Goal: Transaction & Acquisition: Purchase product/service

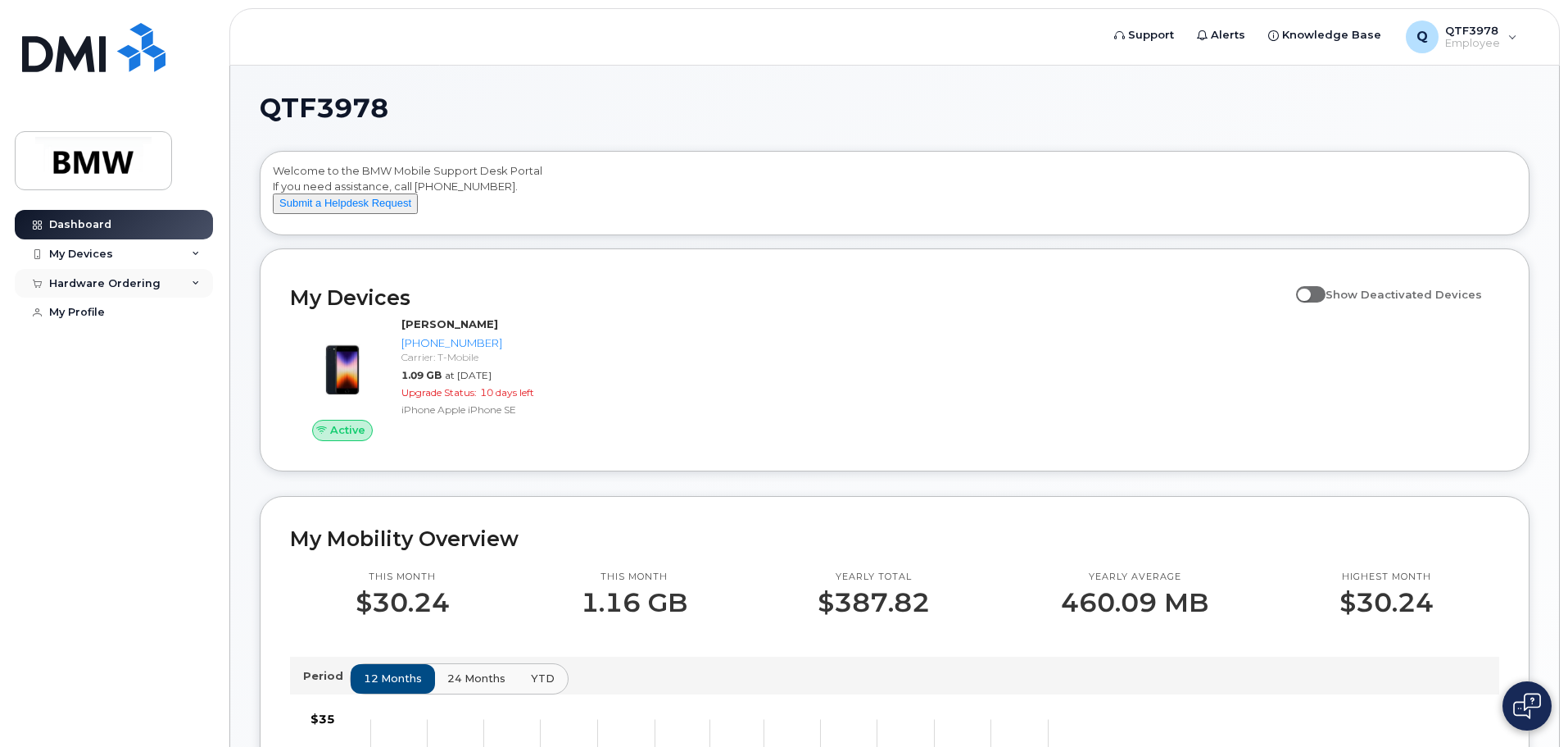
drag, startPoint x: 0, startPoint y: 0, endPoint x: 135, endPoint y: 294, distance: 323.5
click at [135, 294] on div "Hardware Ordering" at bounding box center [114, 284] width 198 height 30
click at [104, 307] on div "New Order" at bounding box center [88, 313] width 62 height 15
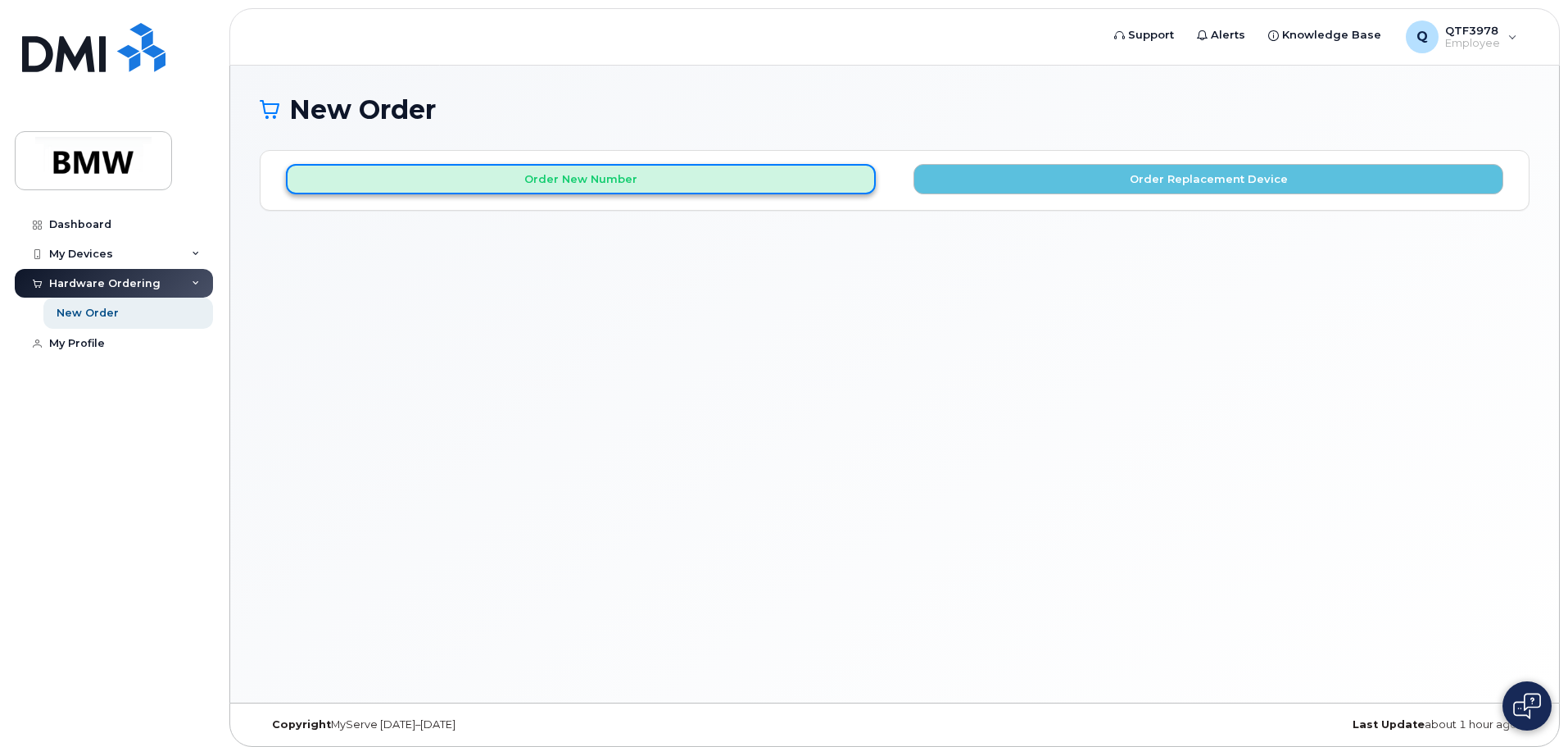
click at [531, 176] on button "Order New Number" at bounding box center [581, 179] width 590 height 30
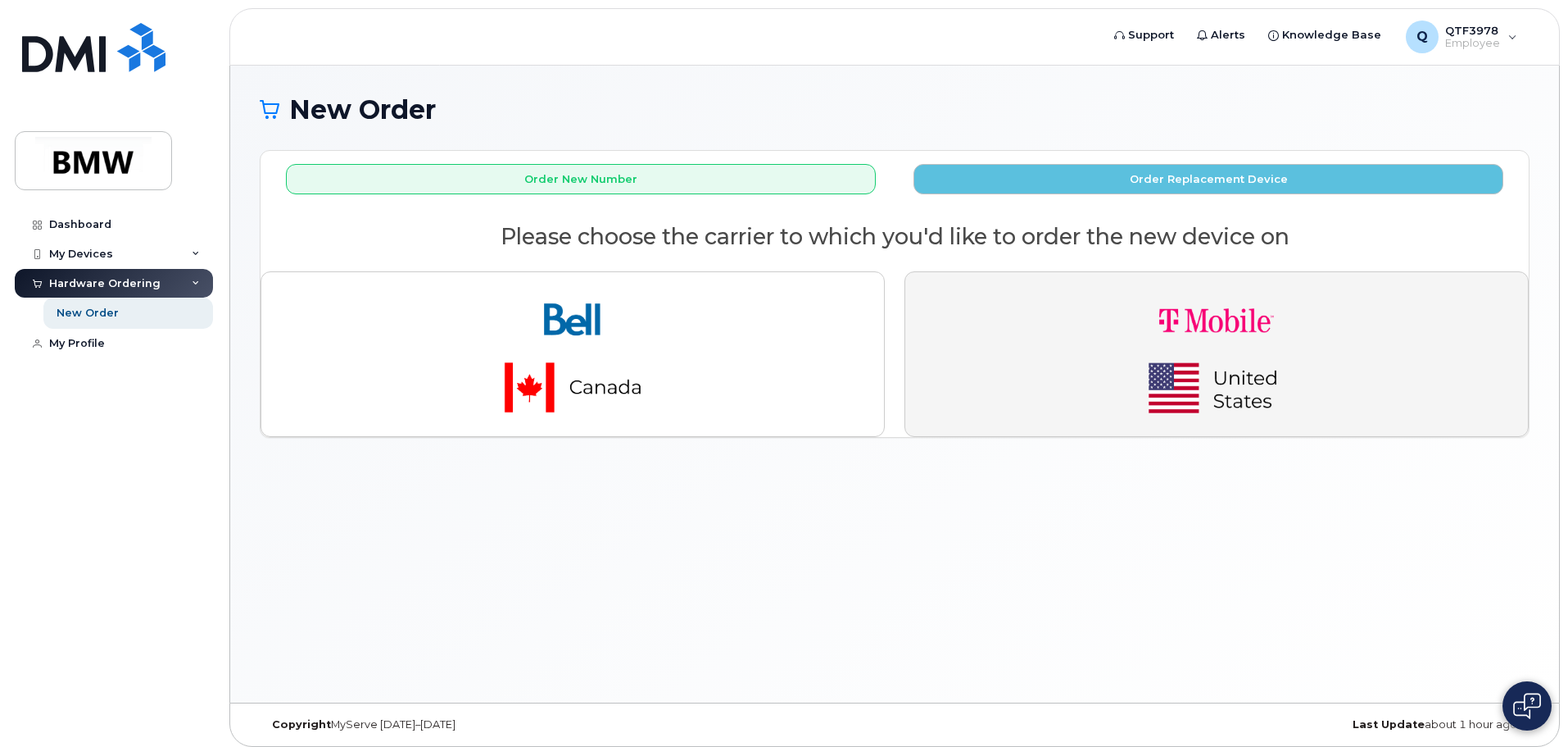
click at [1072, 353] on button "button" at bounding box center [1216, 354] width 624 height 166
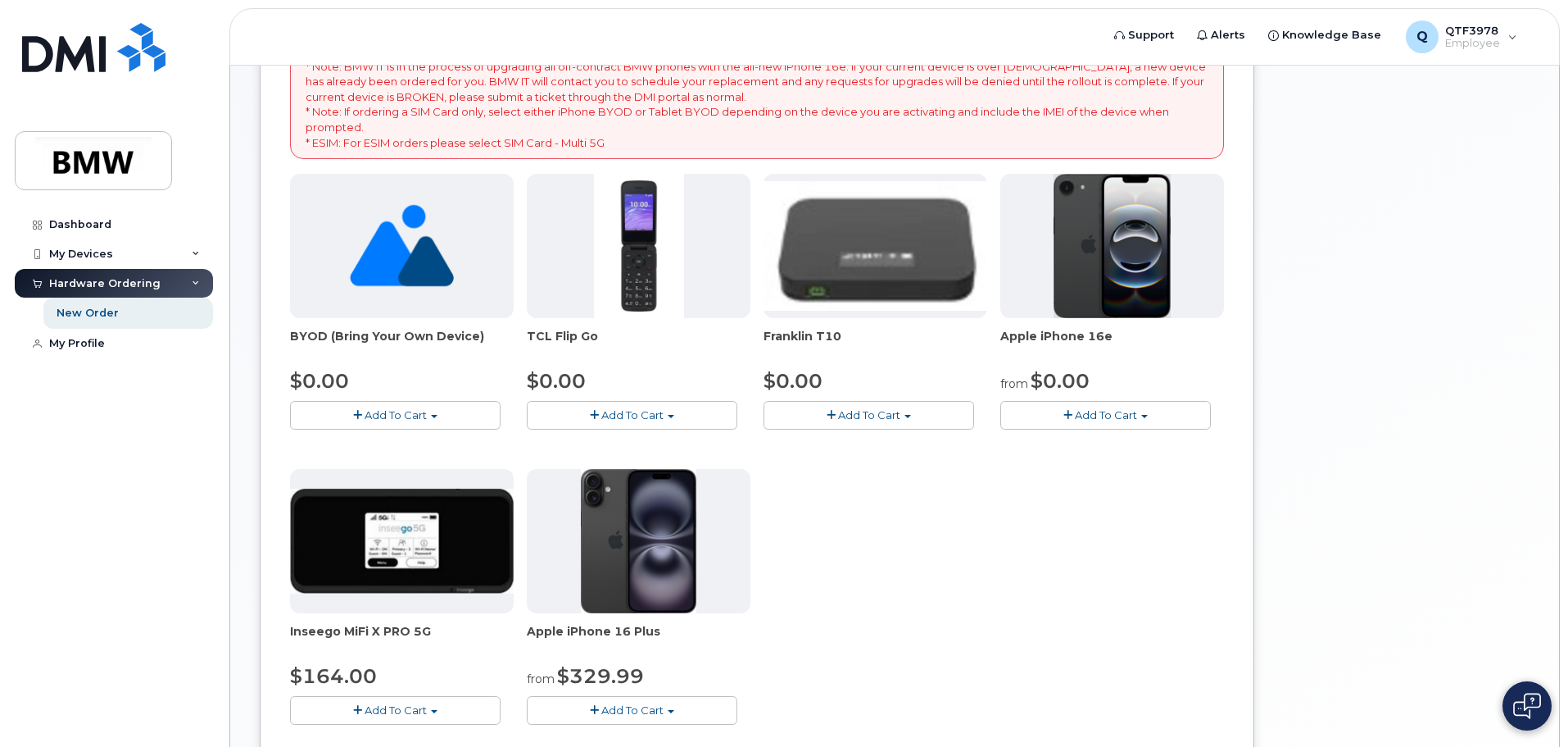
scroll to position [410, 0]
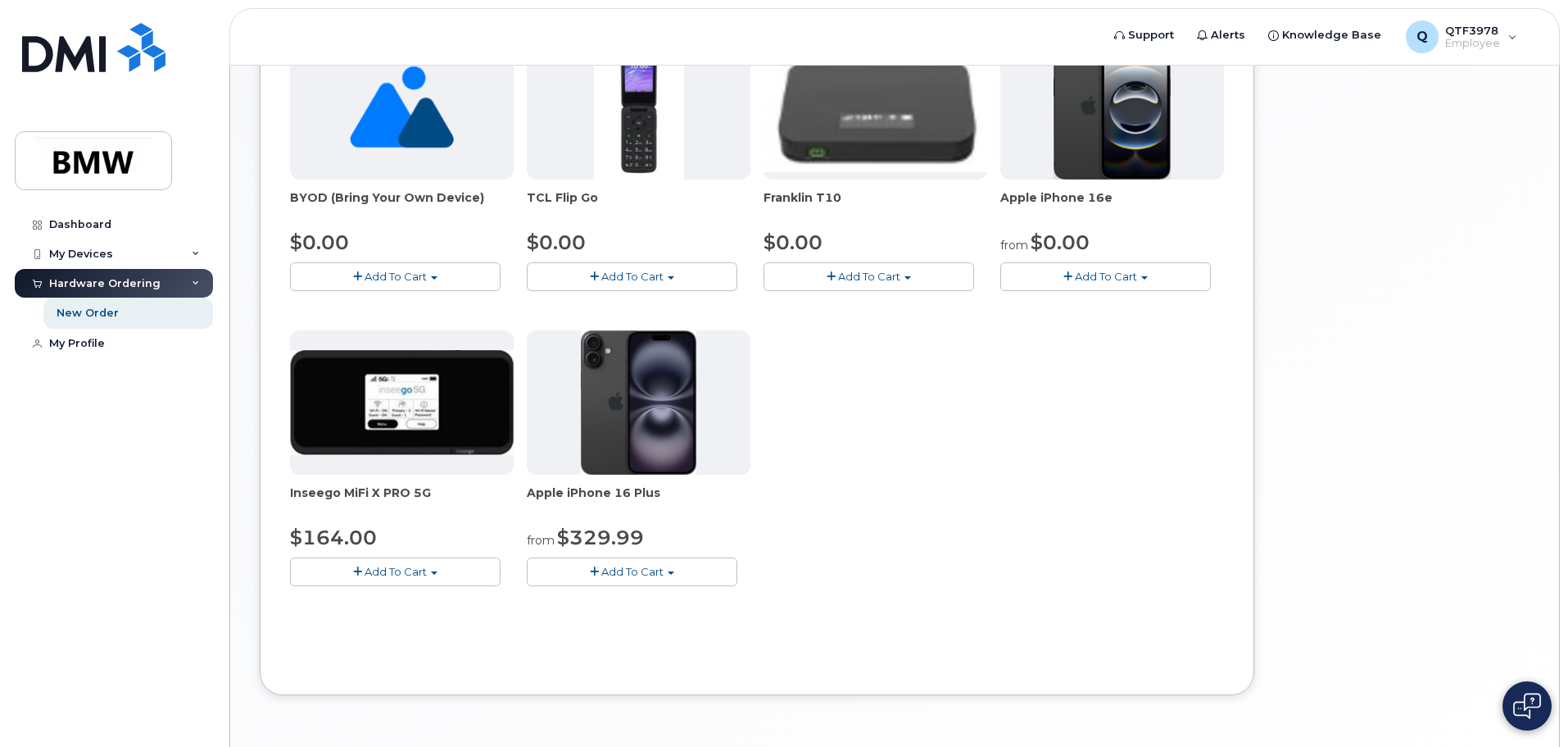
click at [1084, 277] on span "Add To Cart" at bounding box center [1105, 275] width 62 height 13
click at [1073, 307] on link "$0.00 - 30 Month Activation (128GB)" at bounding box center [1122, 306] width 236 height 21
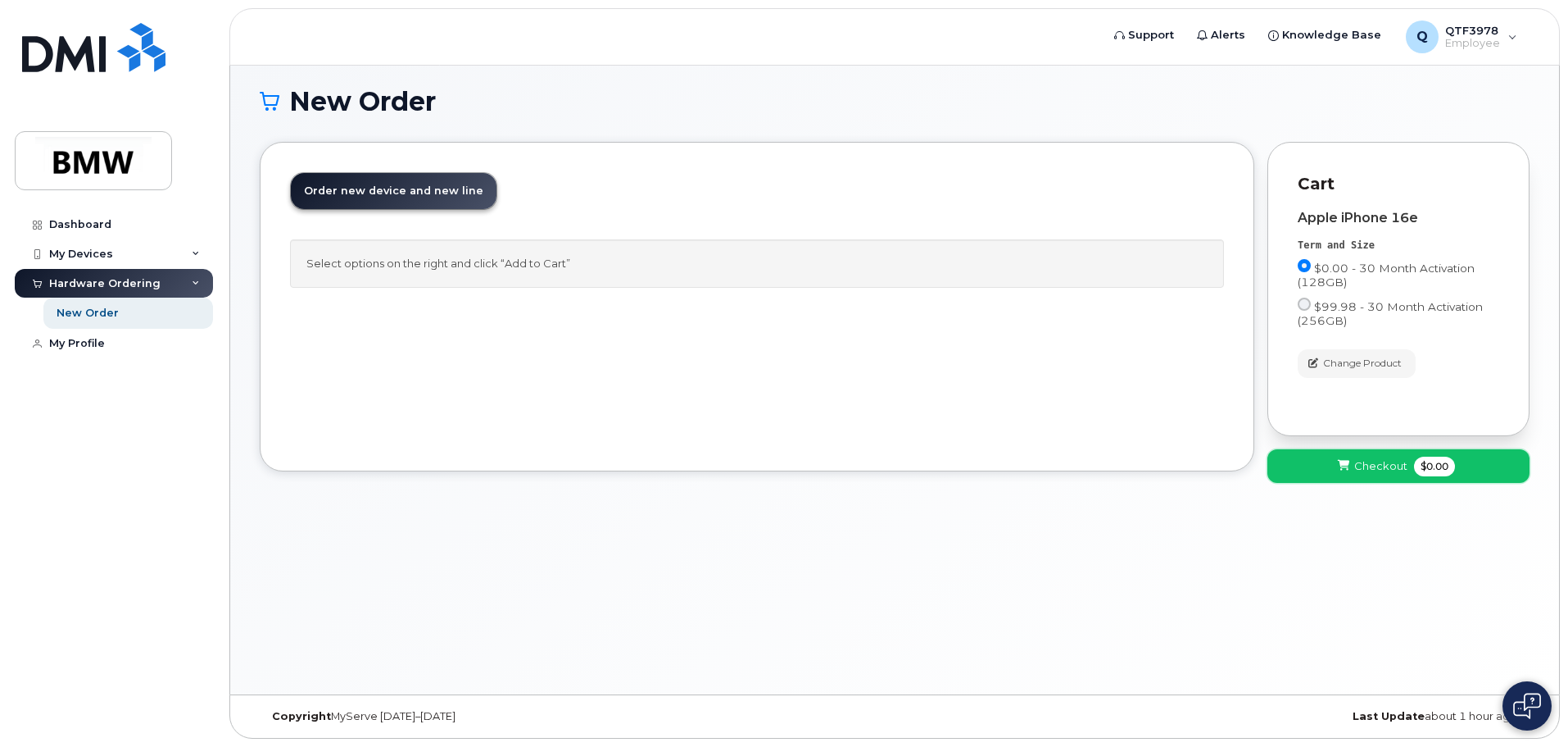
click at [1372, 464] on span "Checkout" at bounding box center [1380, 466] width 53 height 16
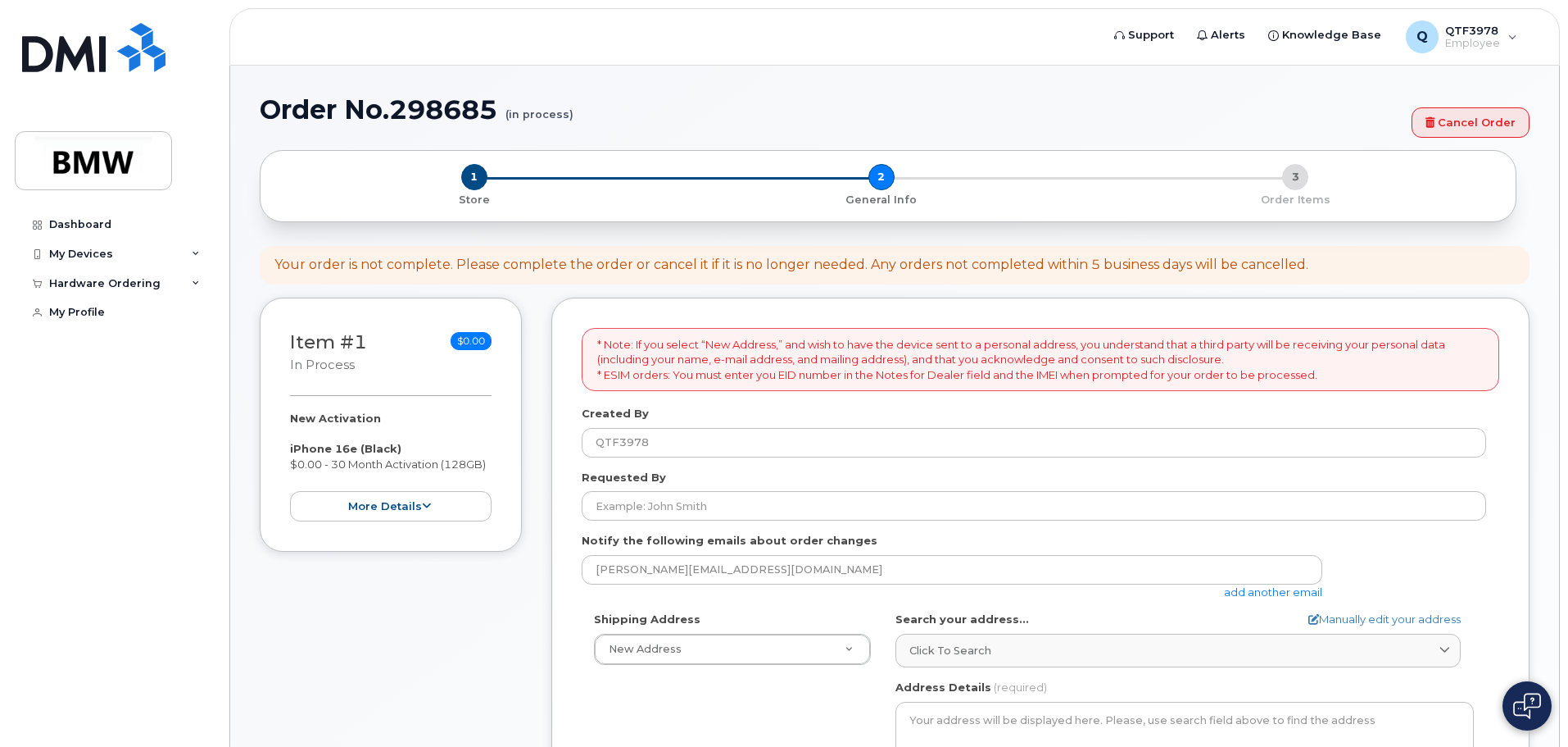
select select
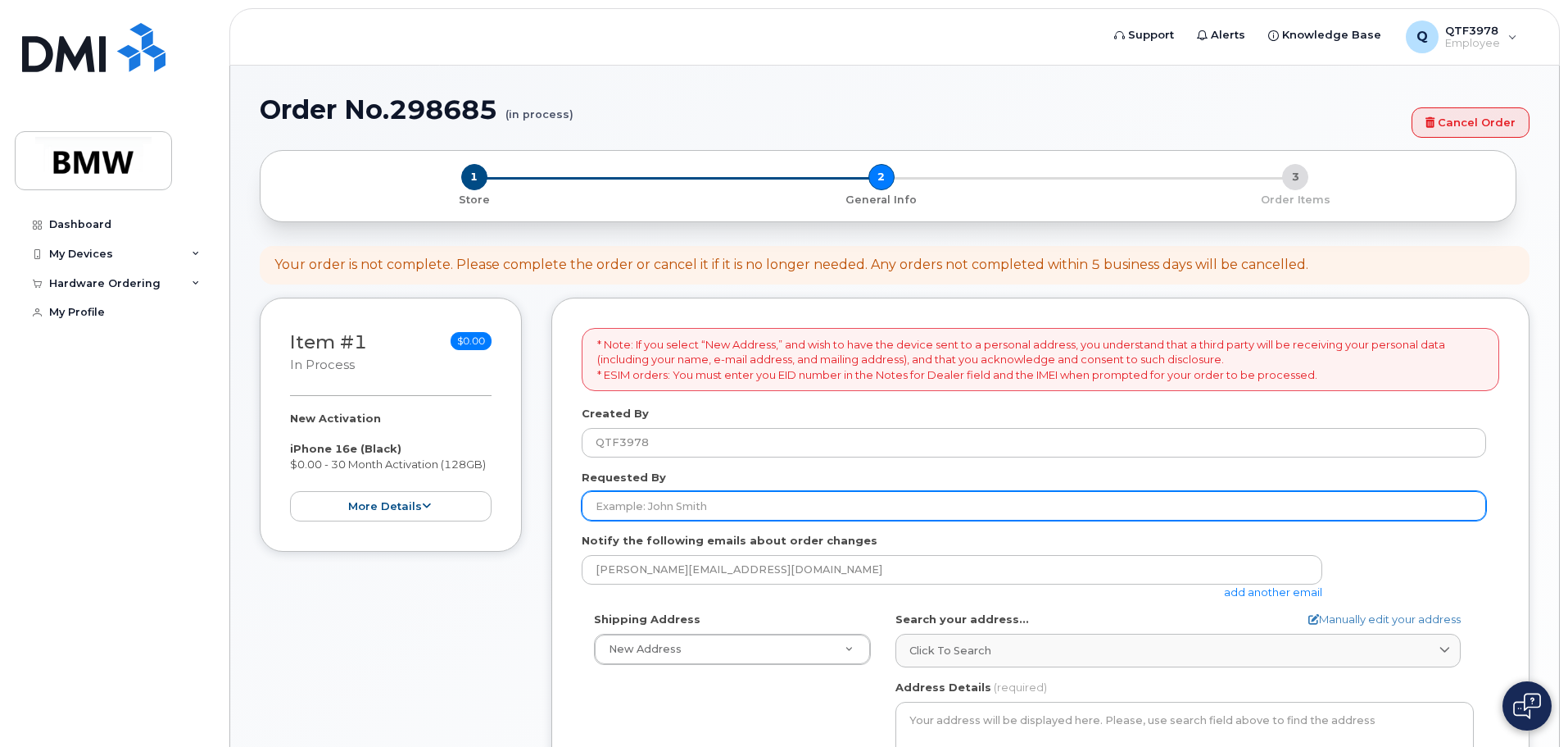
click at [818, 502] on input "Requested By" at bounding box center [1033, 506] width 904 height 30
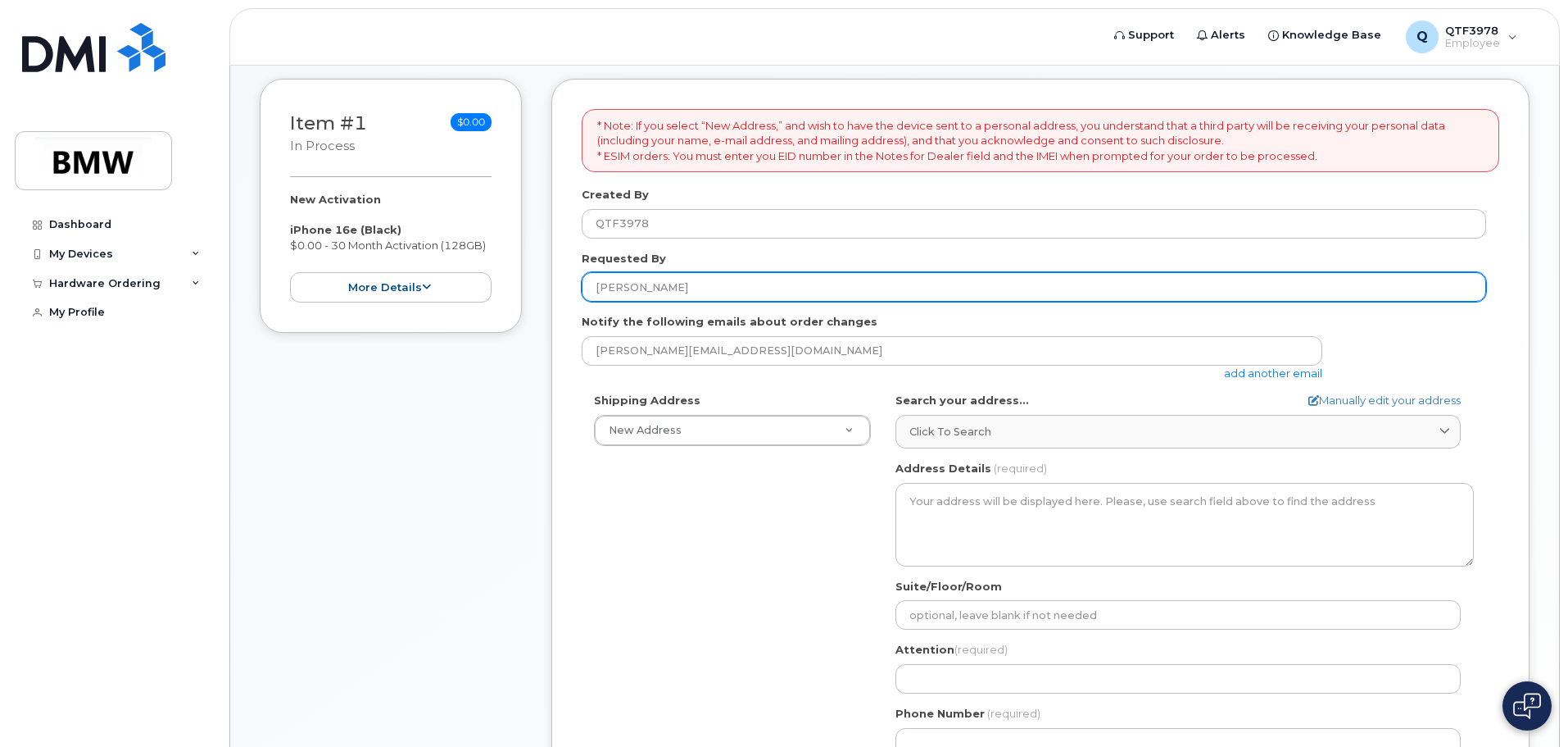
scroll to position [246, 0]
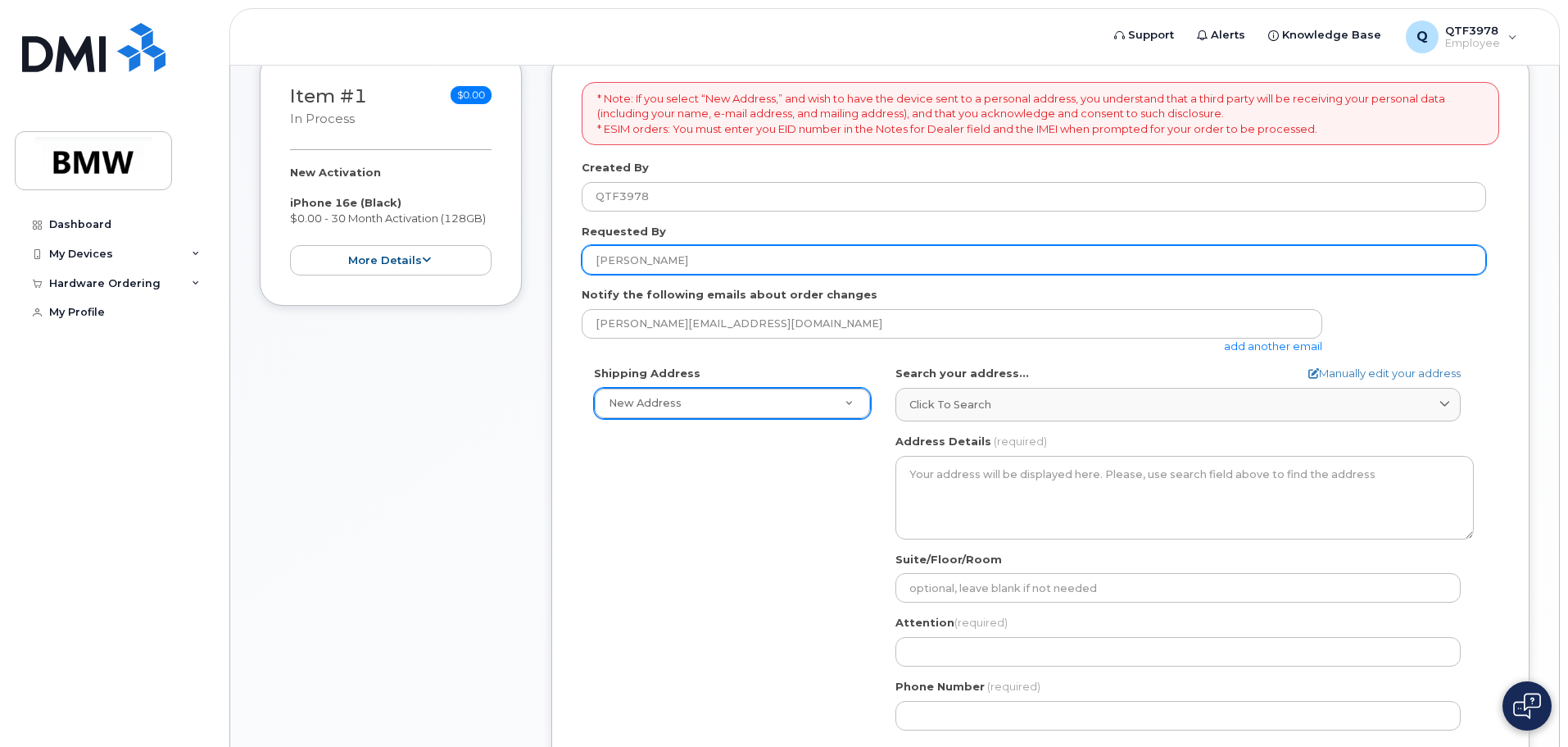
type input "Adyant Jain"
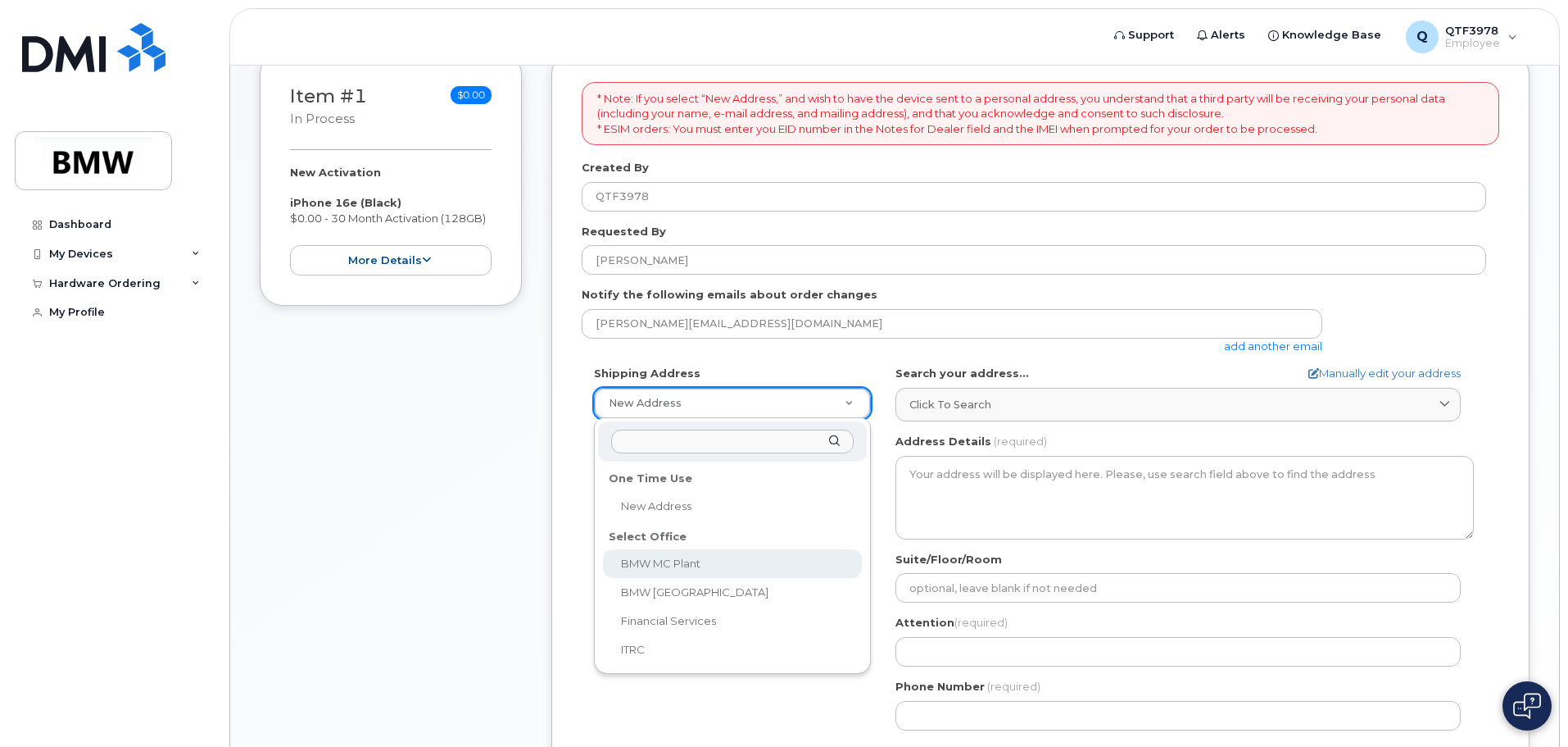
select select
type textarea "1400 Highway 101 S GREER SC 29651-6731 UNITED STATES Greer South Carolina 29651…"
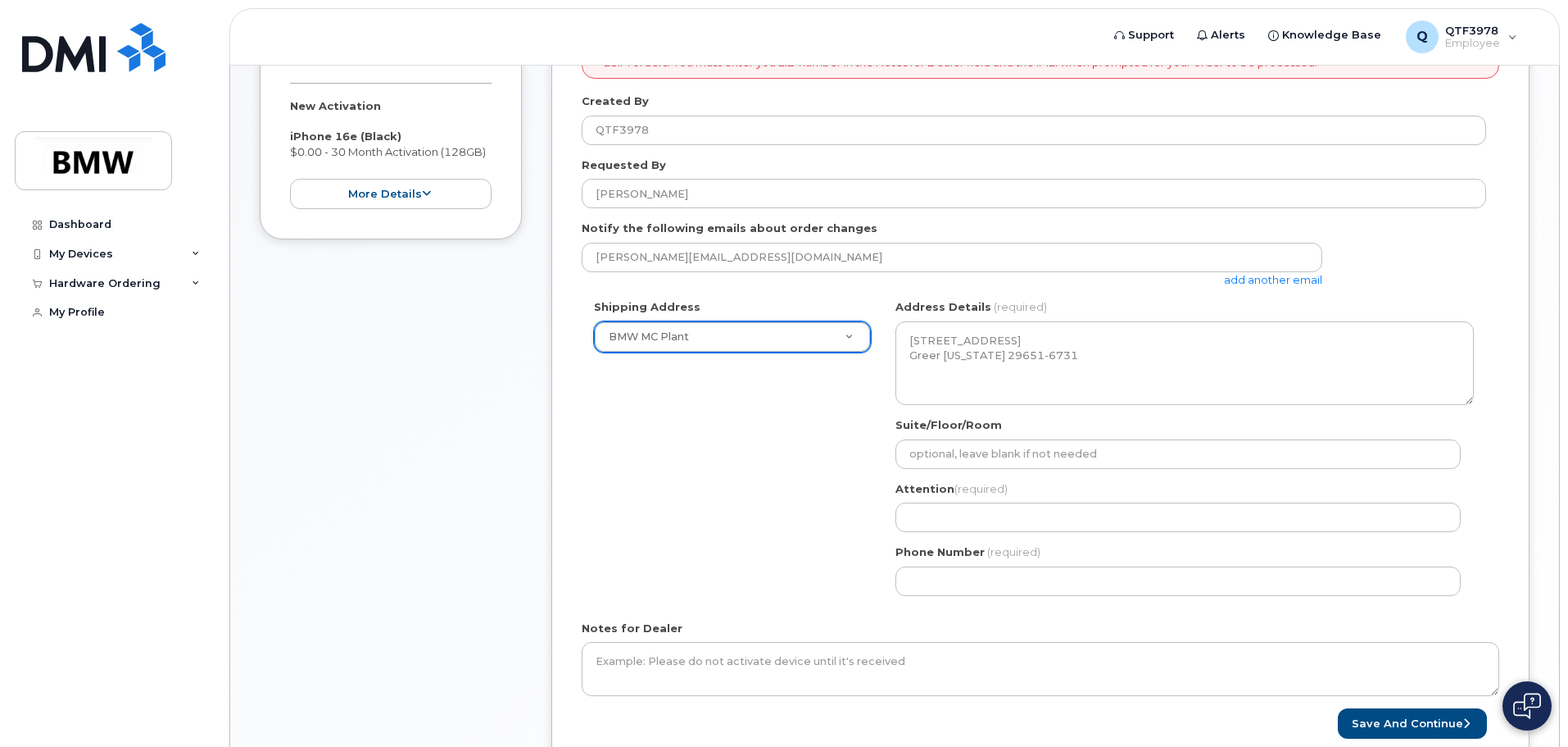
scroll to position [328, 0]
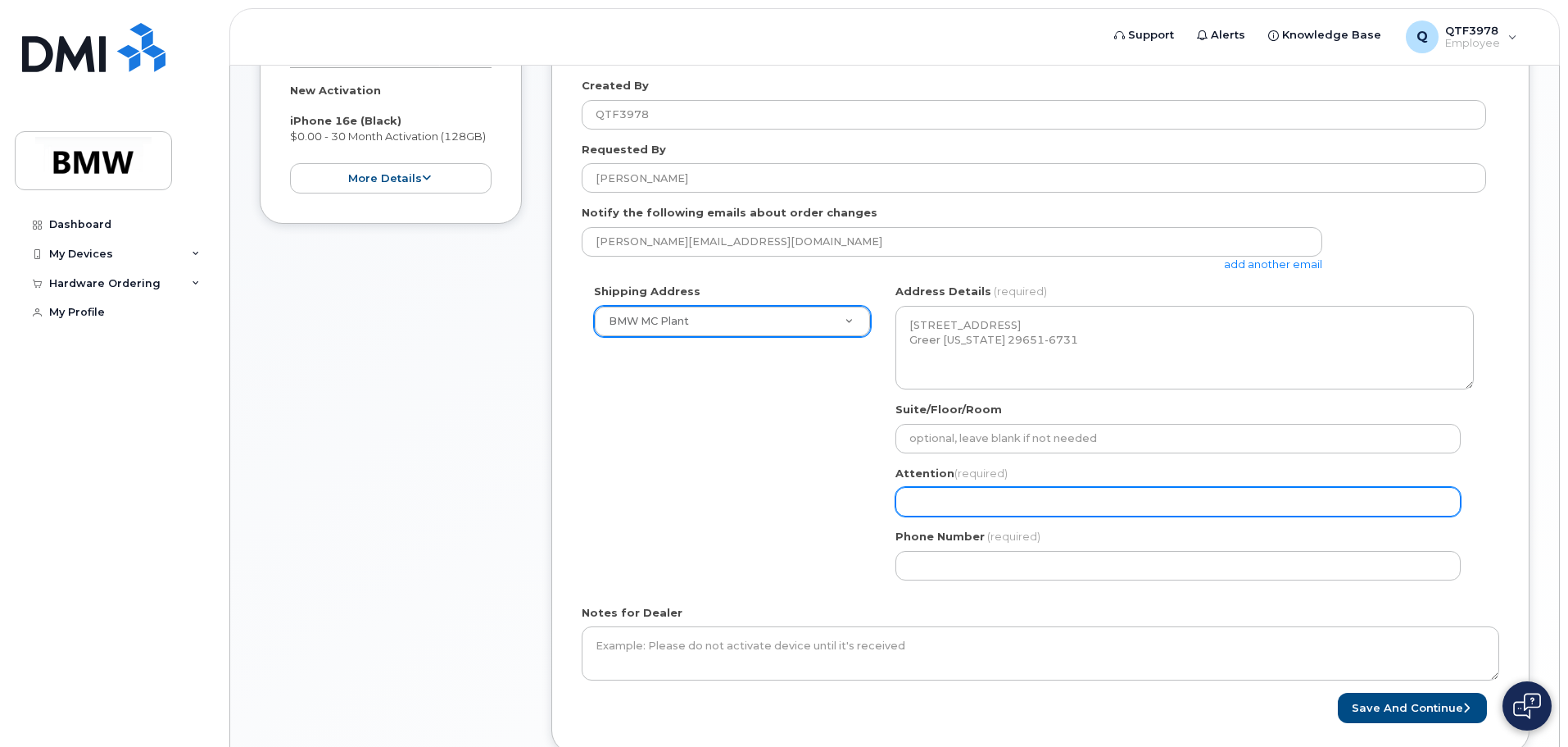
click at [963, 507] on input "Attention (required)" at bounding box center [1177, 502] width 565 height 30
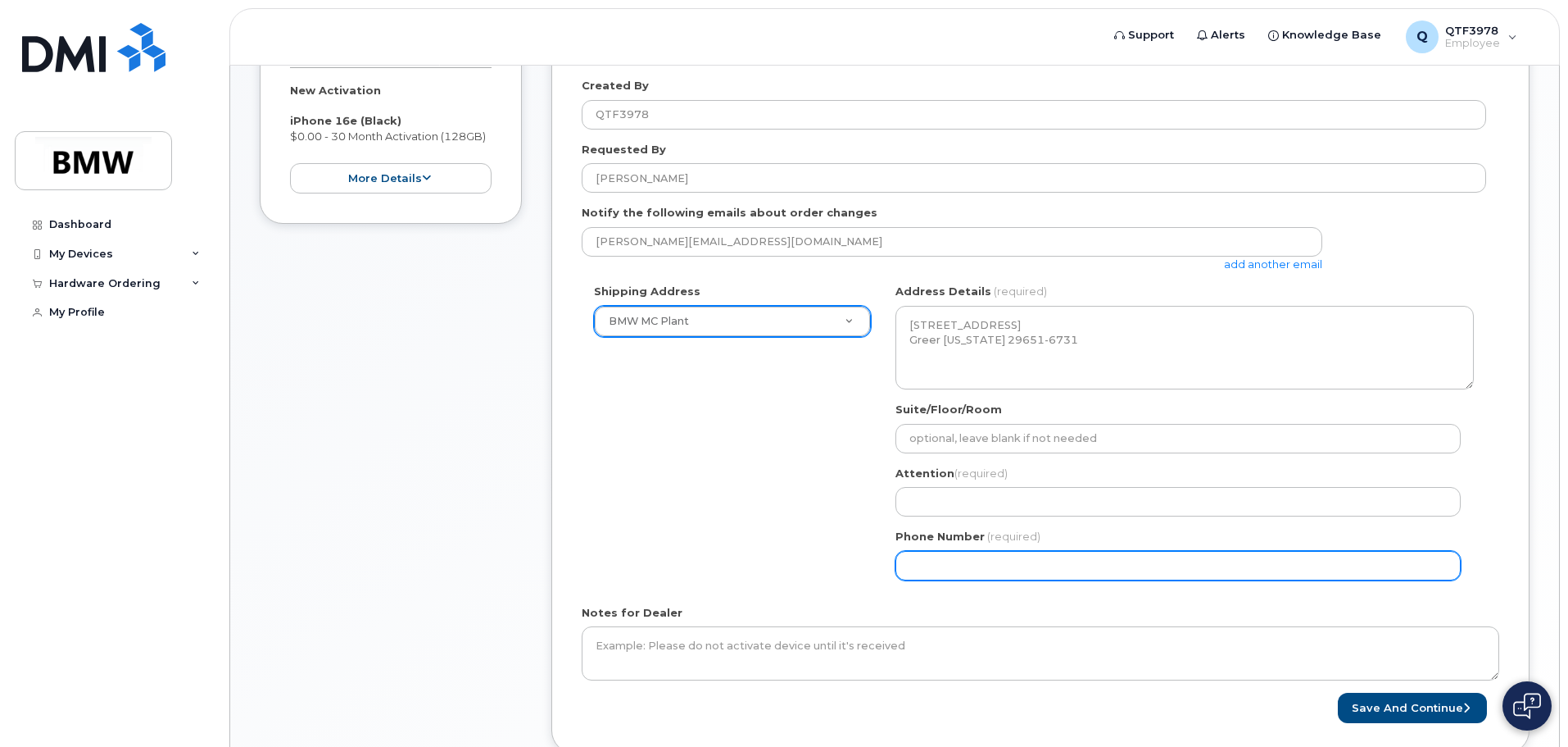
click at [960, 568] on input "Phone Number" at bounding box center [1177, 565] width 565 height 30
select select
type input "762217389"
select select
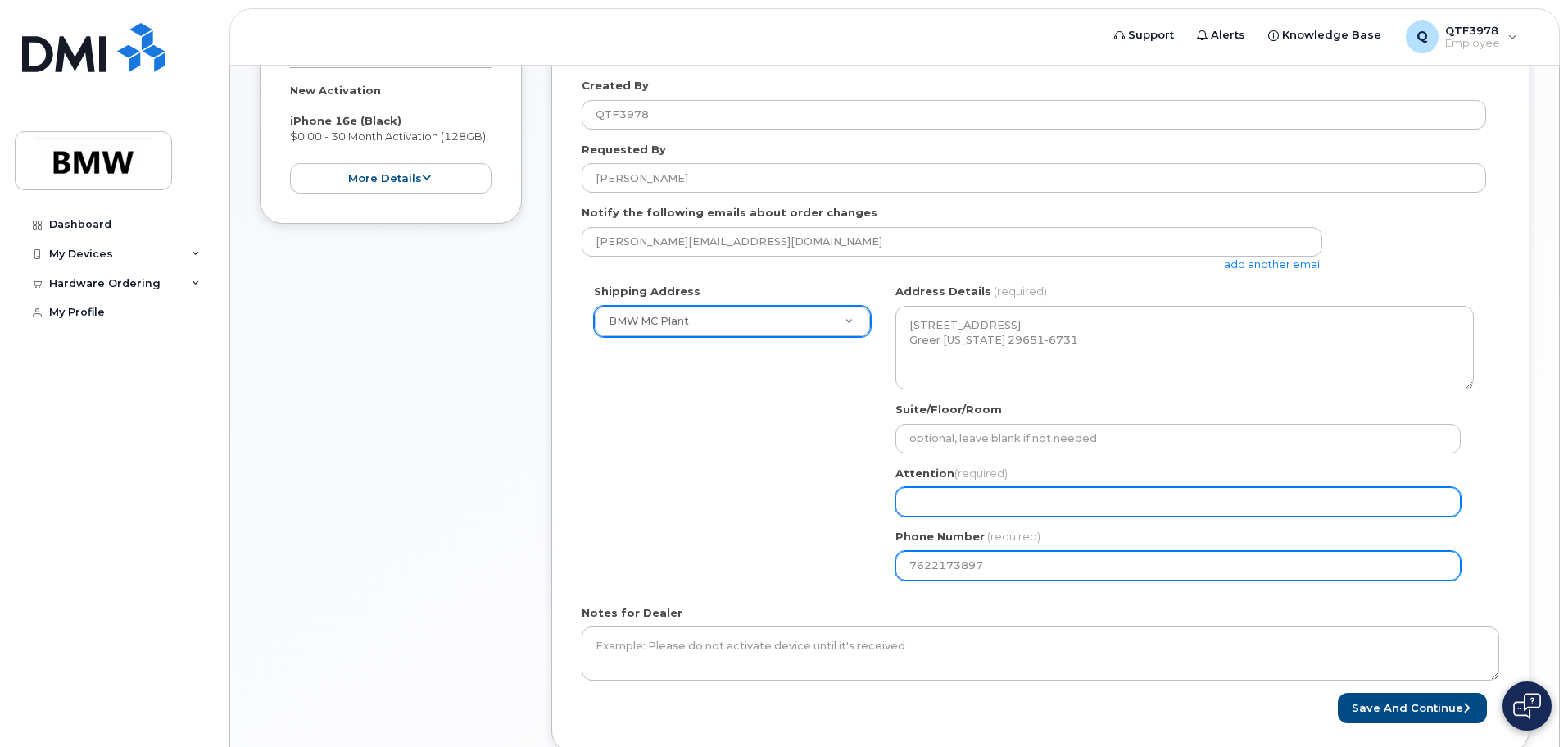
type input "7622173897"
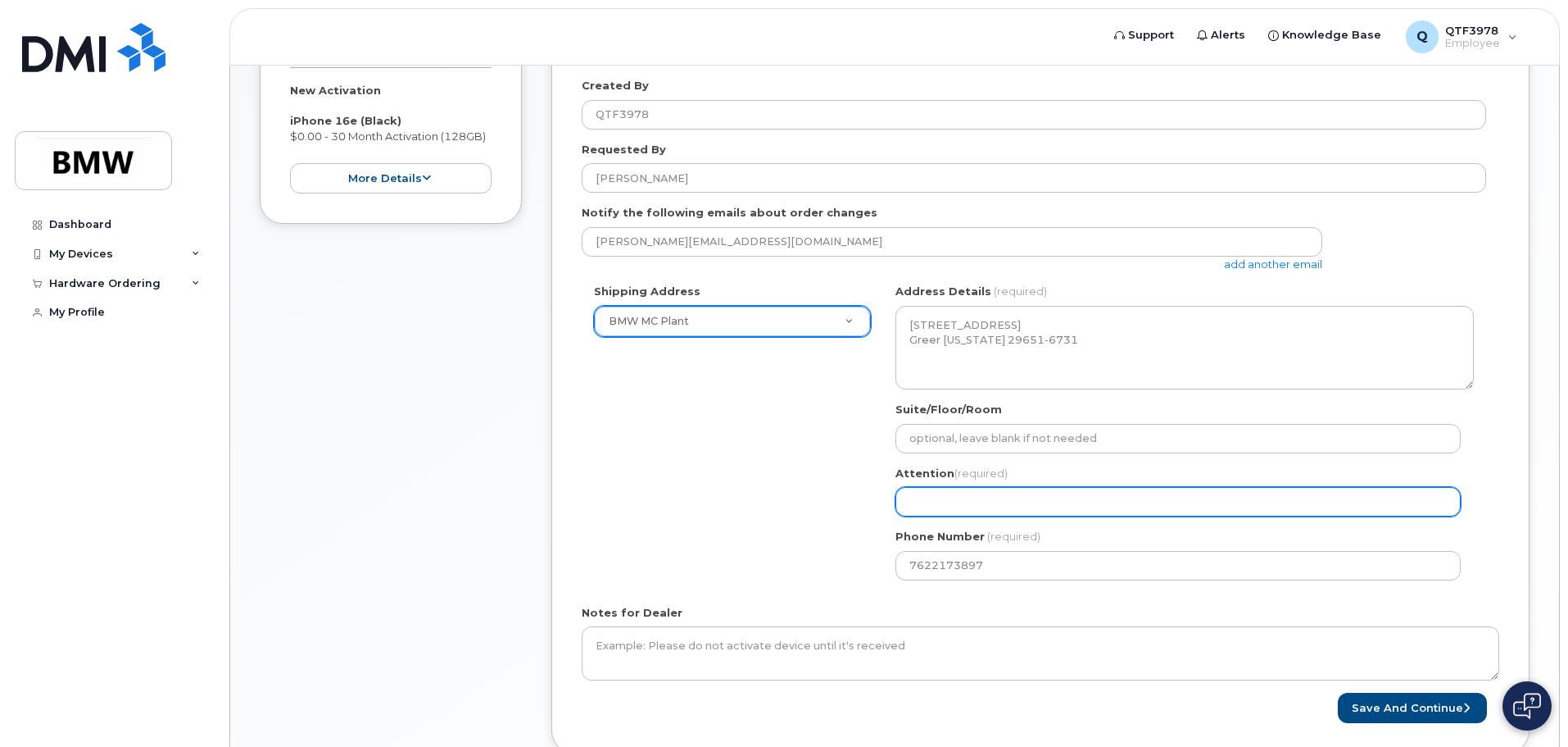
click at [950, 504] on input "Attention (required)" at bounding box center [1177, 502] width 565 height 30
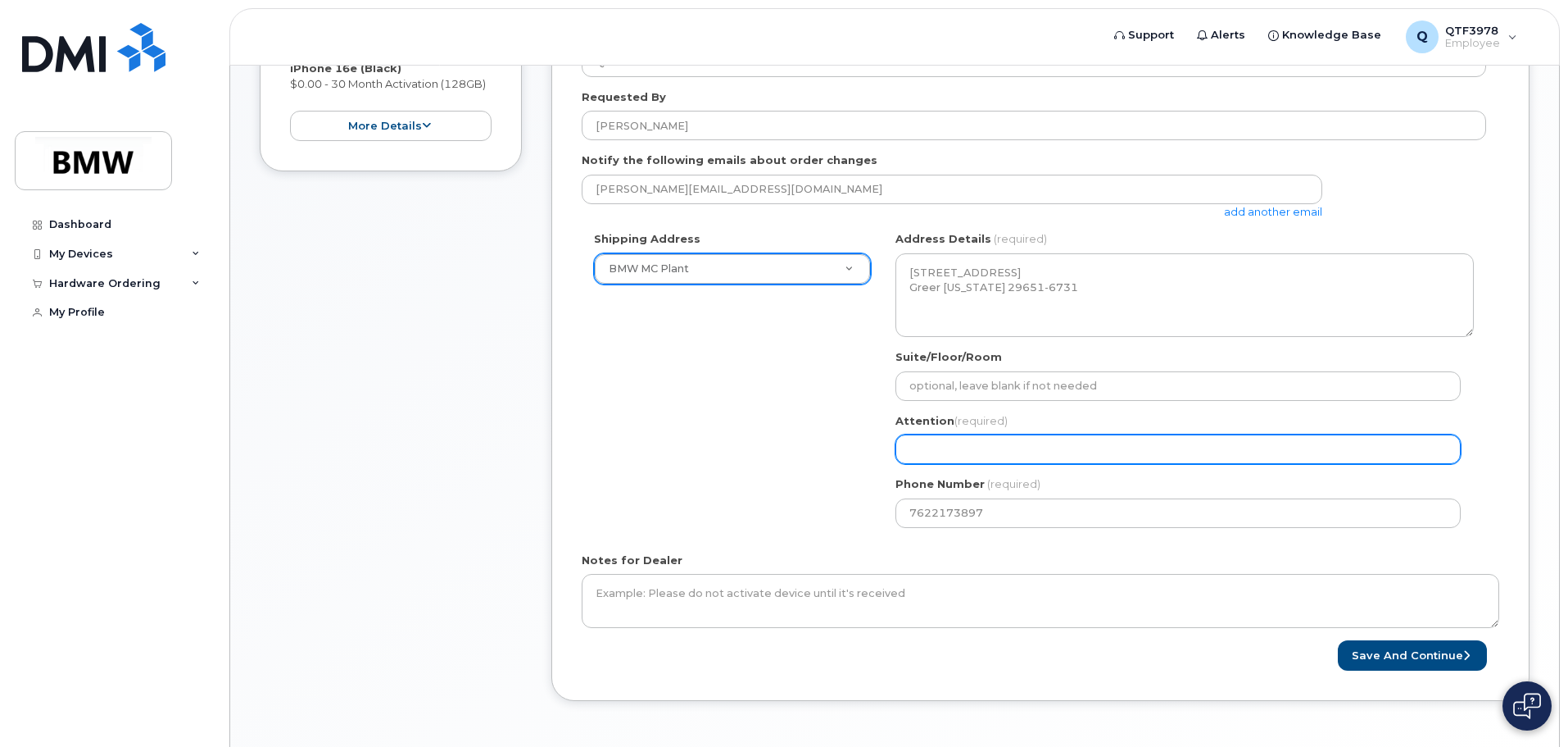
scroll to position [410, 0]
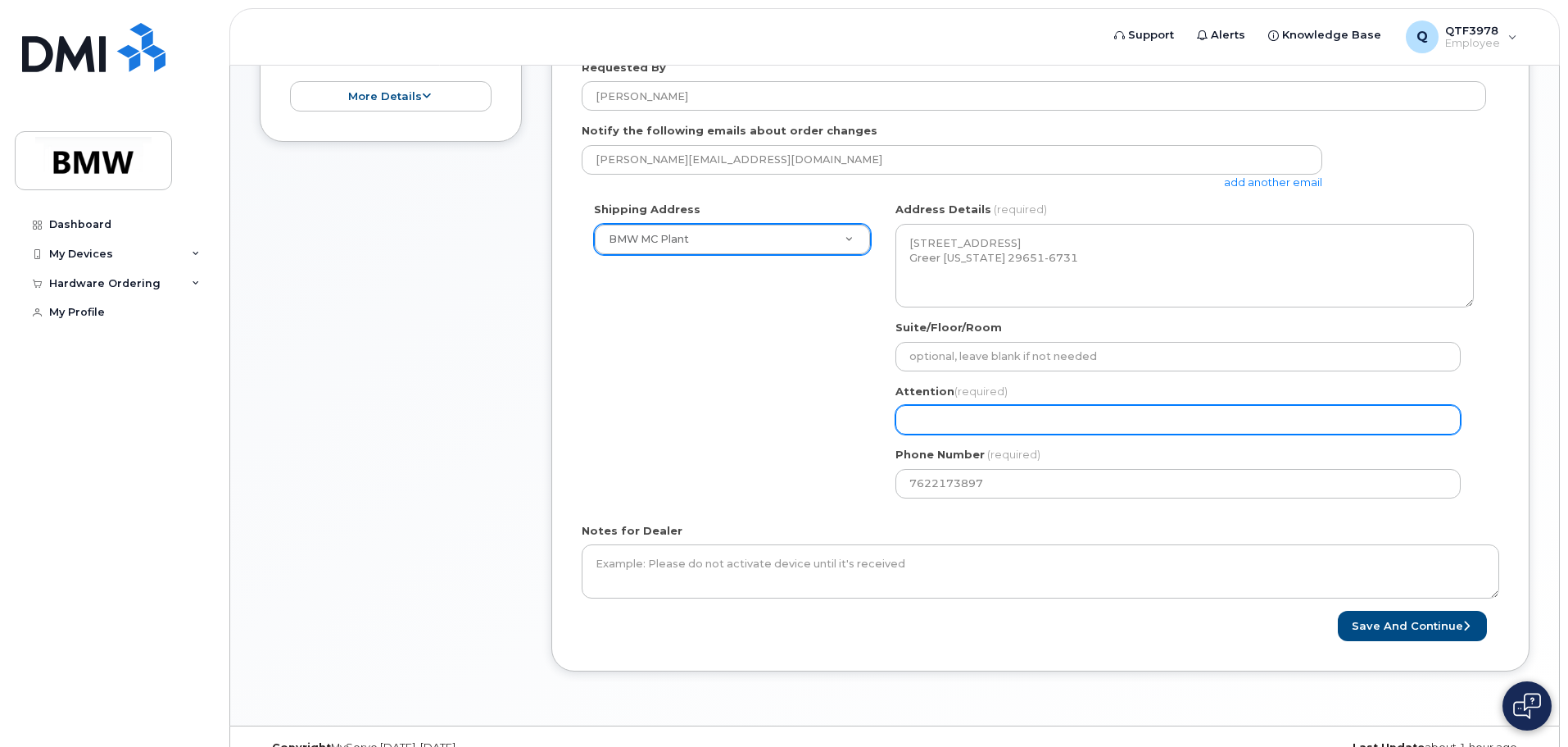
select select
type input "R"
select select
type input "Re"
select select
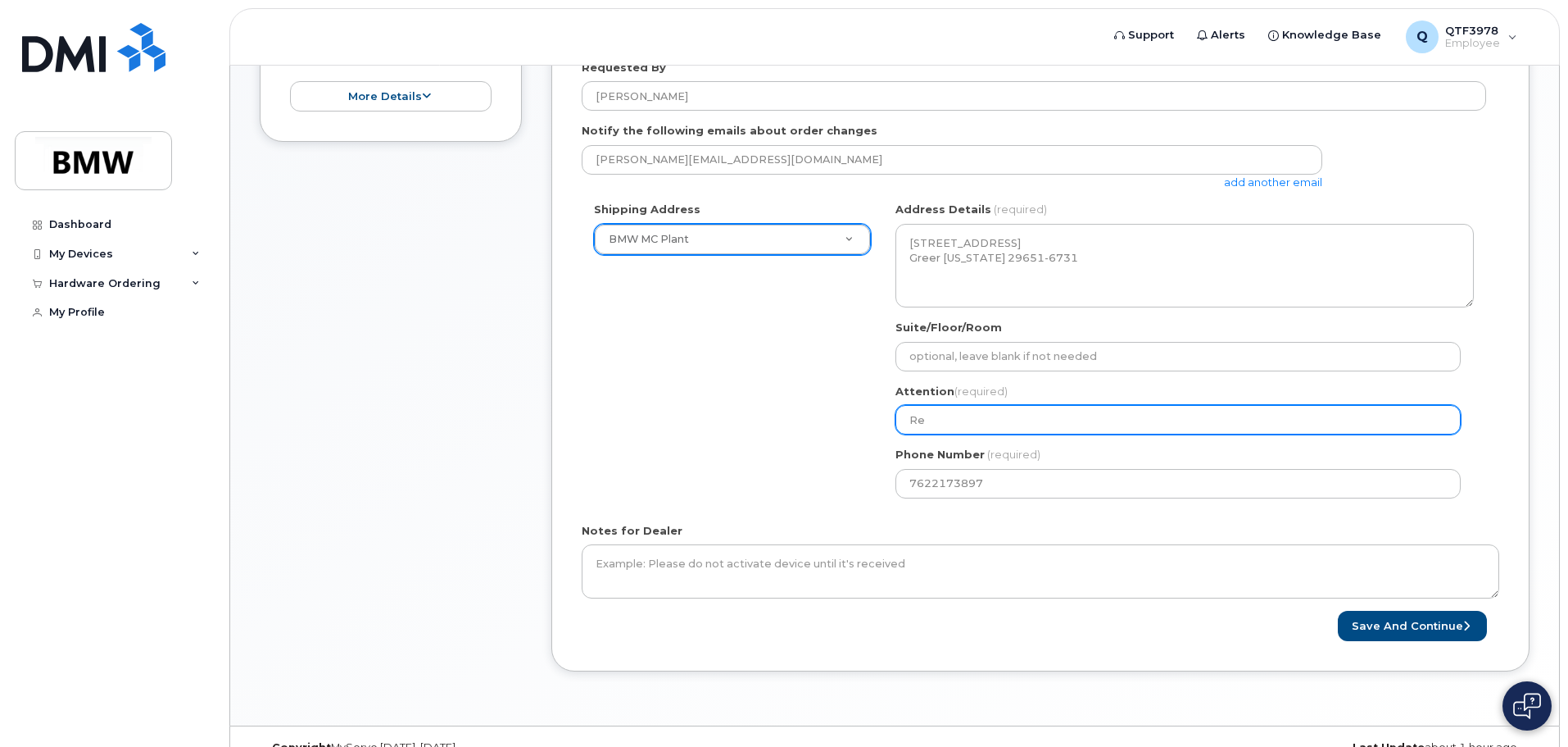
type input "Req"
select select
type input "Requ"
select select
type input "Reque"
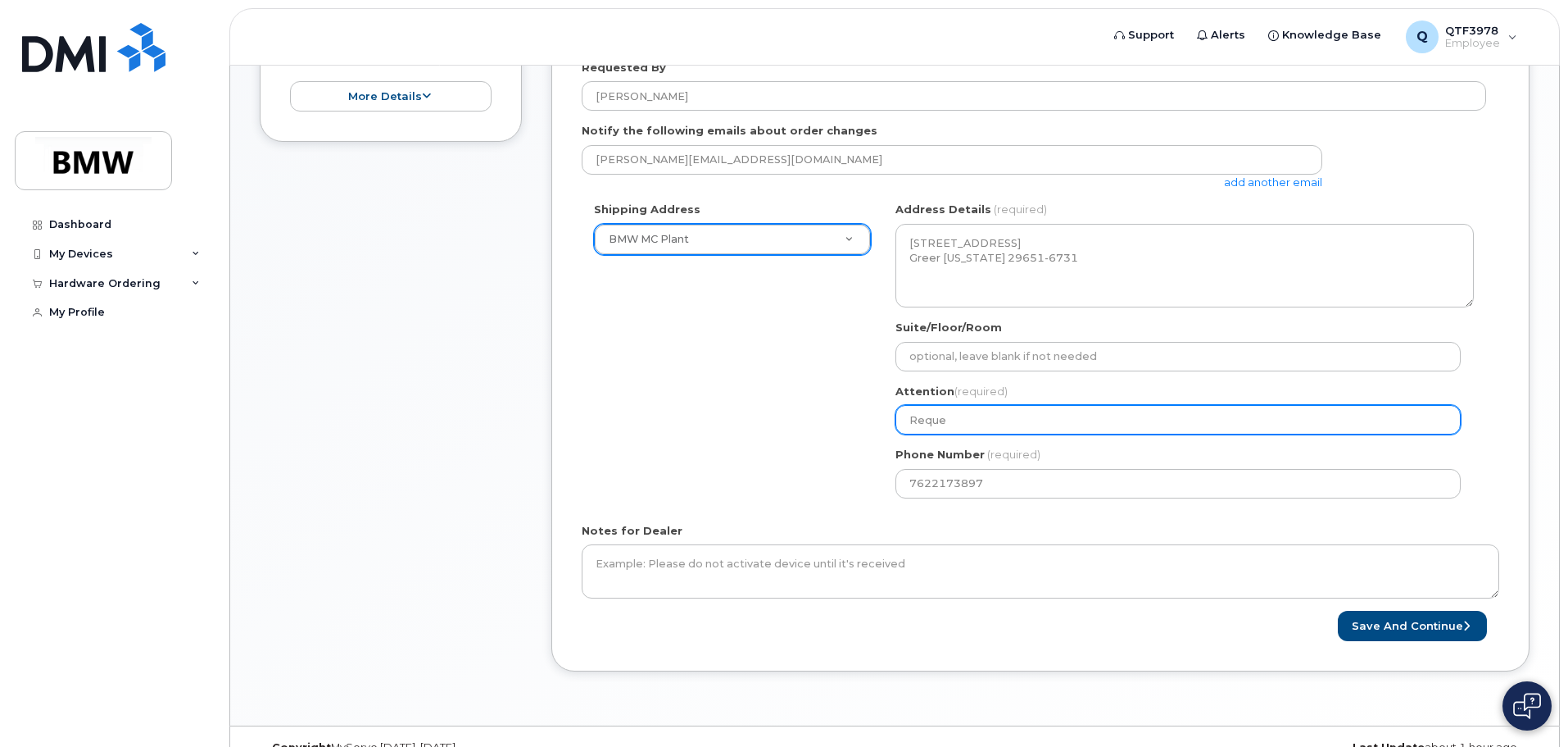
select select
type input "Reques"
select select
type input "Request"
select select
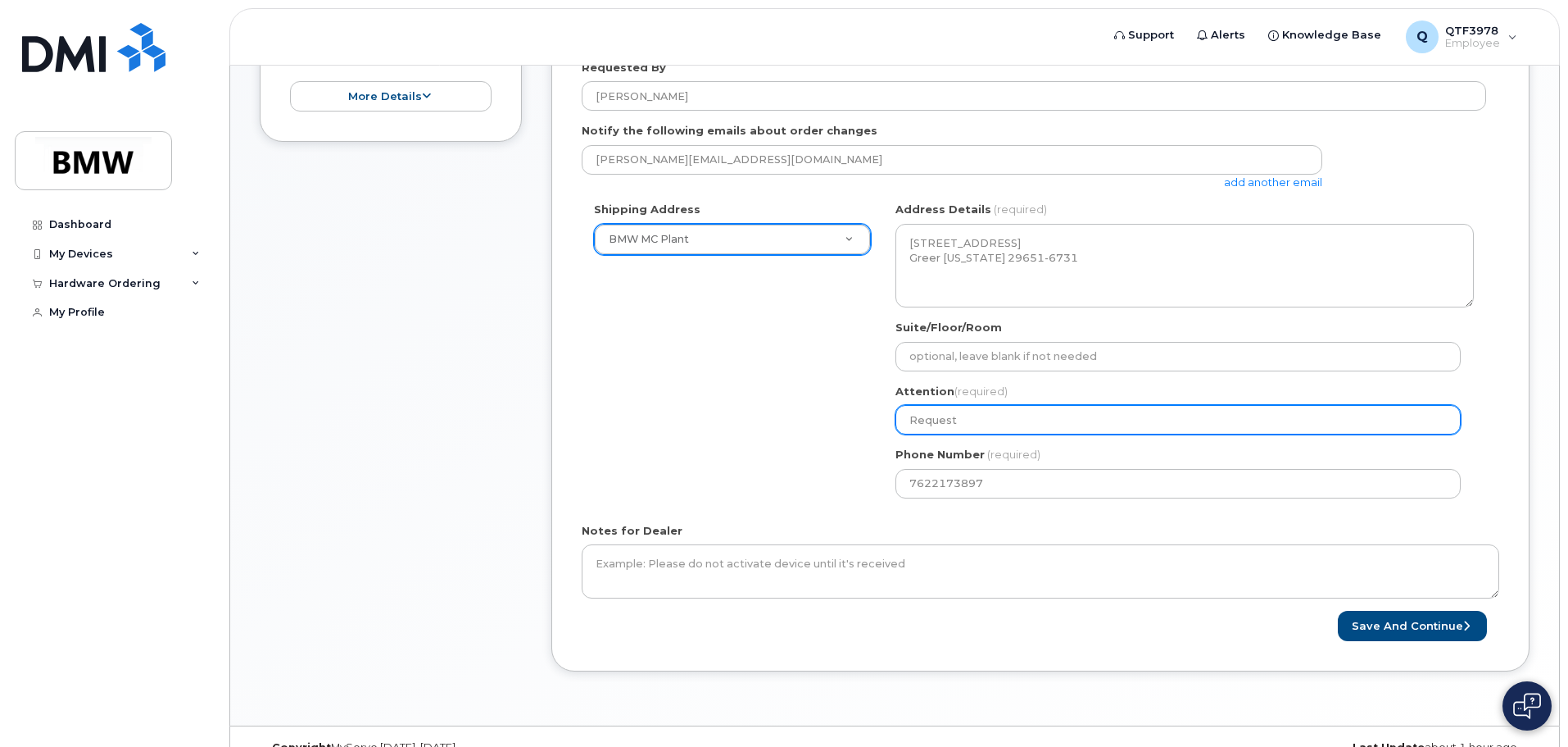
type input "Requeste"
select select
type input "Request"
select select
type input "Reques"
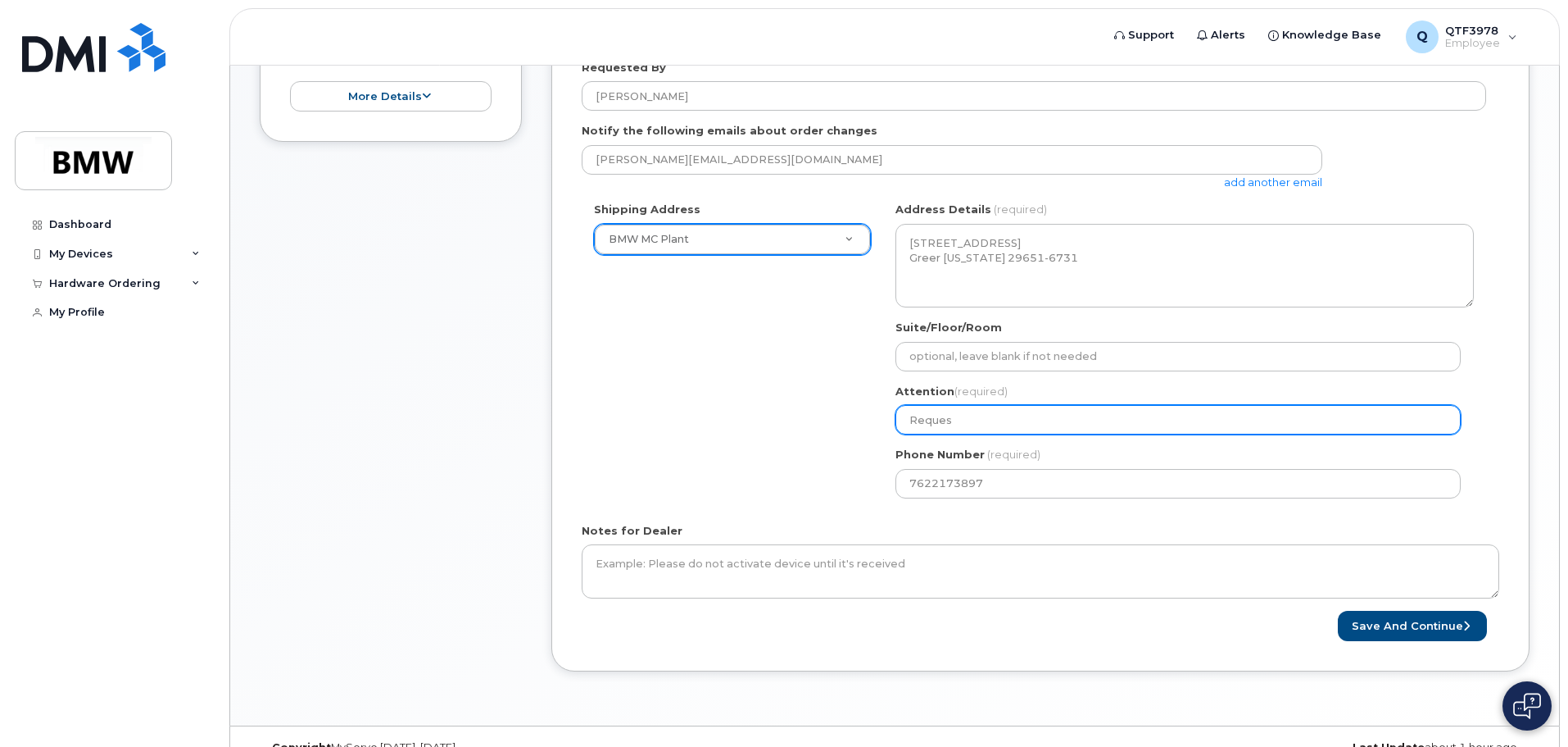
select select
type input "Reque"
select select
type input "Requ"
select select
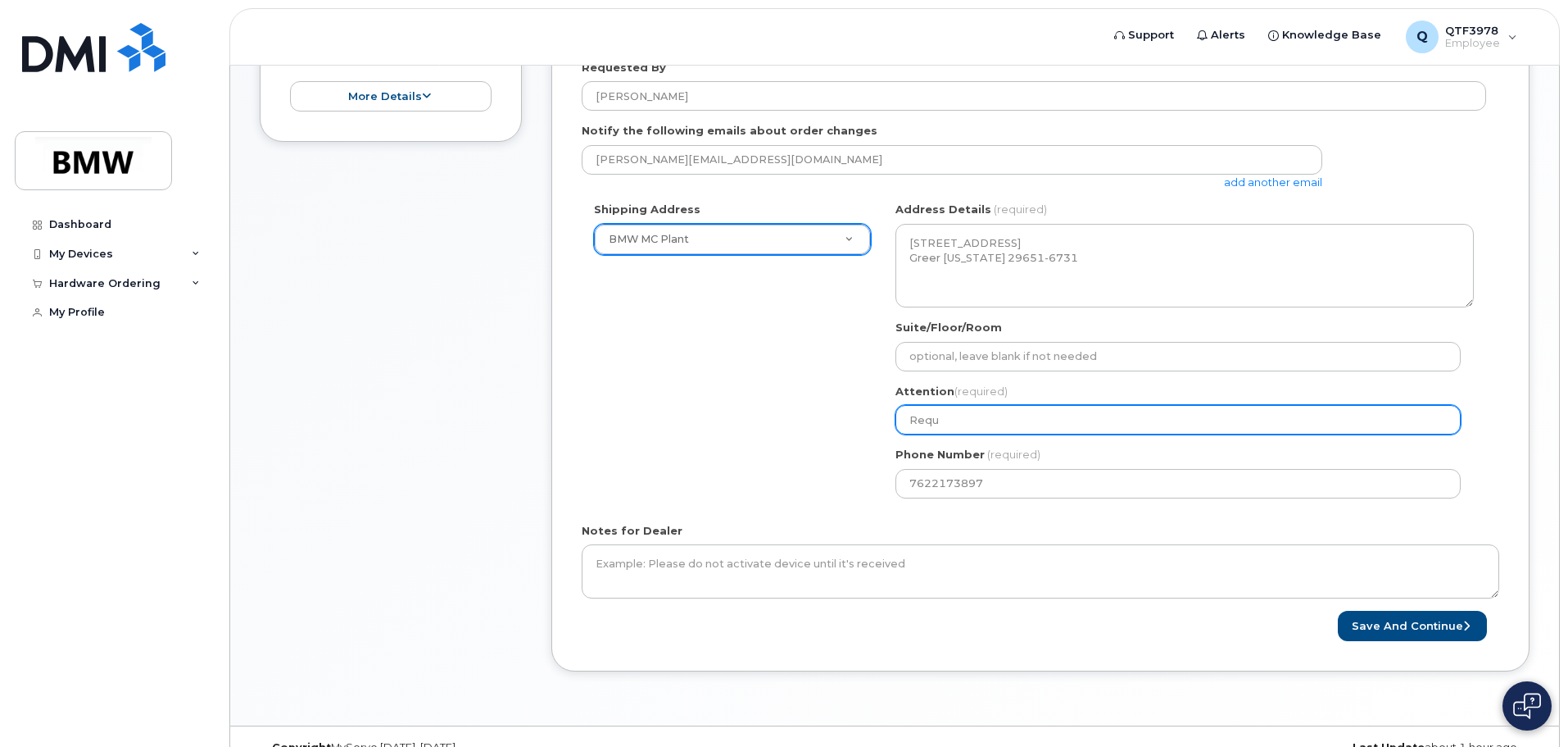
type input "Req"
select select
type input "Re"
select select
type input "R"
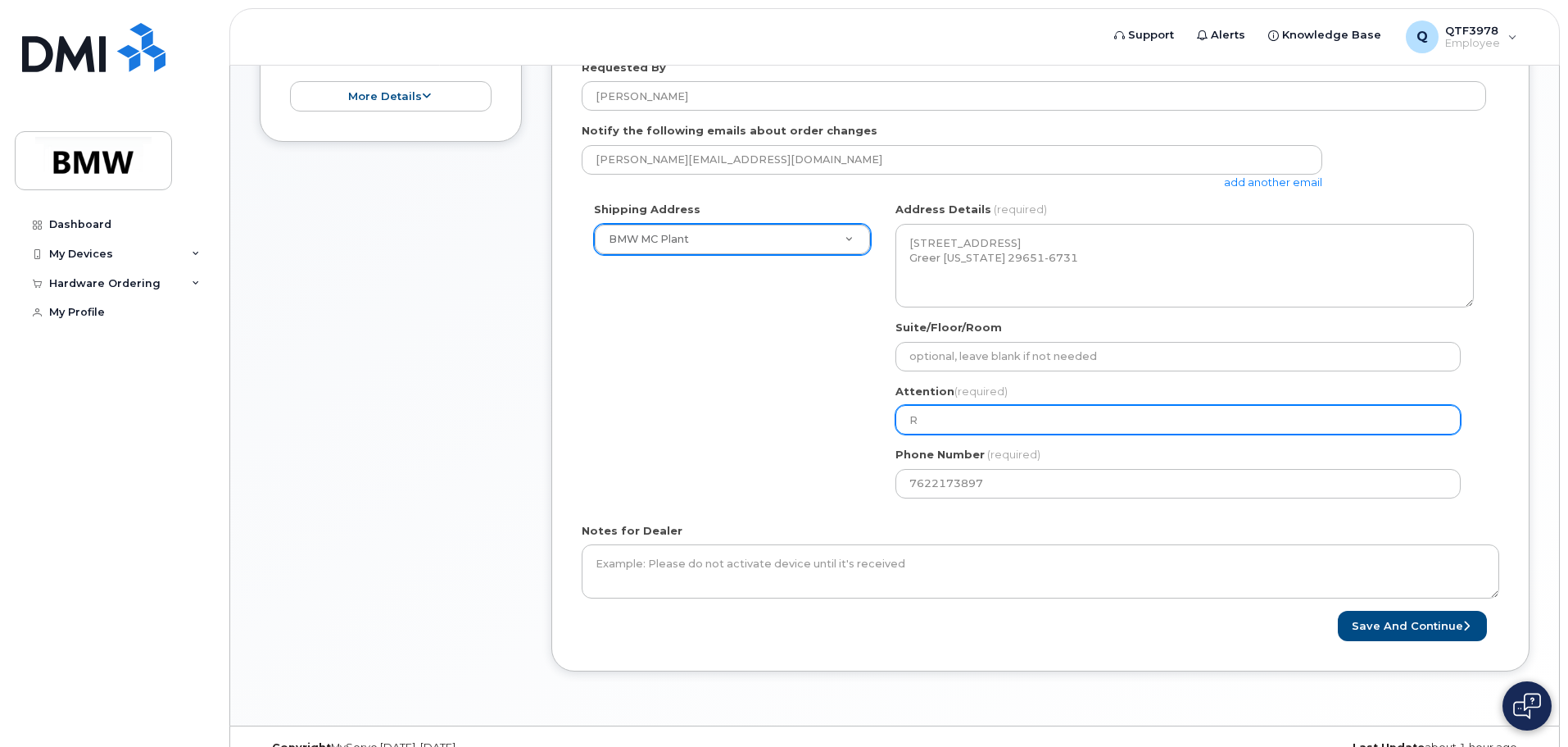
select select
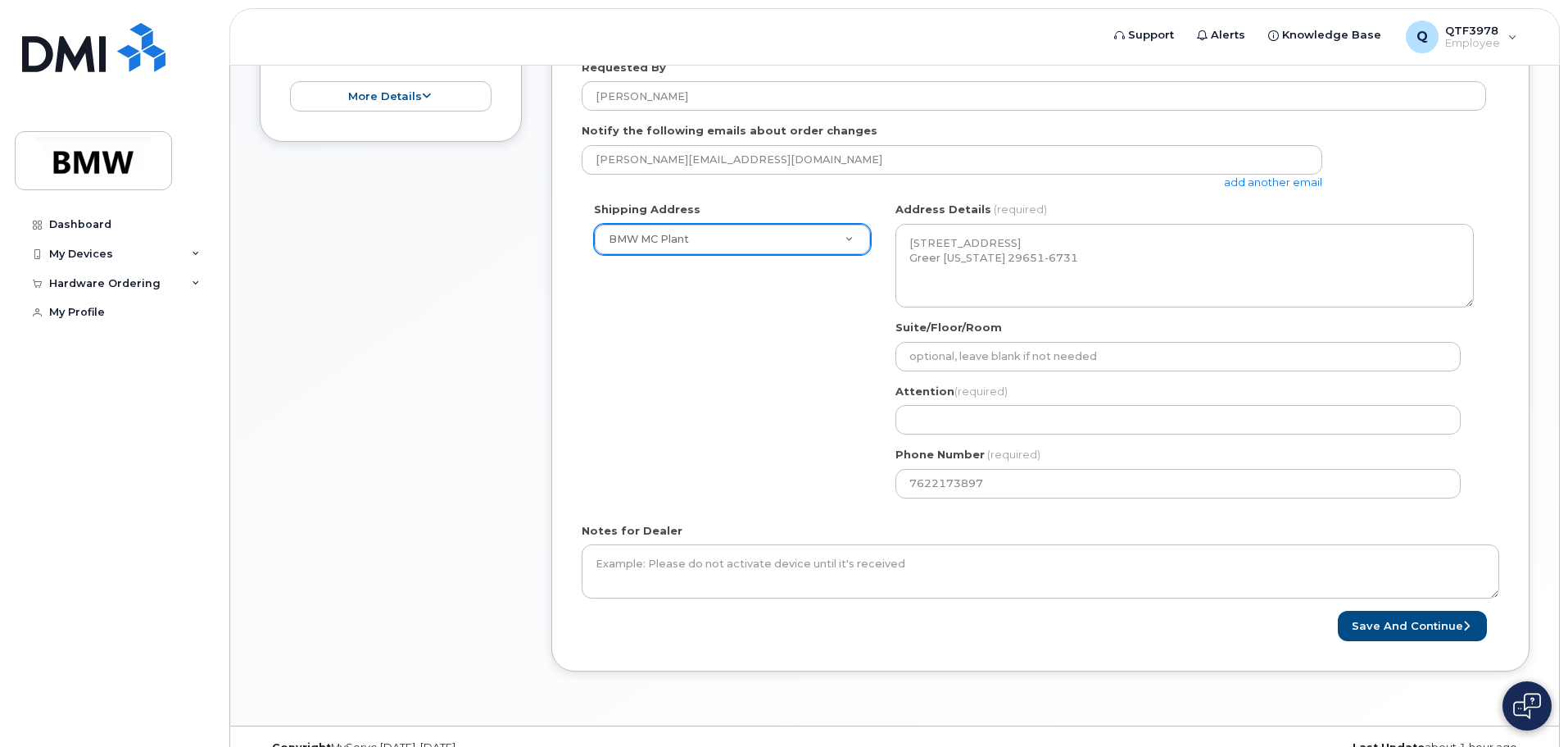
click at [824, 394] on div "Shipping Address BMW MC Plant New Address BMW MC Plant BMW North America Financ…" at bounding box center [1033, 355] width 904 height 308
click at [797, 459] on div "Shipping Address BMW MC Plant New Address BMW MC Plant BMW North America Financ…" at bounding box center [1033, 355] width 904 height 308
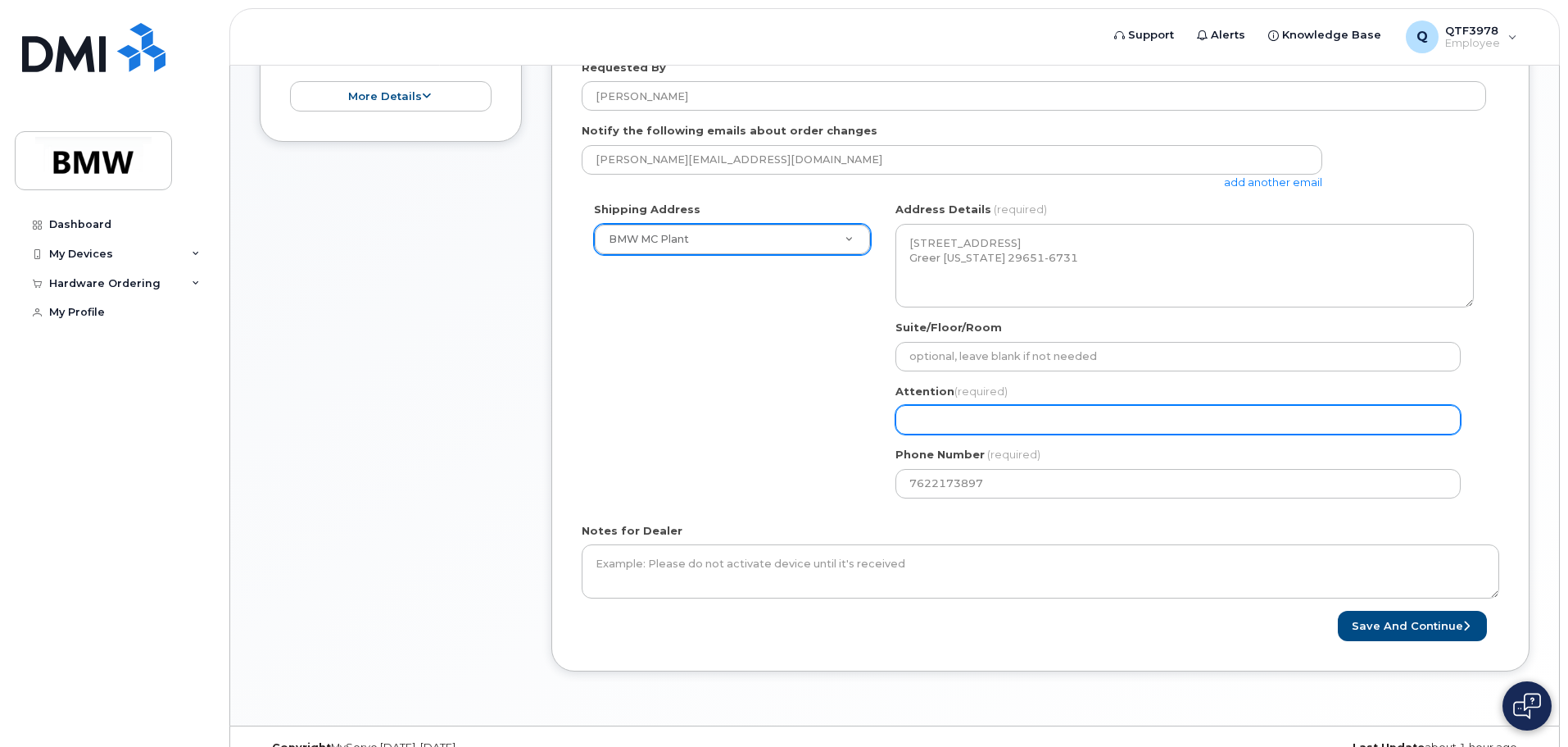
click at [981, 427] on input "Attention (required)" at bounding box center [1177, 420] width 565 height 30
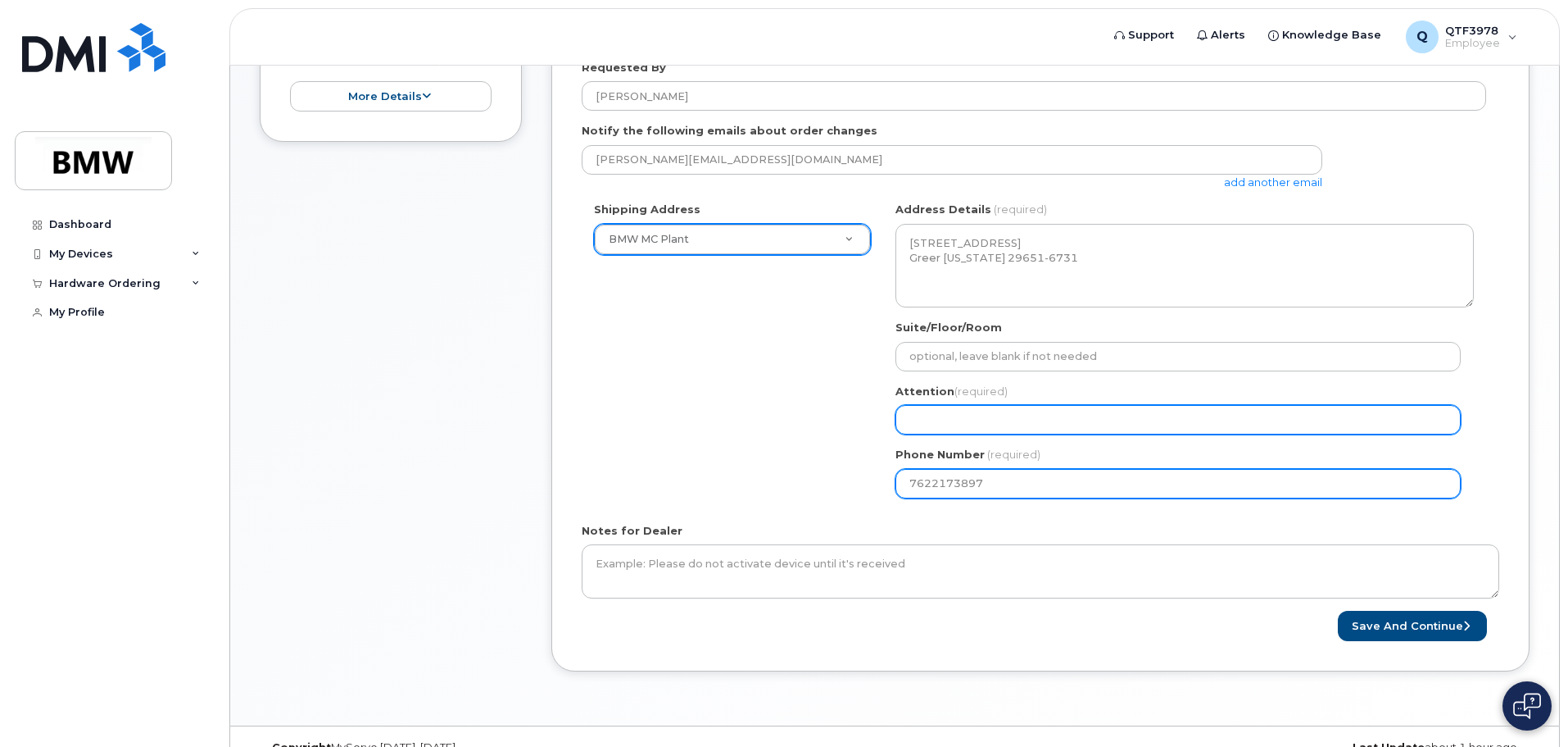
scroll to position [441, 0]
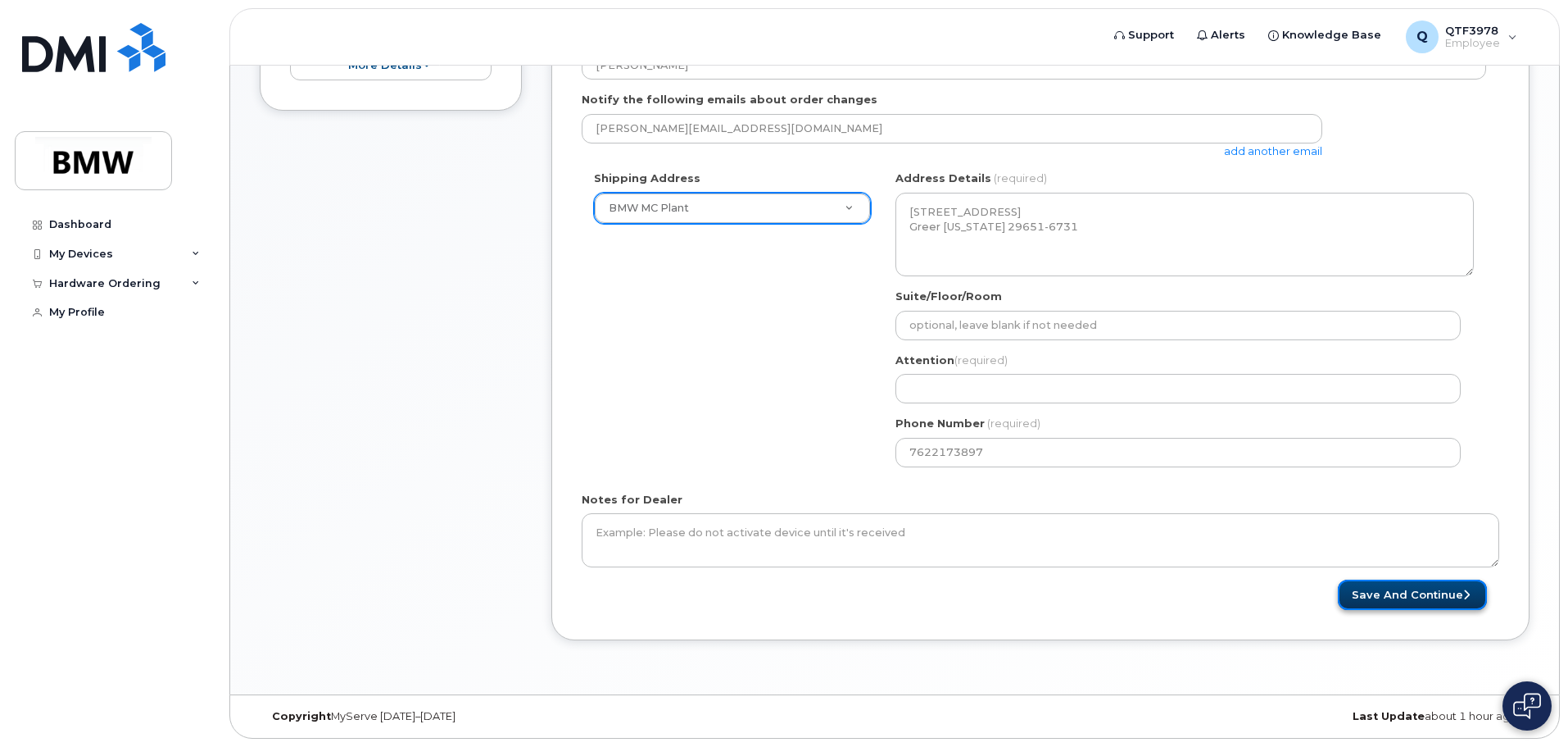
click at [1408, 593] on button "Save and Continue" at bounding box center [1412, 594] width 150 height 30
click at [779, 386] on div "Shipping Address BMW MC Plant New Address BMW MC Plant BMW North America Financ…" at bounding box center [1033, 324] width 904 height 308
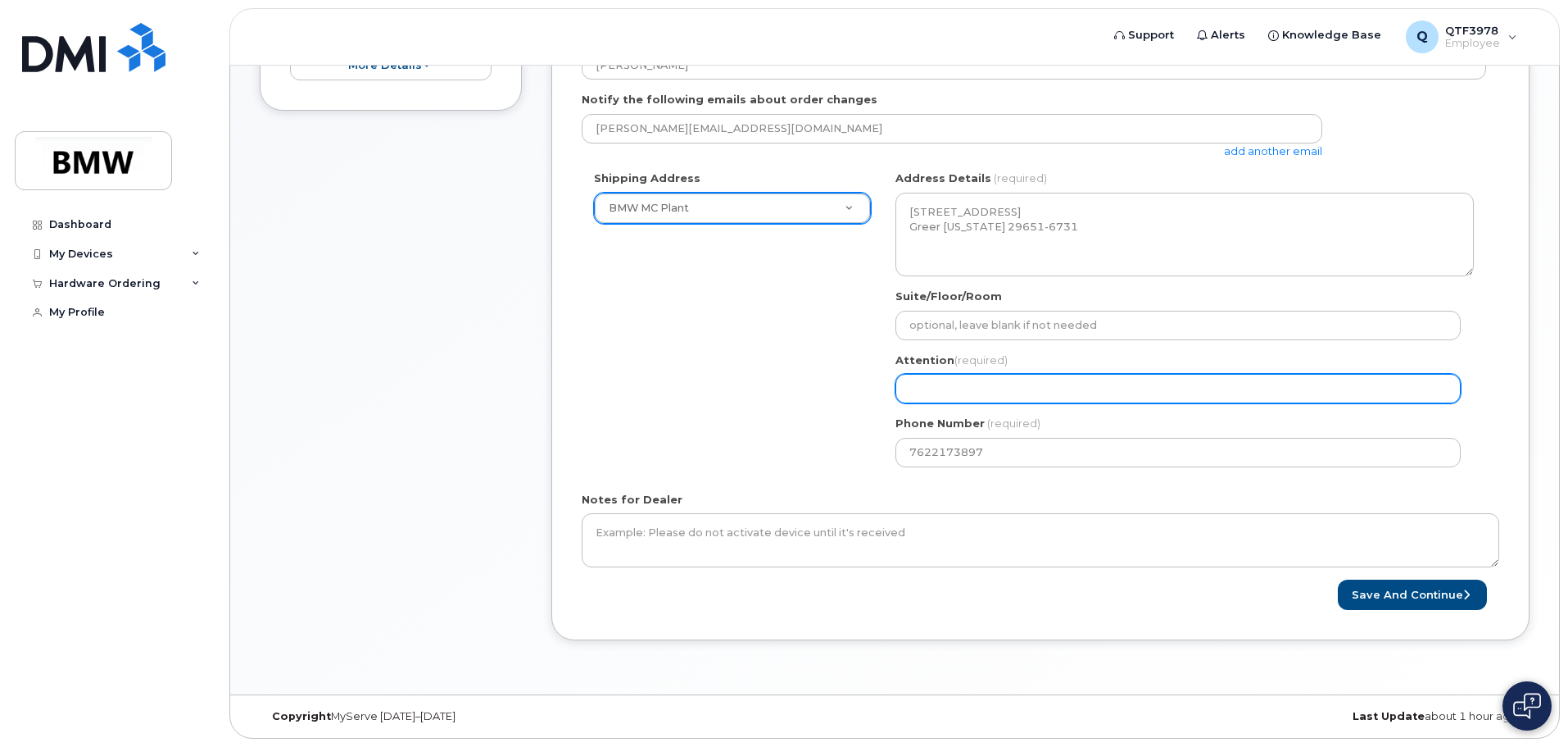
click at [925, 387] on input "Attention (required)" at bounding box center [1177, 389] width 565 height 30
select select
type input "O"
select select
type input "Ol"
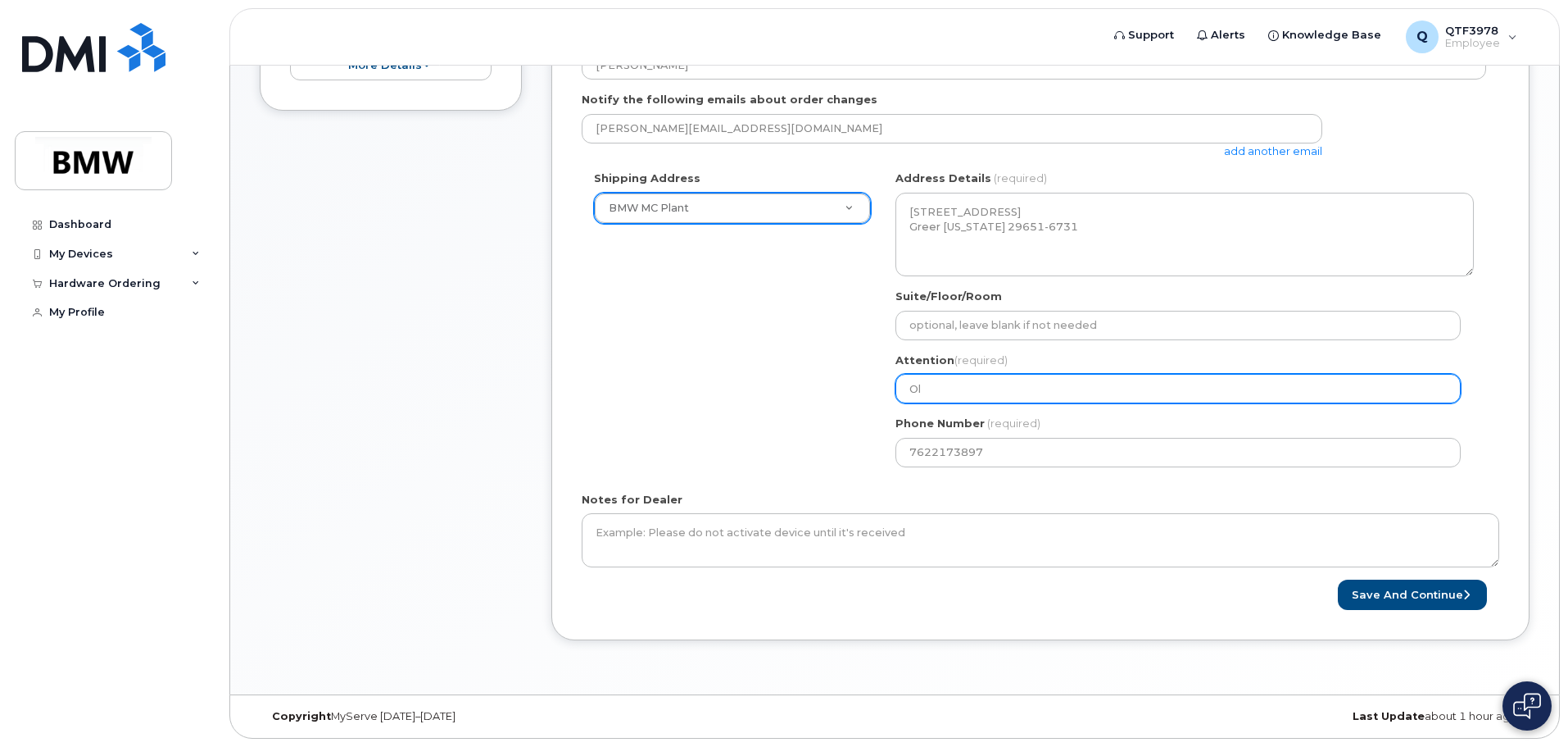
select select
type input "Old"
select select
type input "Old P"
select select
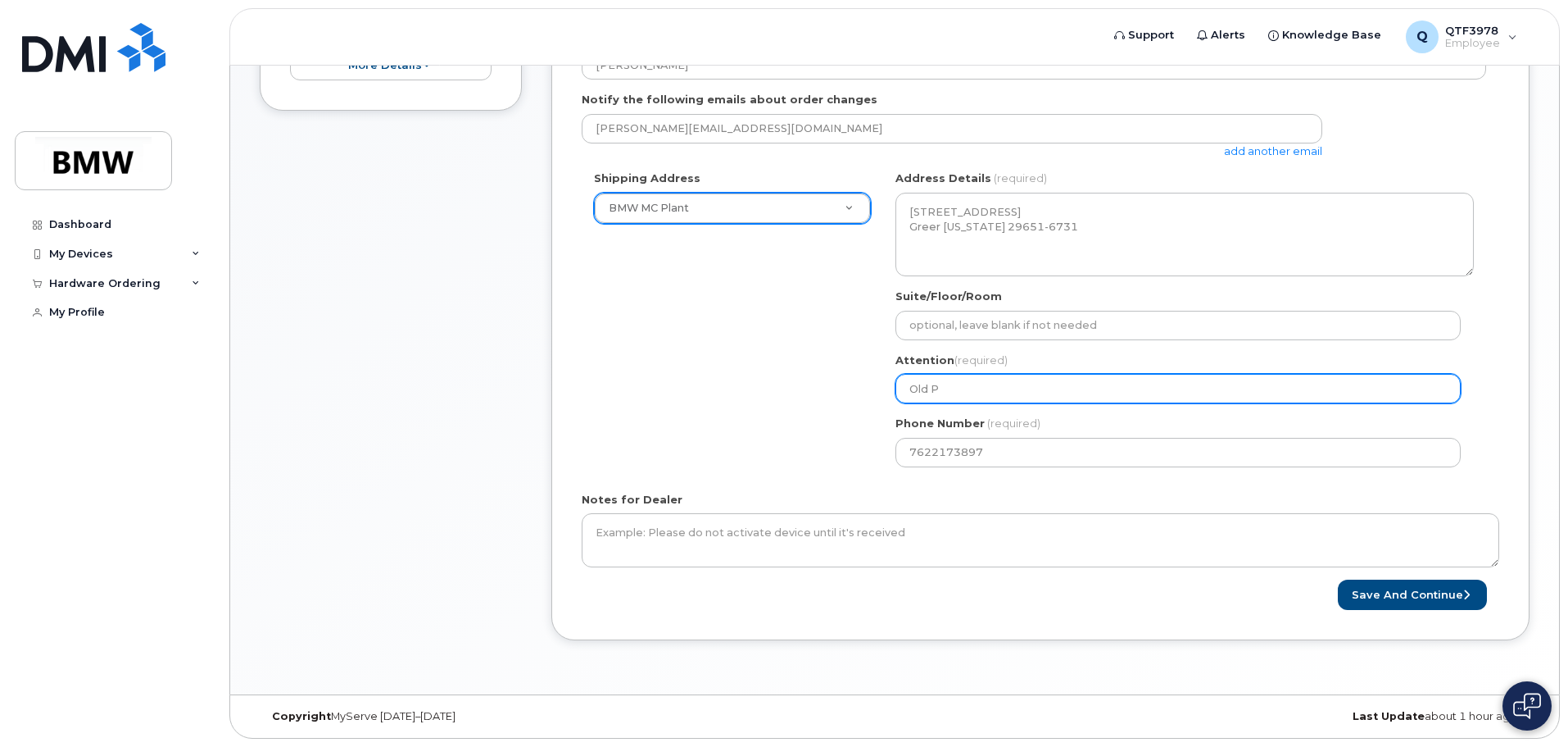
type input "Old Ph"
select select
type input "Old Pho"
select select
type input "Old Phon"
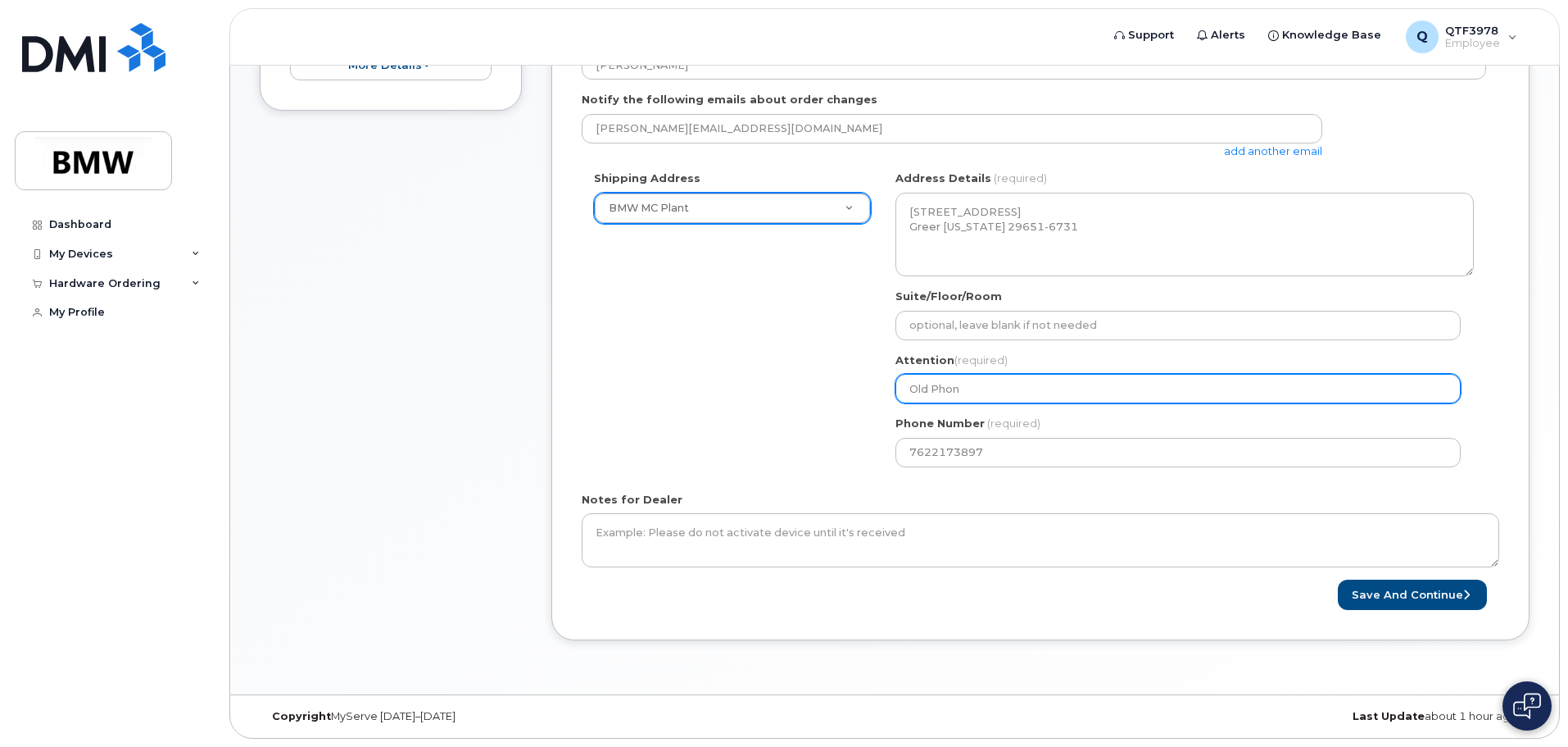
select select
type input "Old Phone"
select select
type input "Old Phone n"
select select
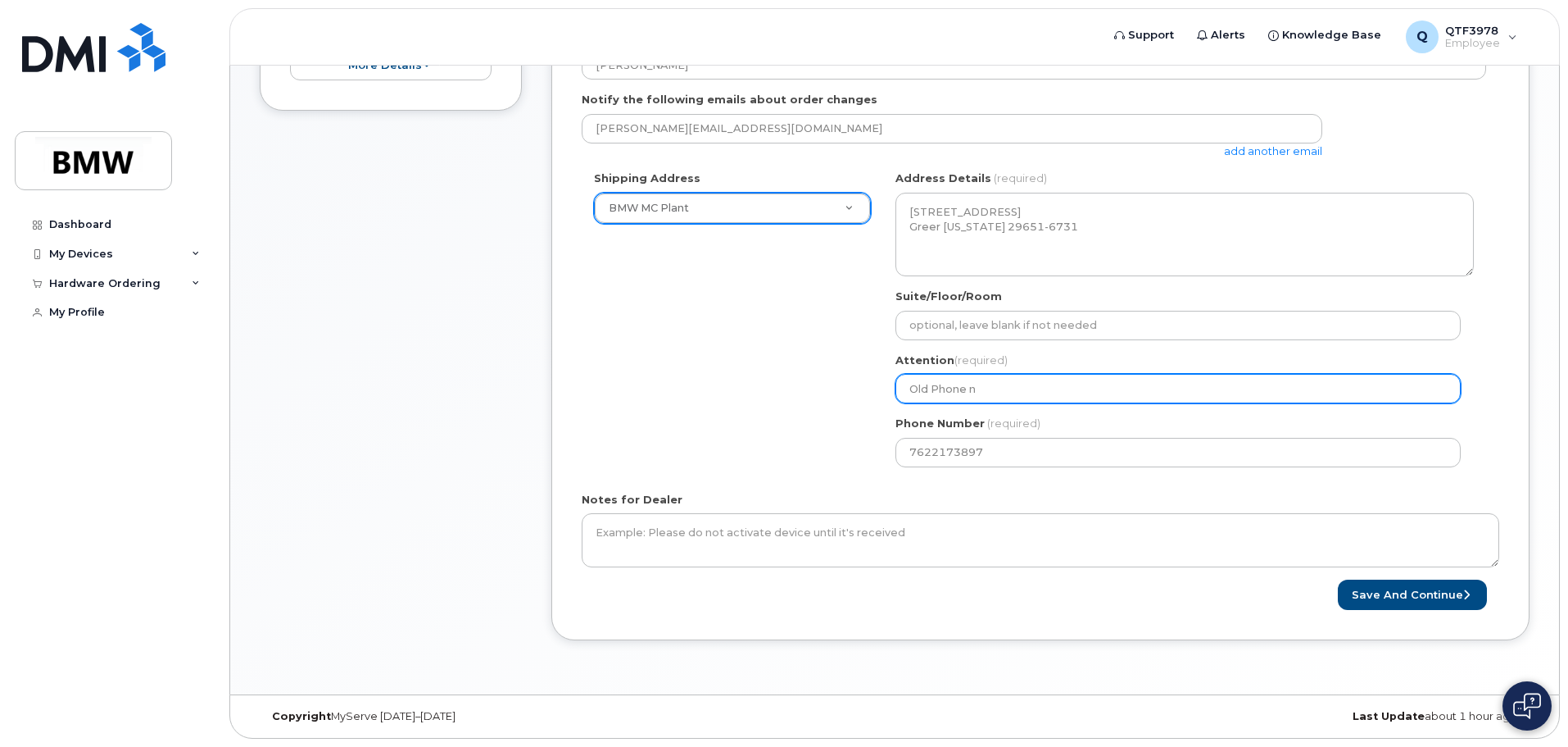
type input "Old Phone no"
select select
type input "Old Phone not"
select select
type input "Old Phone not w"
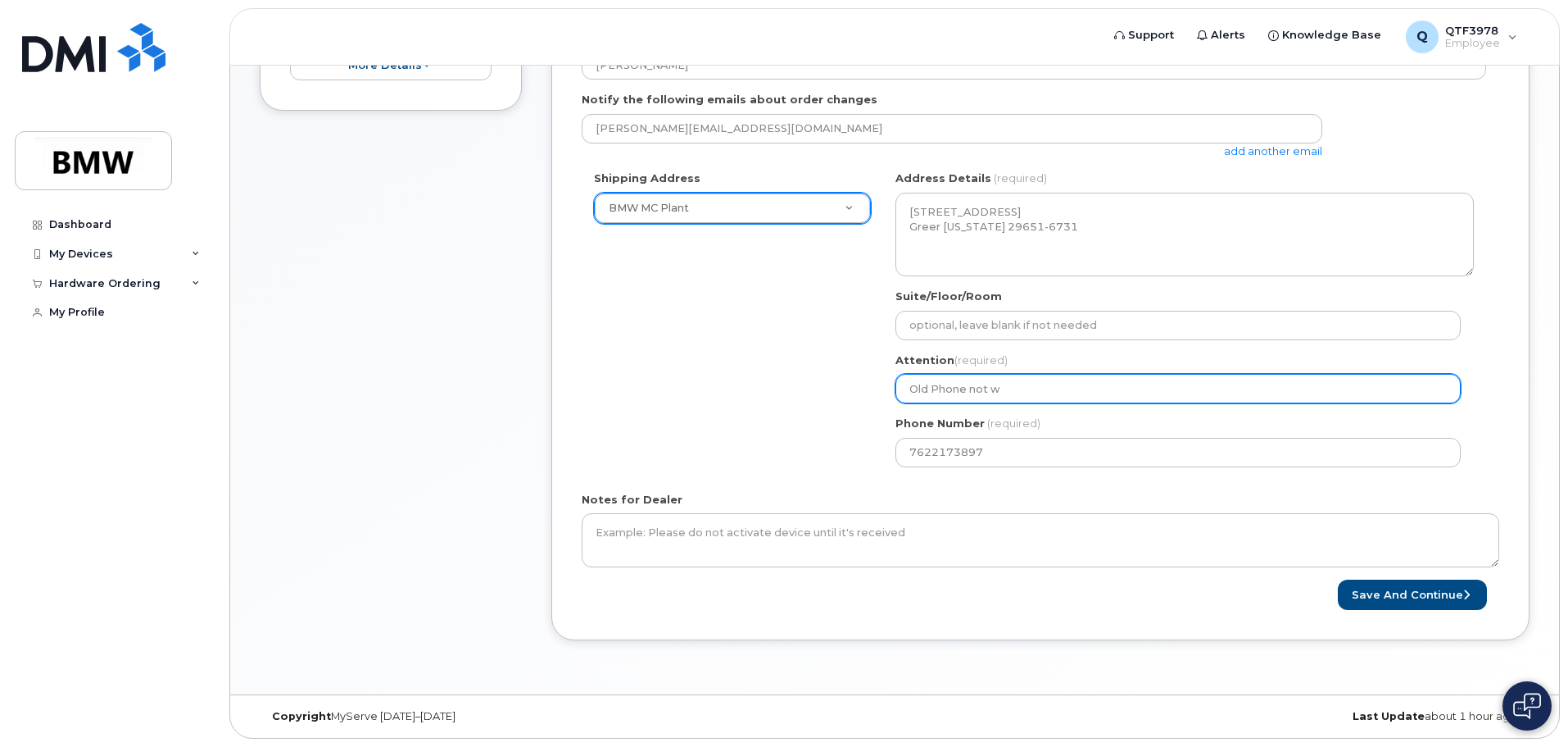
select select
type input "Old Phone not wo"
select select
type input "Old Phone not wor"
select select
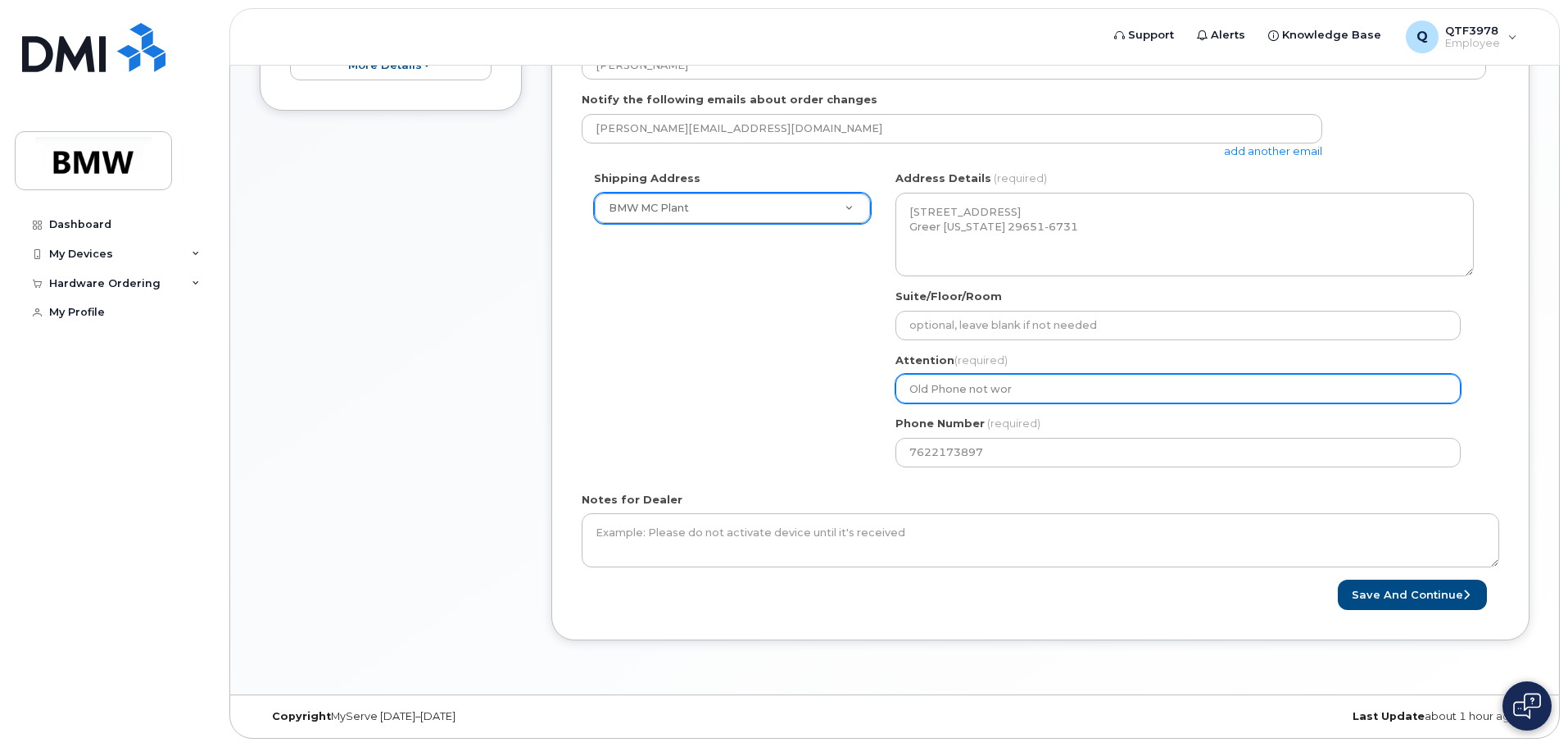
type input "Old Phone not work"
select select
type input "Old Phone not worki"
select select
type input "Old Phone not workin"
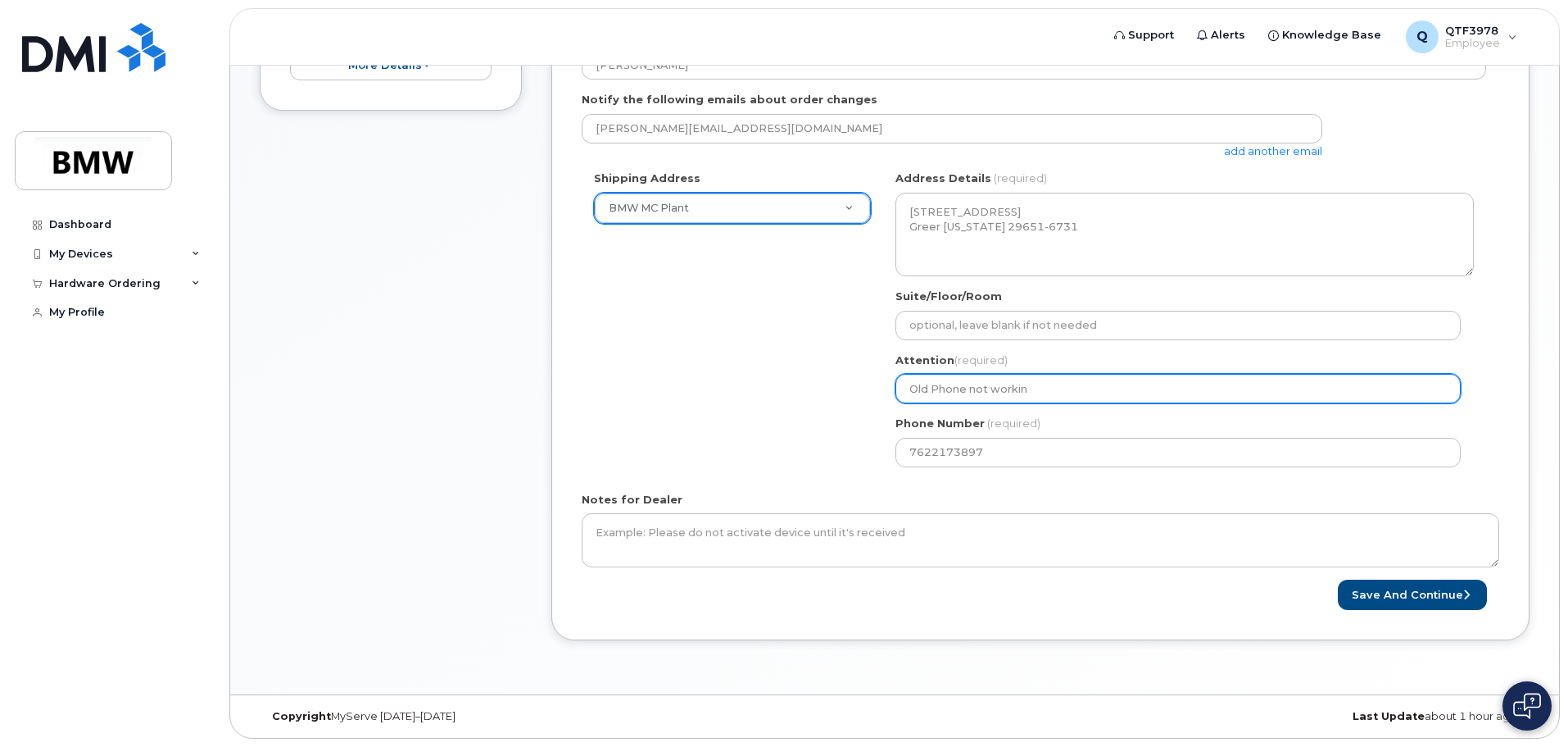
select select
type input "Old Phone not working"
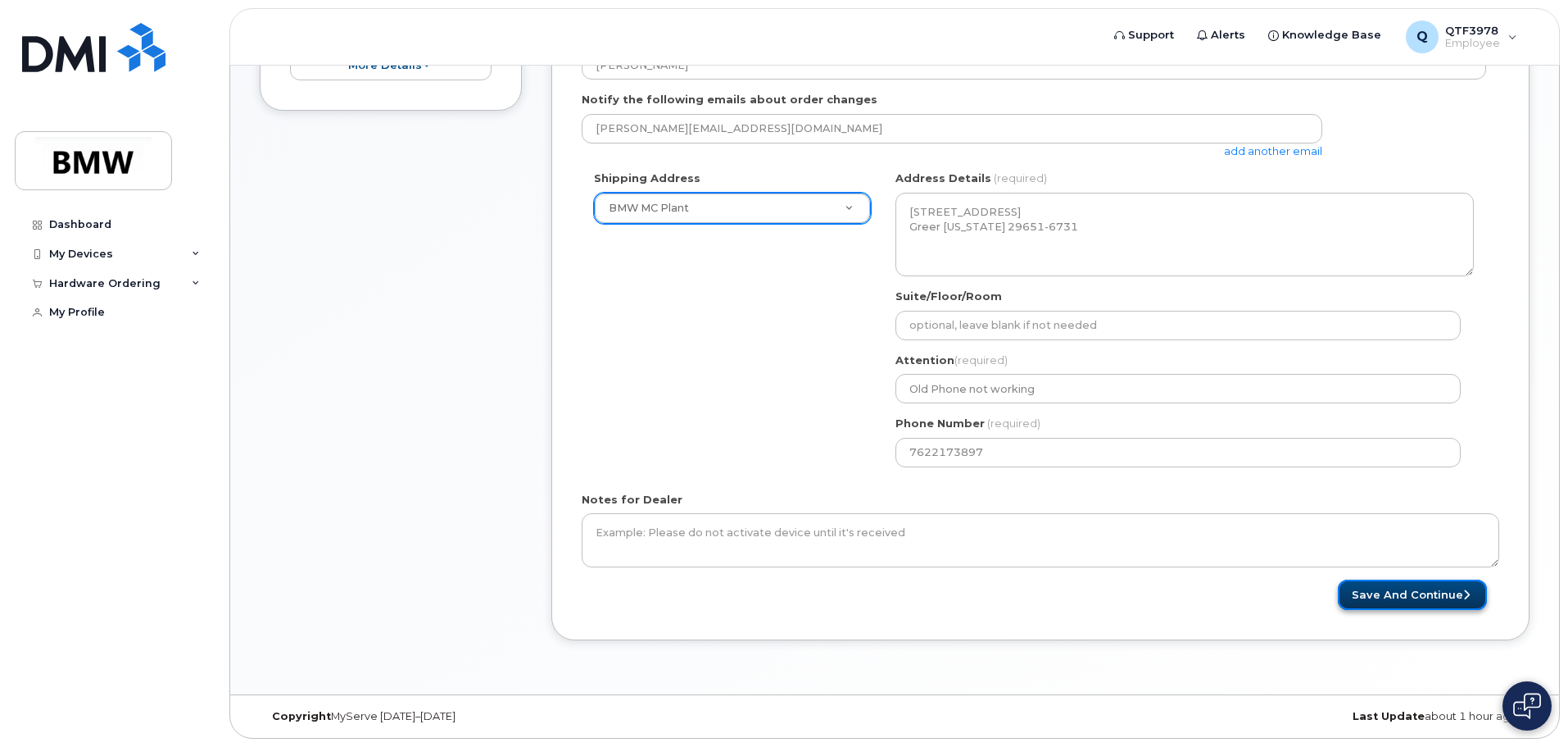
click at [1410, 591] on button "Save and Continue" at bounding box center [1412, 594] width 150 height 30
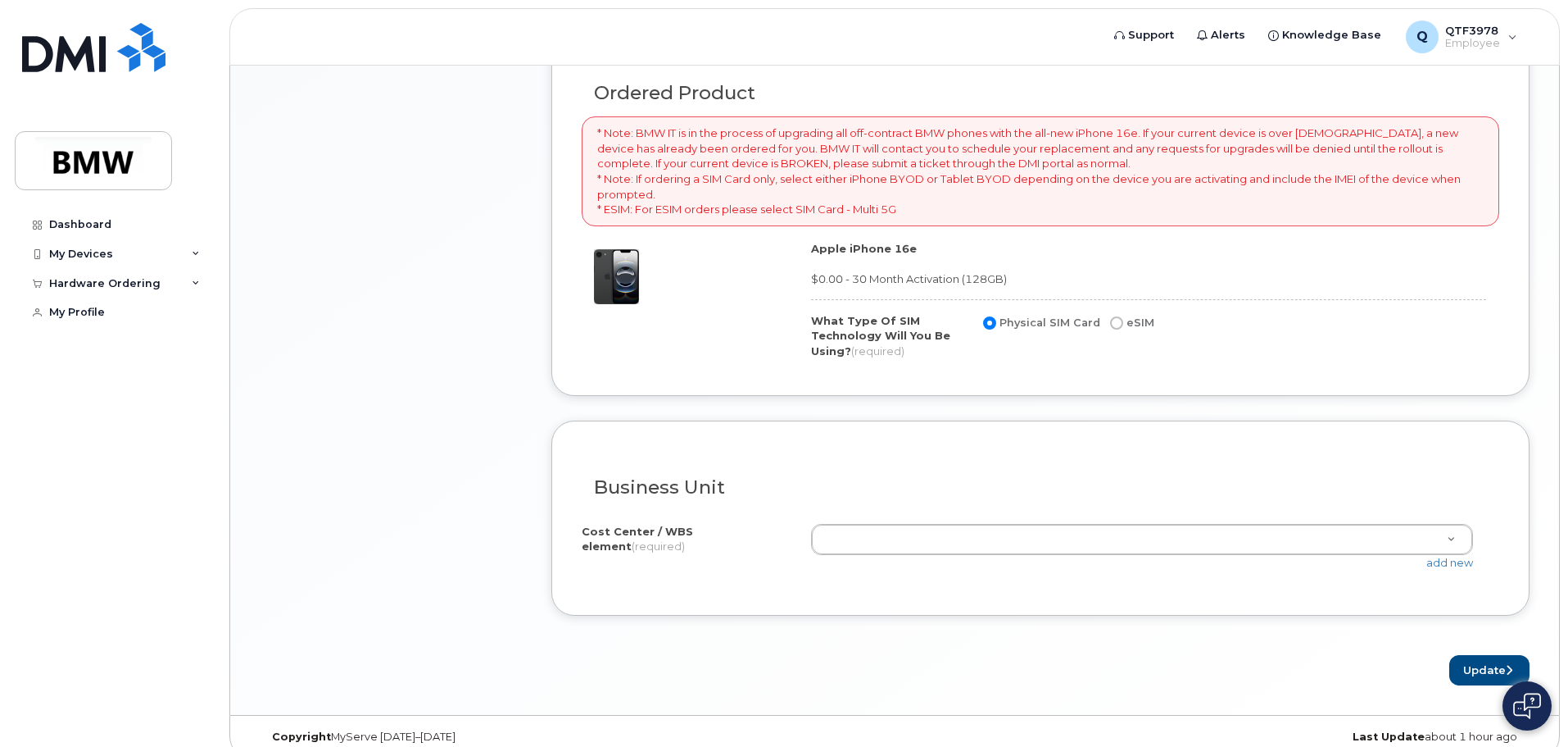
scroll to position [340, 0]
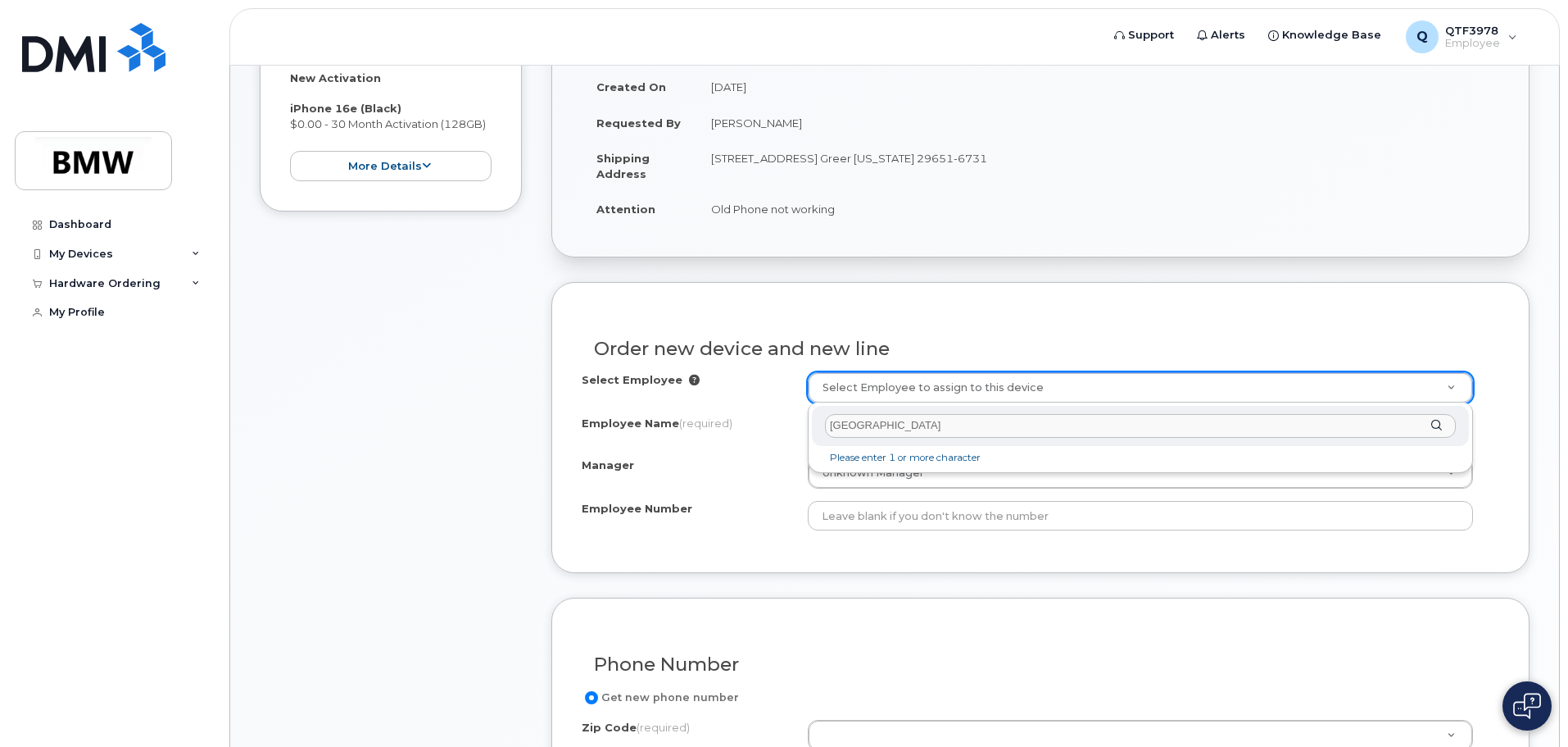
type input "T"
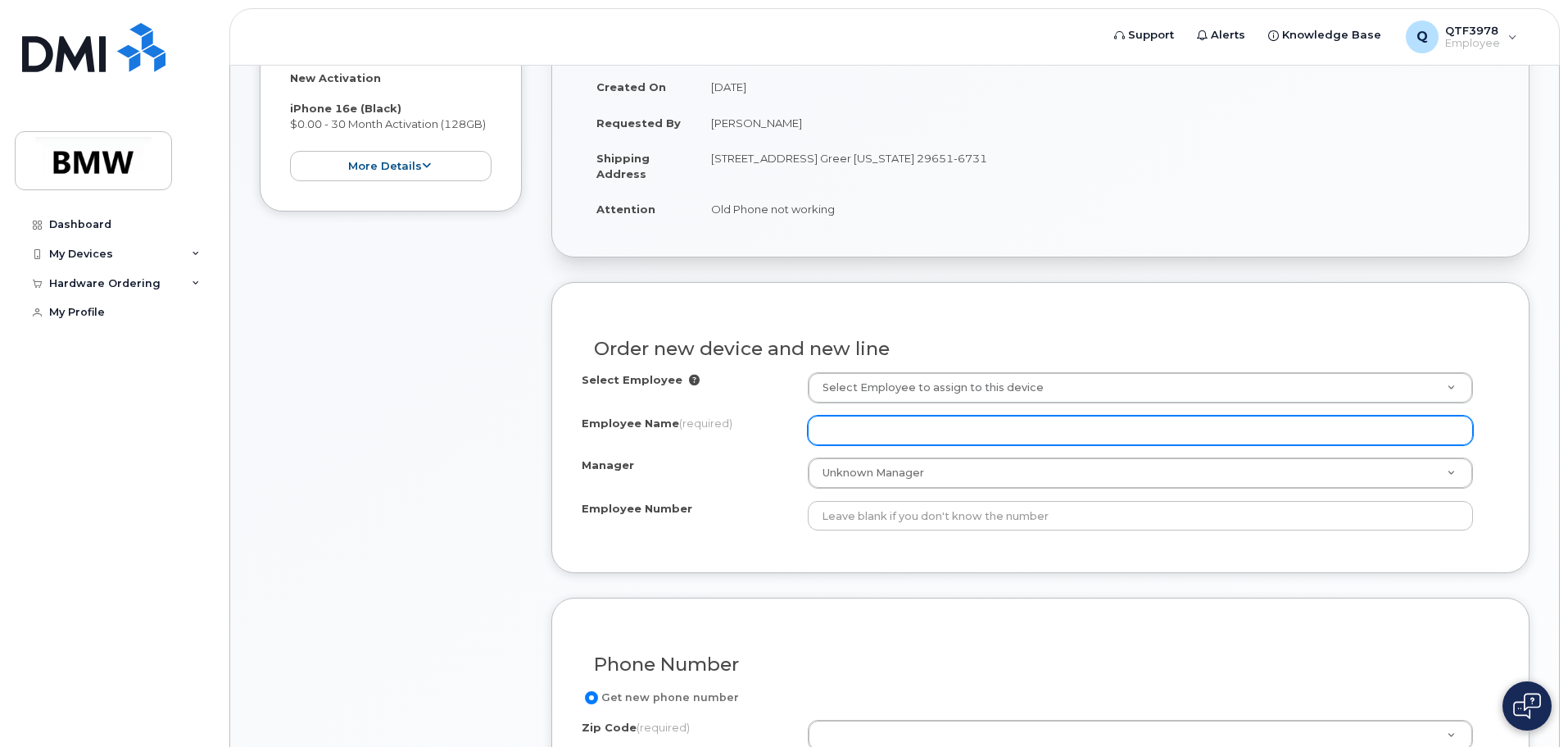
click at [858, 423] on input "Employee Name (required)" at bounding box center [1139, 431] width 665 height 30
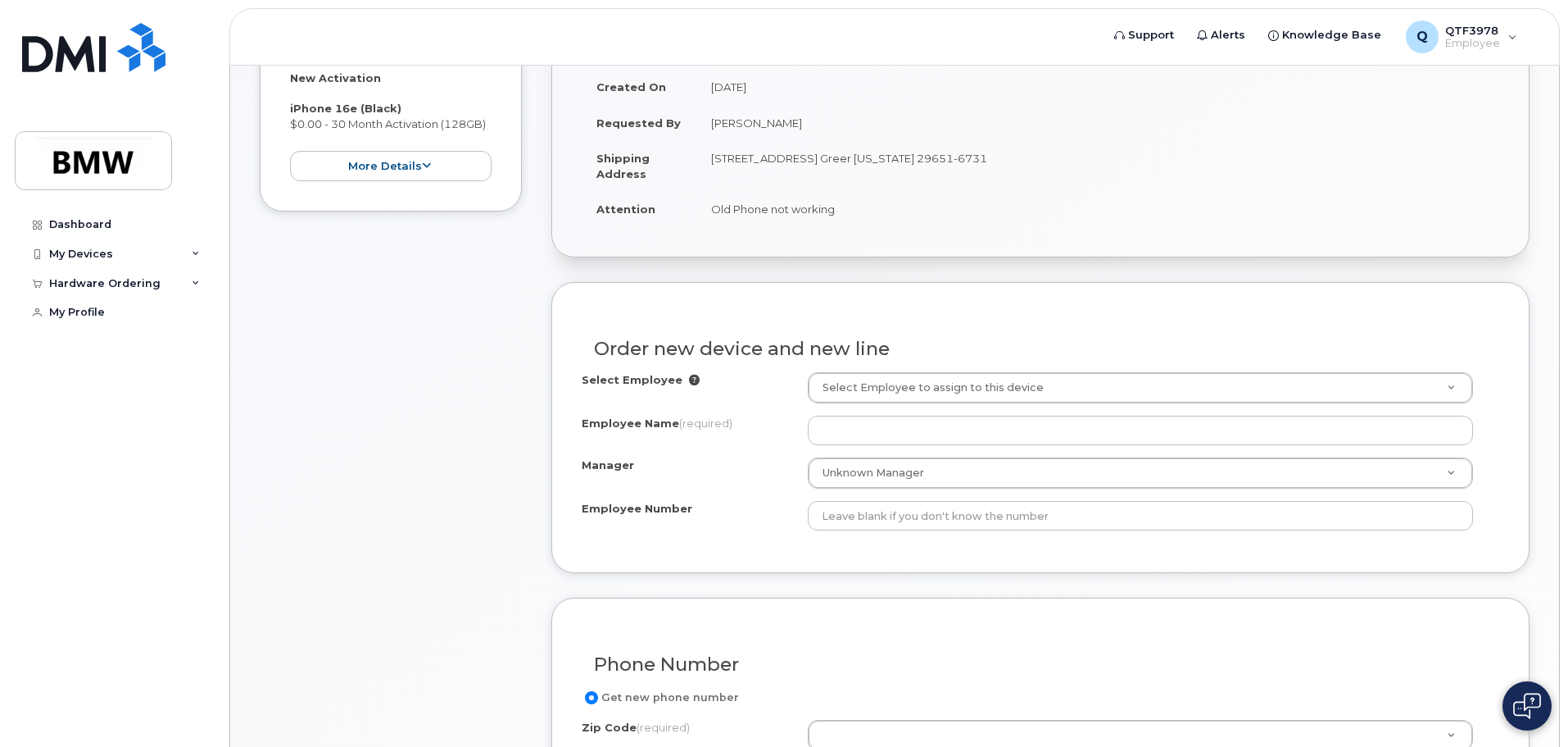
click at [692, 380] on div "Select Employee" at bounding box center [694, 383] width 226 height 22
click at [689, 380] on icon at bounding box center [694, 380] width 11 height 11
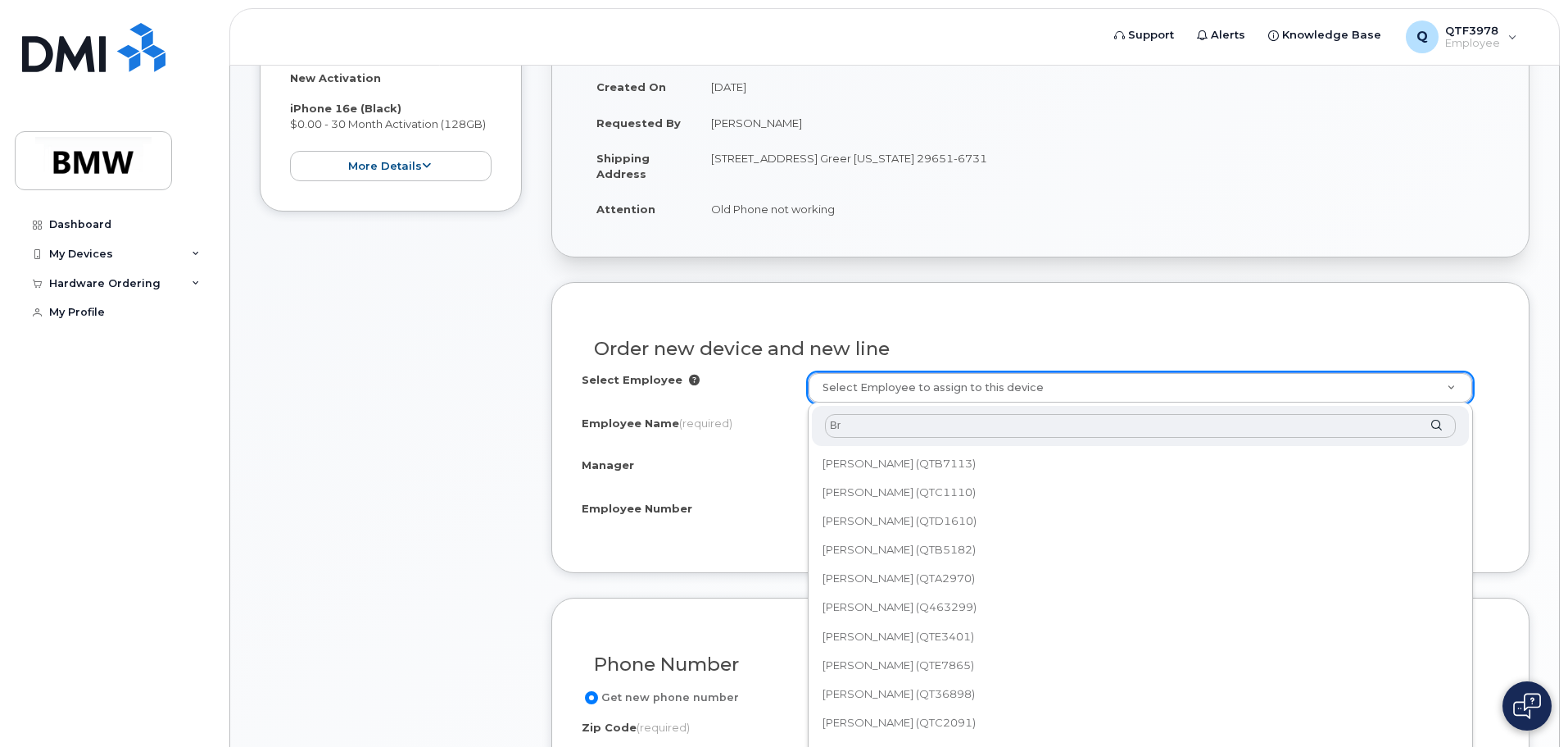
type input "B"
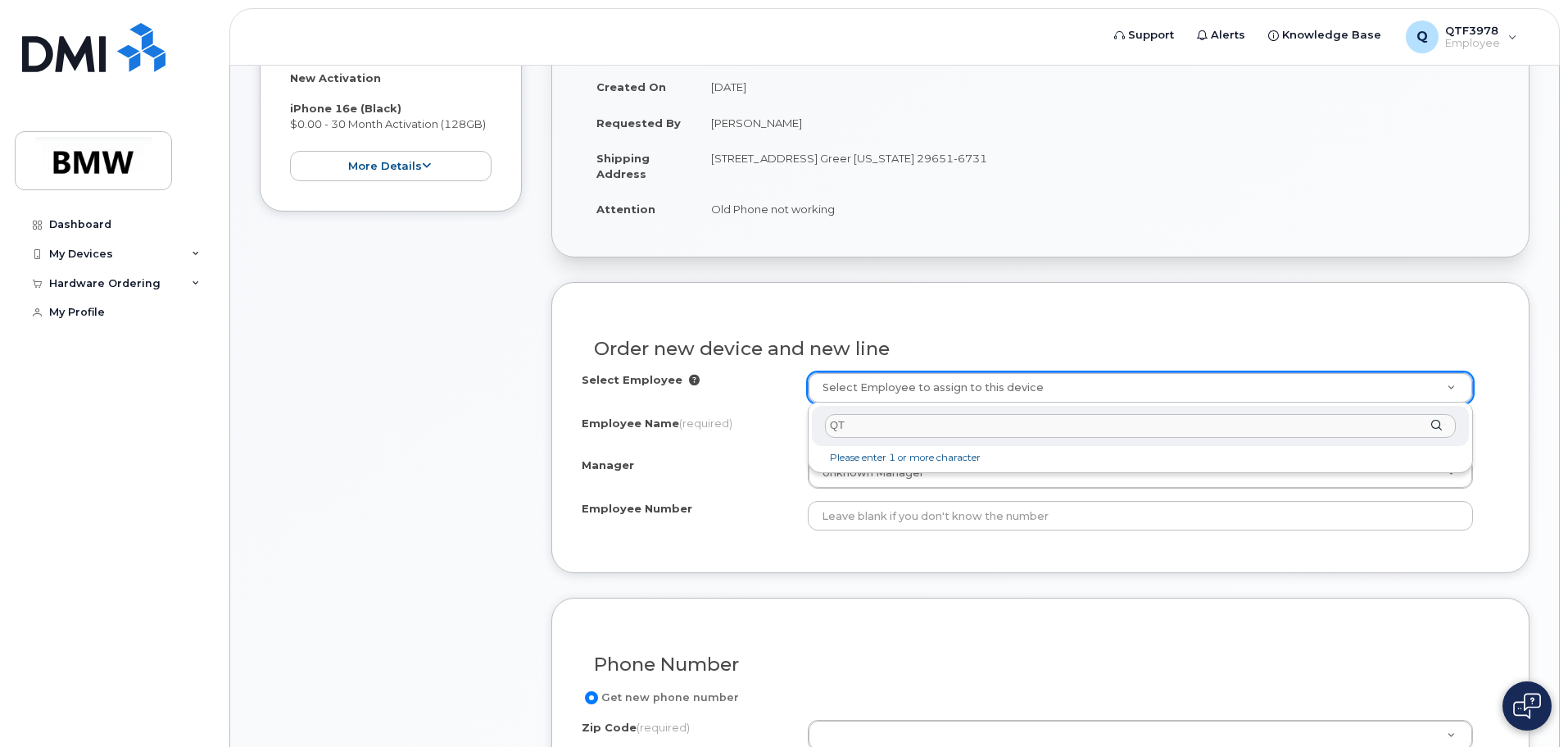
type input "Q"
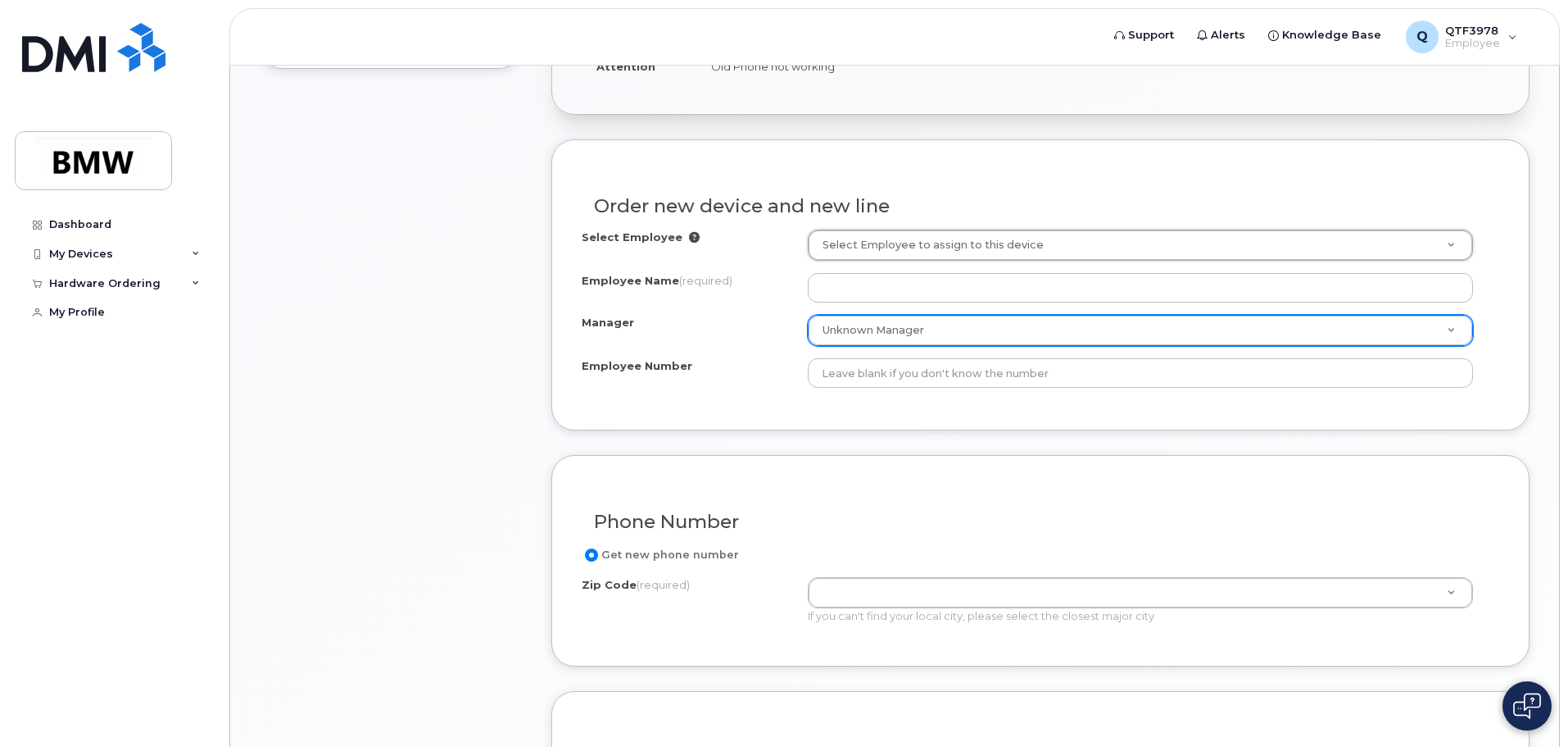
scroll to position [504, 0]
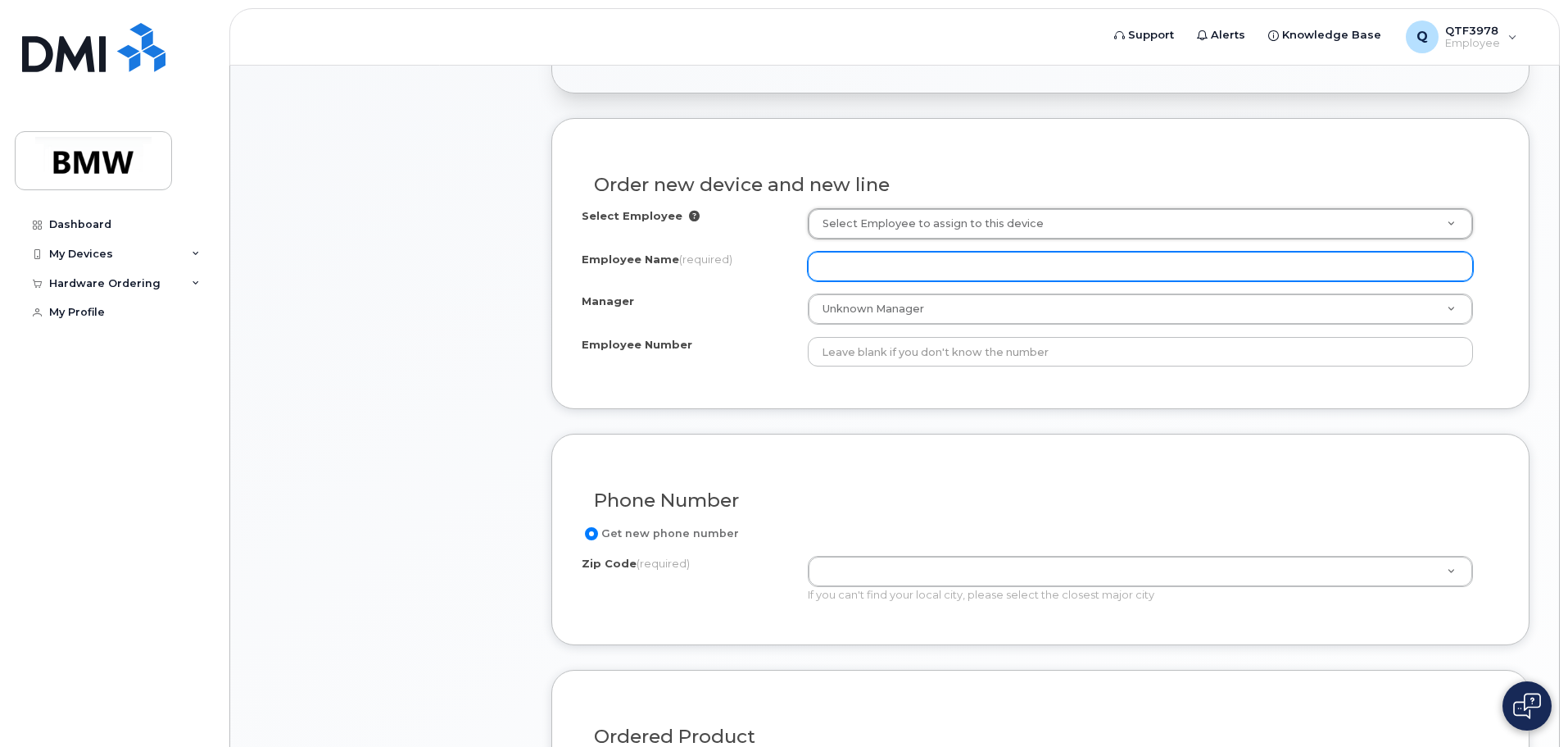
click at [873, 263] on input "Employee Name (required)" at bounding box center [1139, 266] width 665 height 30
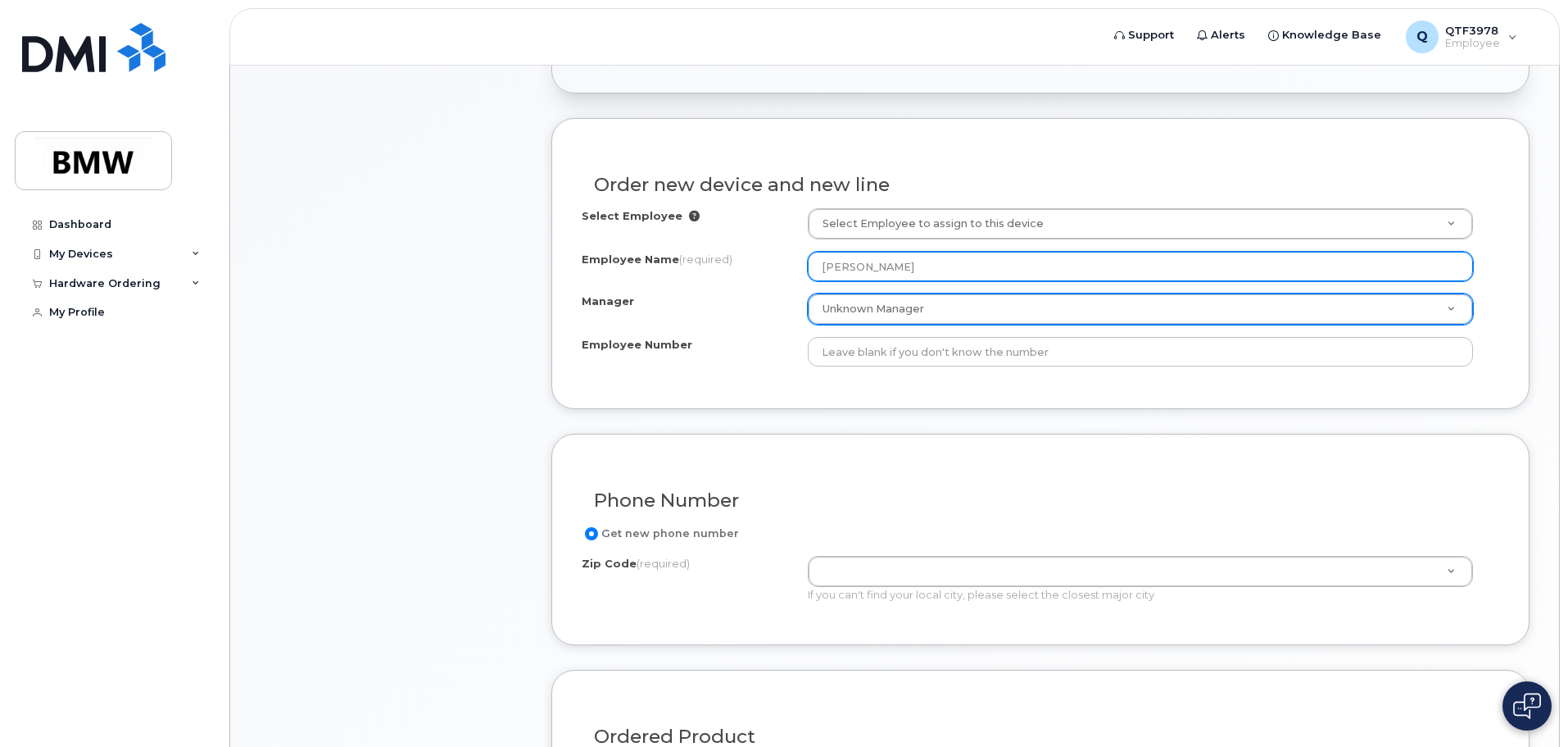
type input "[PERSON_NAME]"
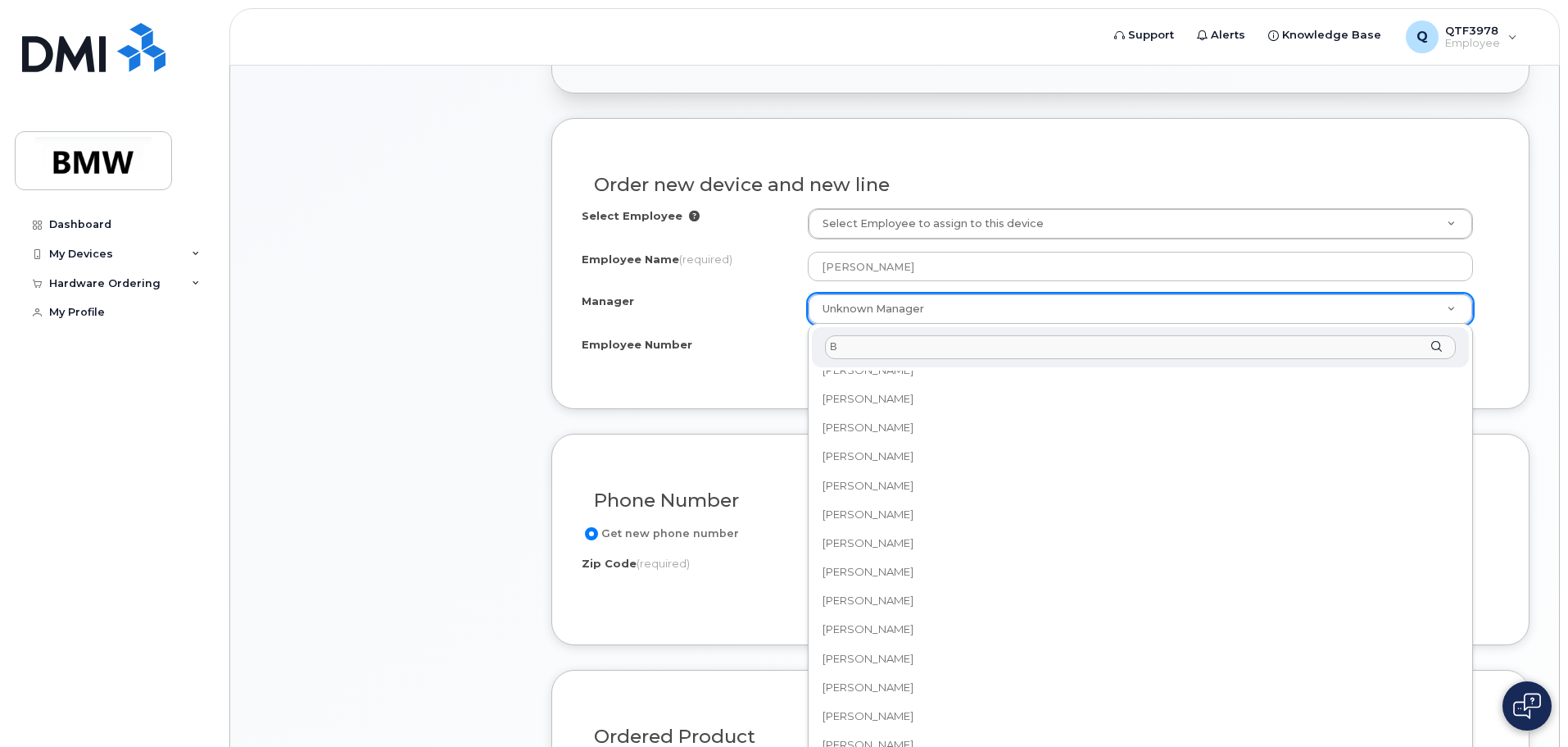
scroll to position [0, 0]
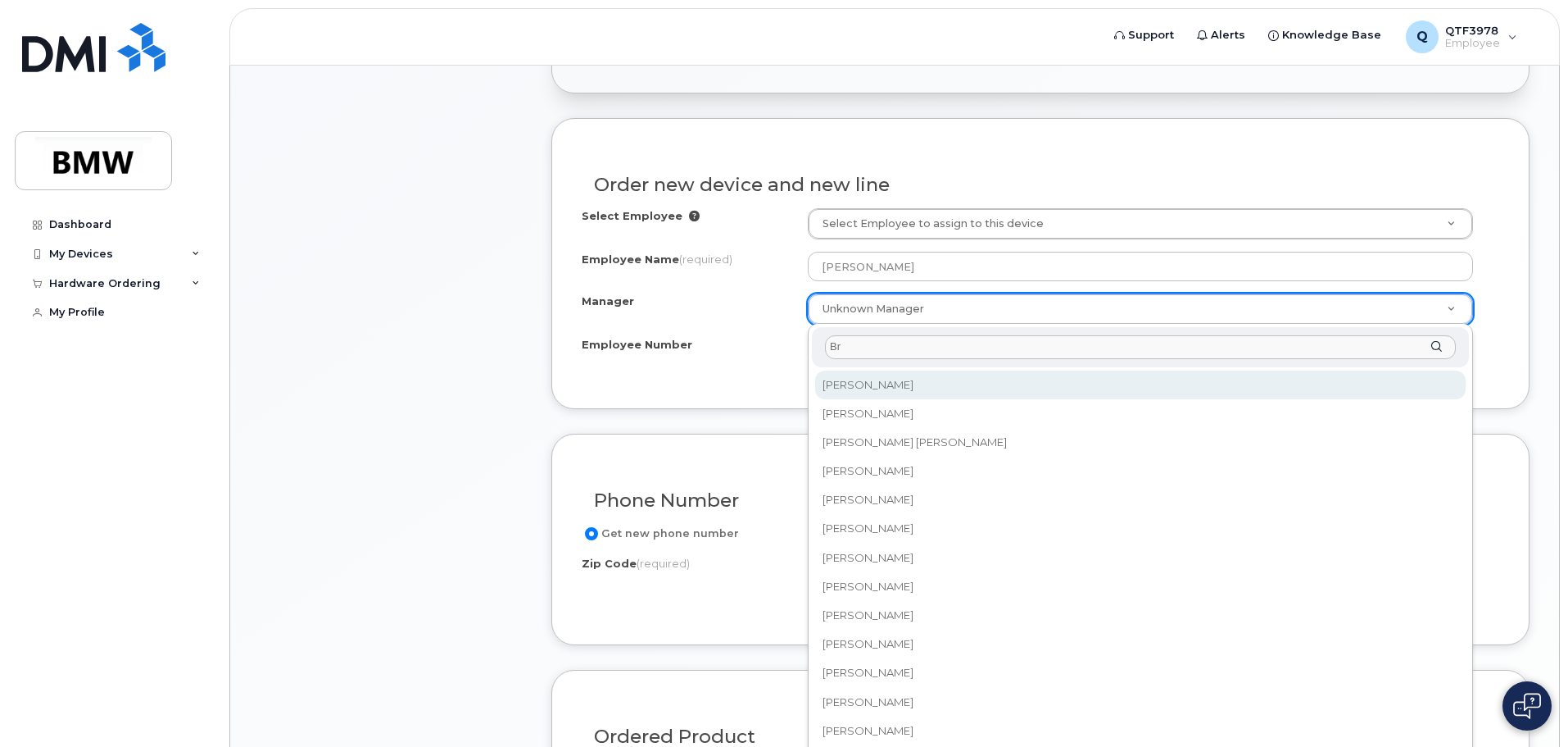
type input "B"
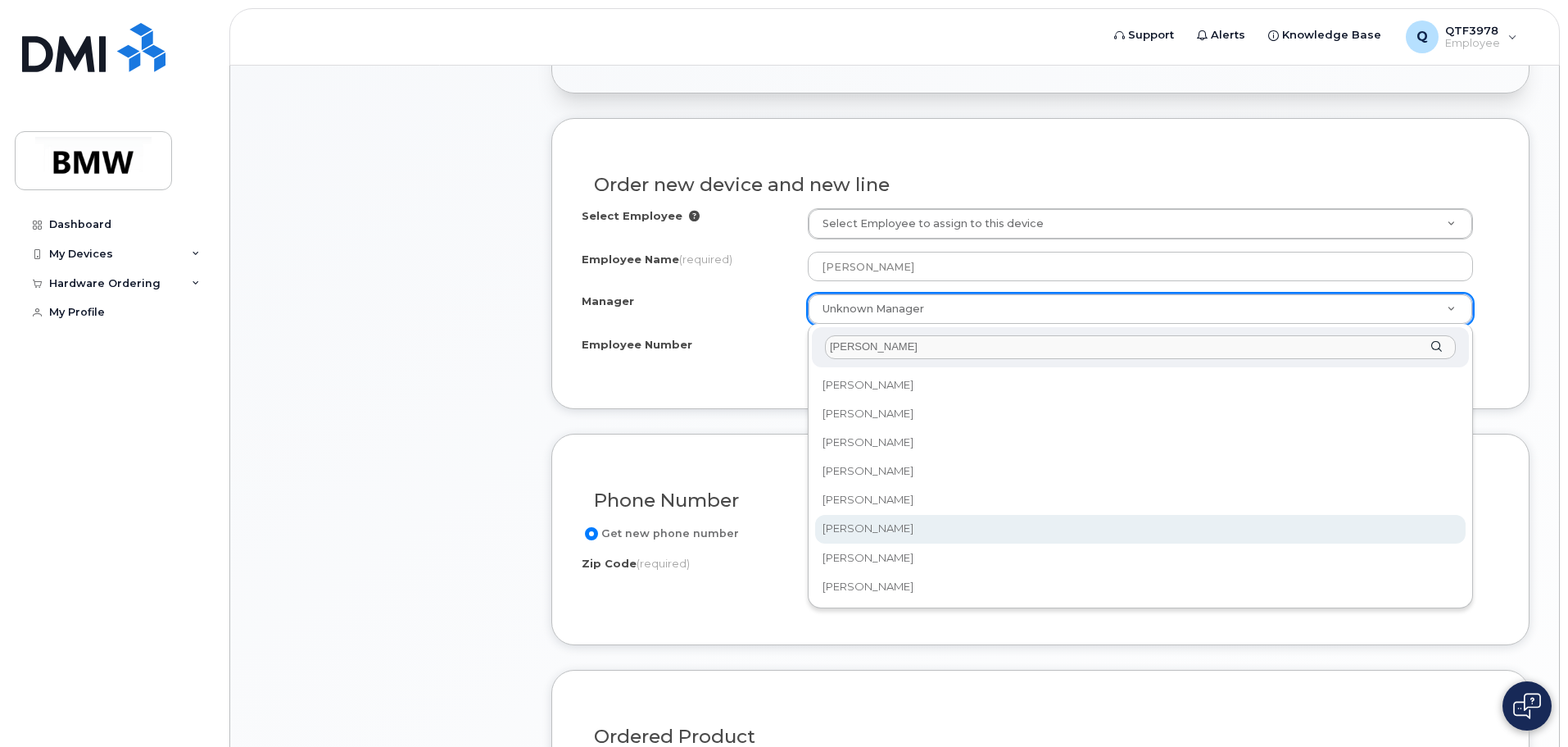
type input "Jeff"
select select "1895336"
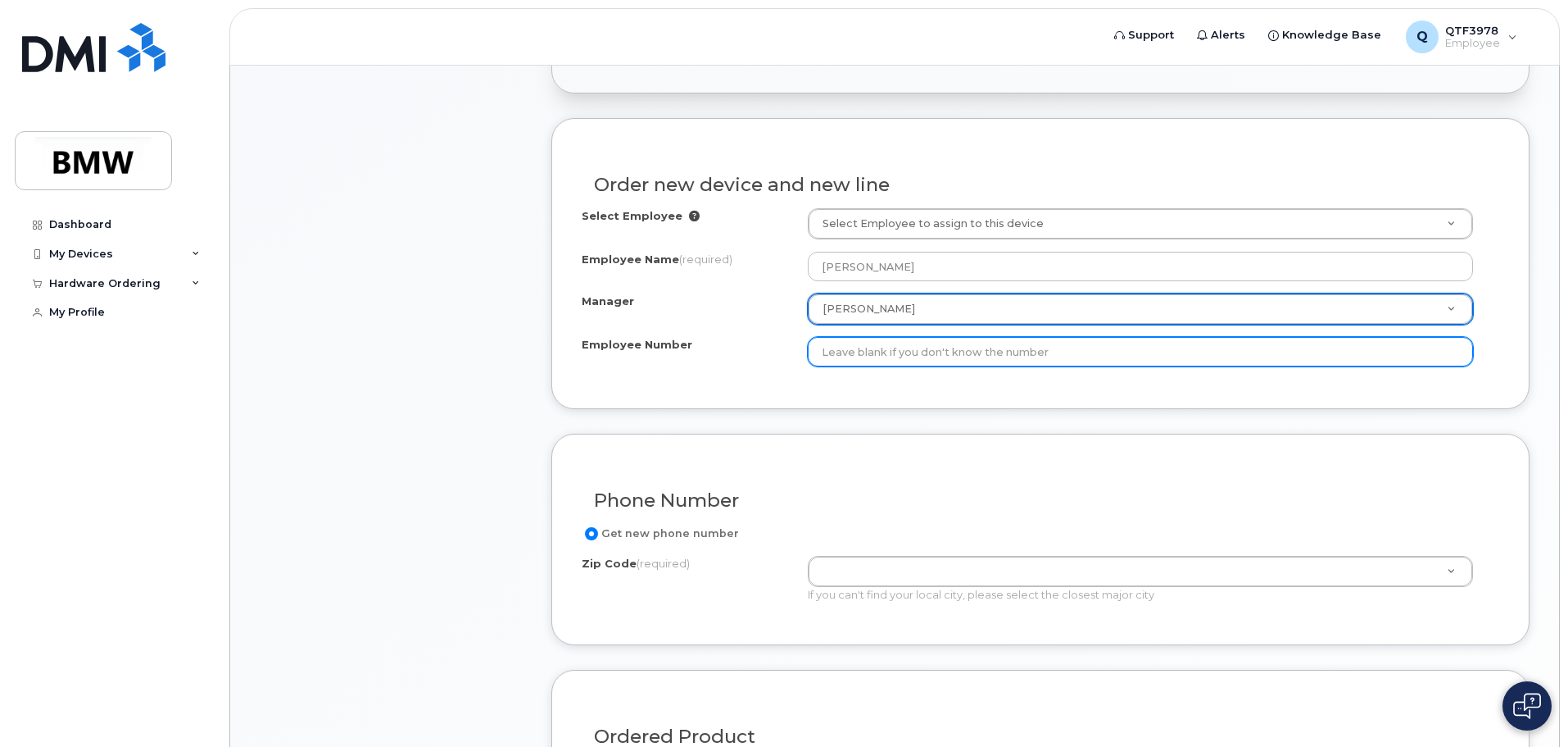
click at [871, 348] on input "Employee Number" at bounding box center [1139, 352] width 665 height 30
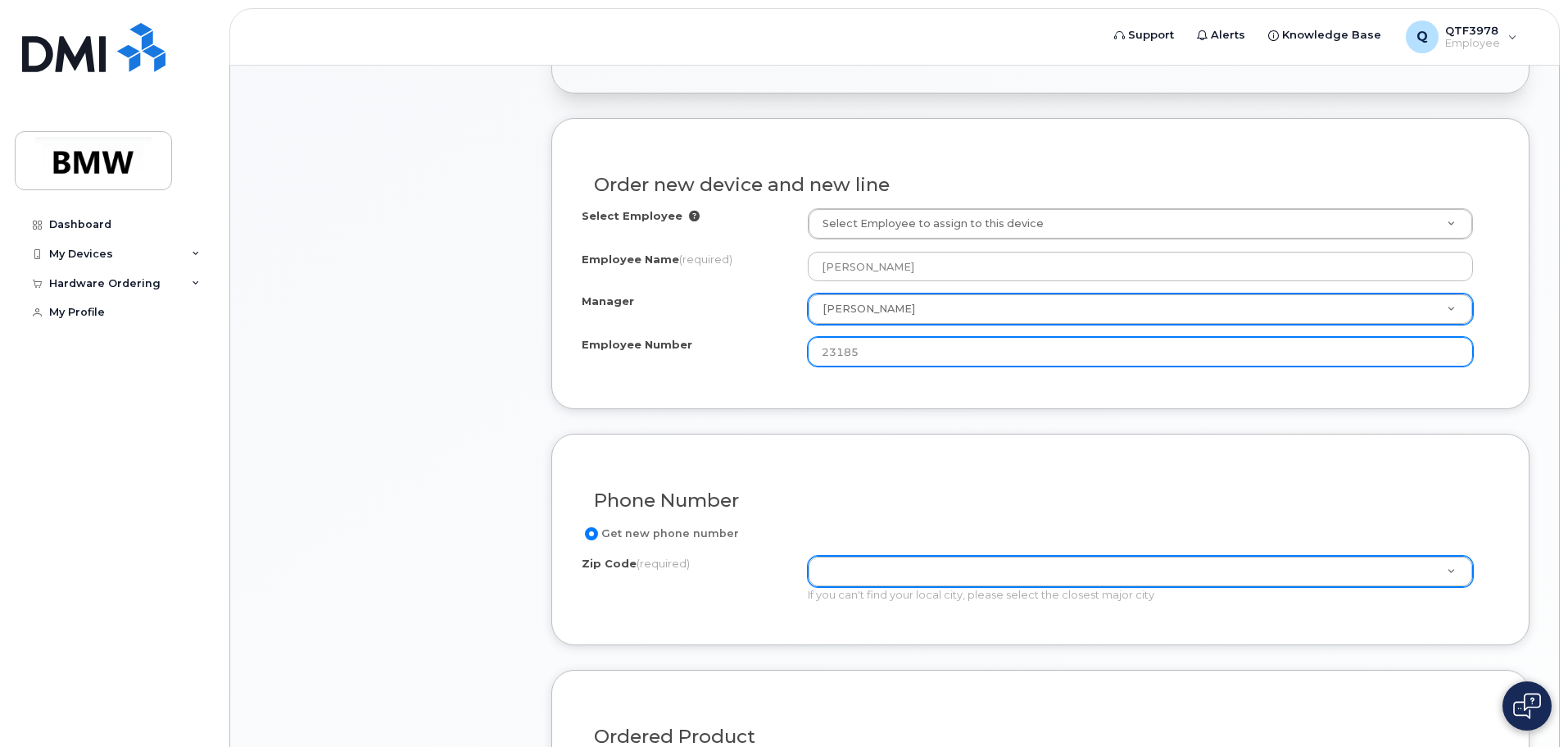
type input "23185"
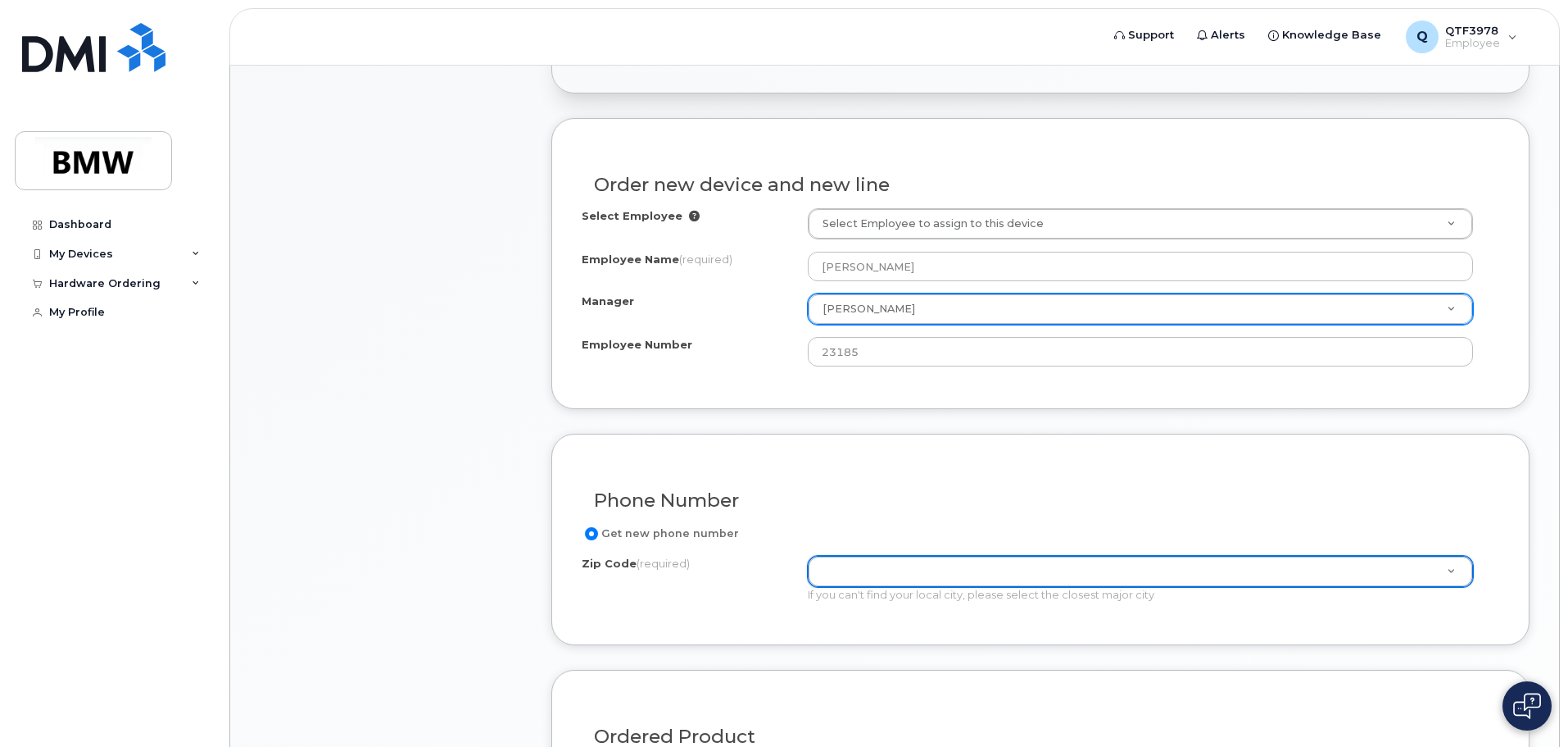
scroll to position [586, 0]
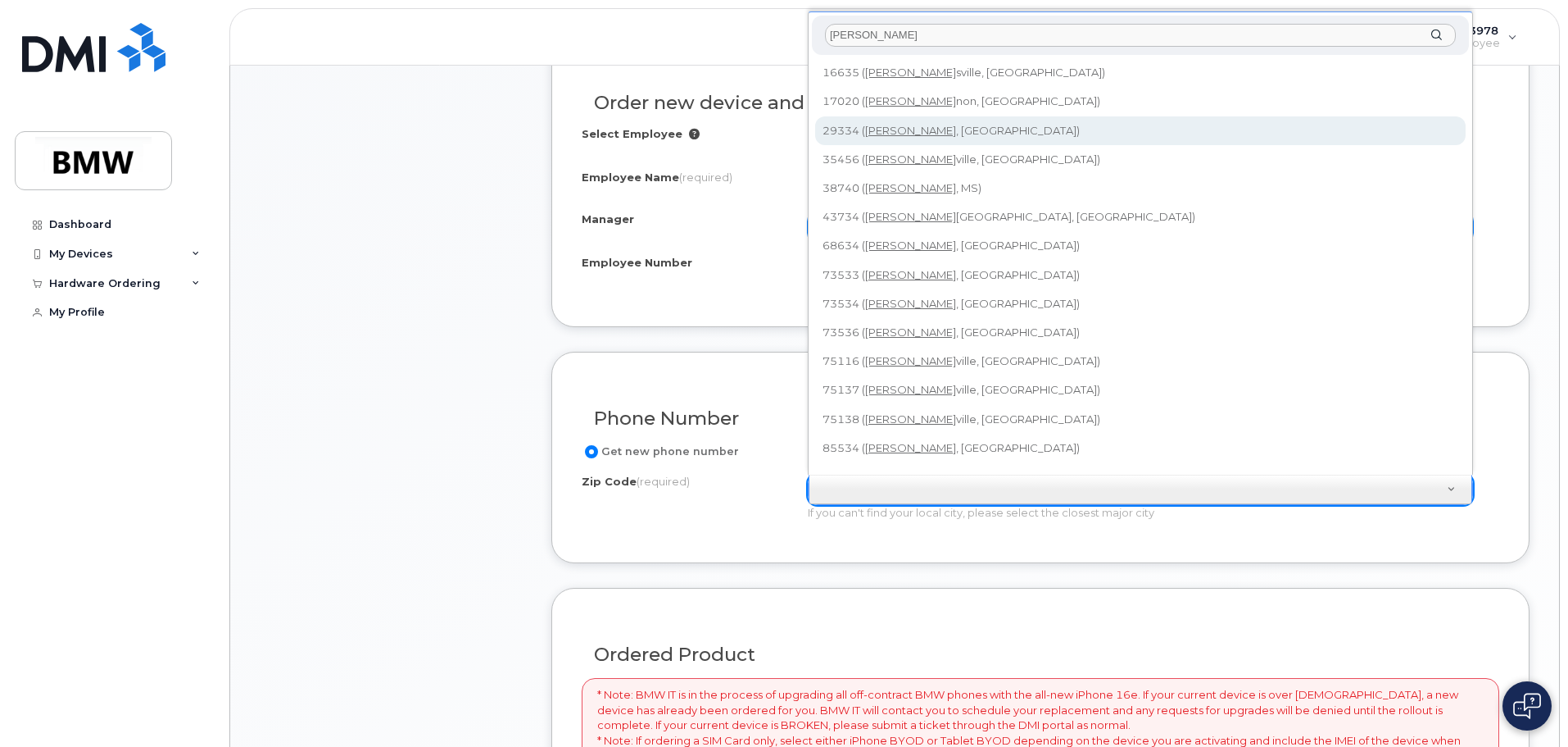
type input "Duncan"
type input "29334 (Duncan, SC)"
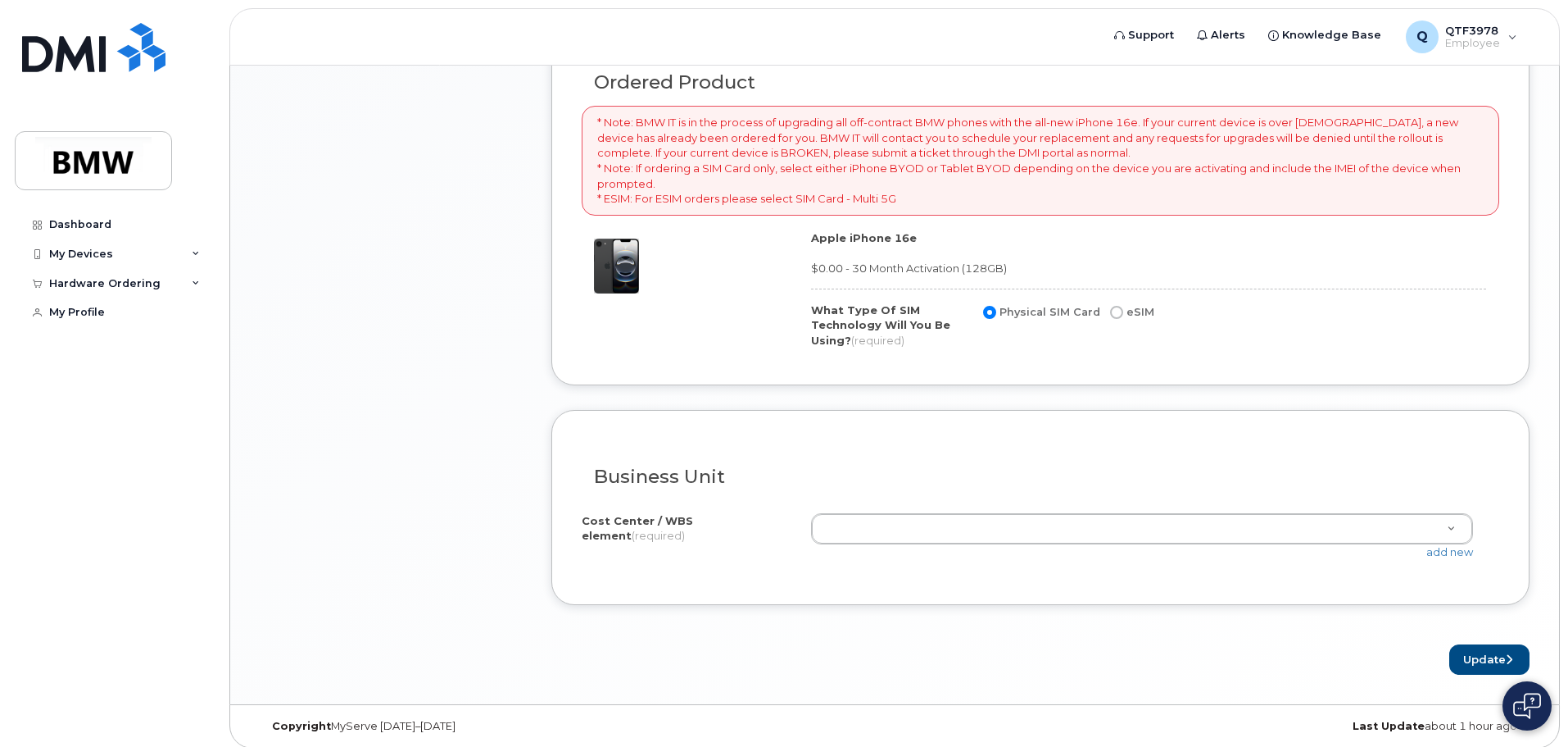
scroll to position [1160, 0]
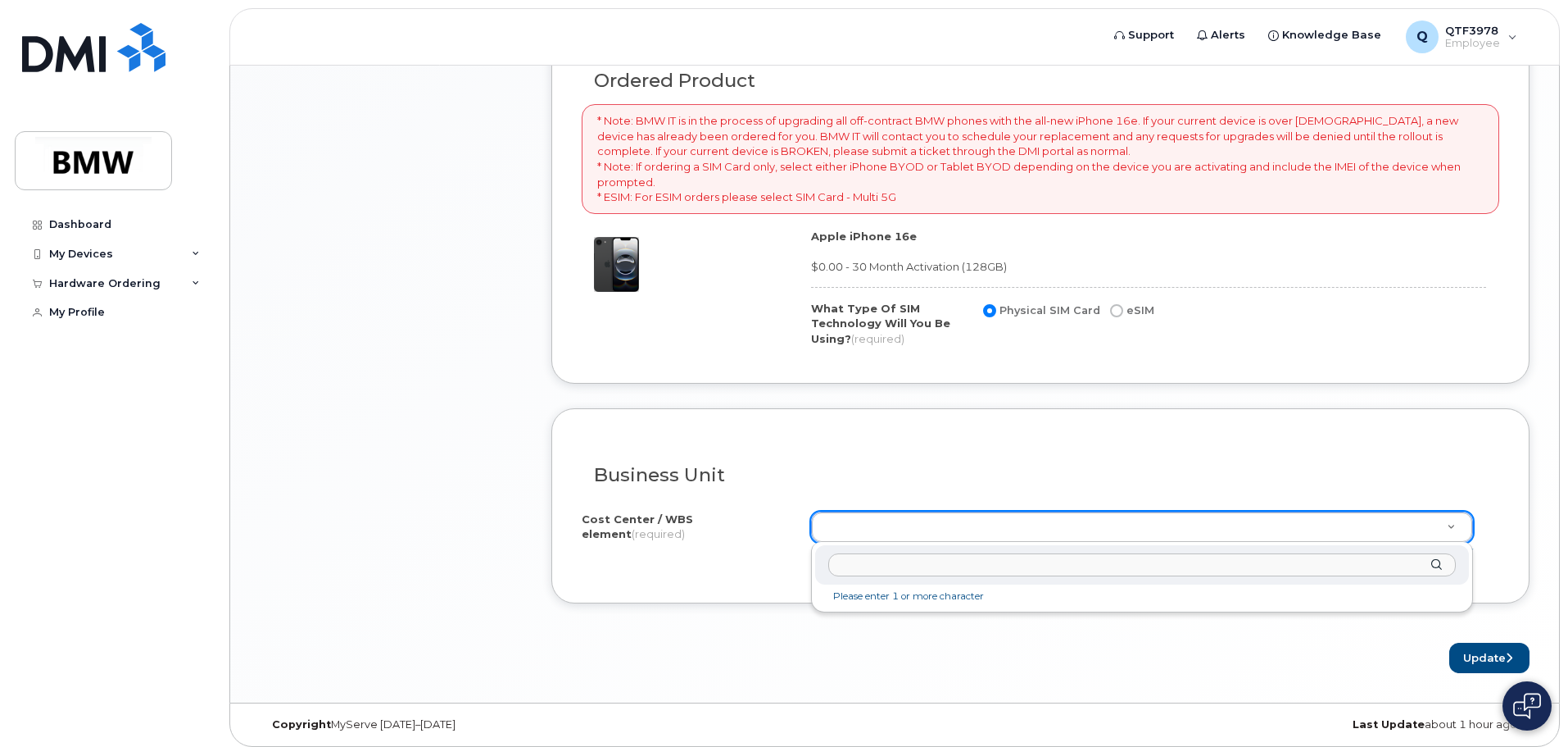
type input "q"
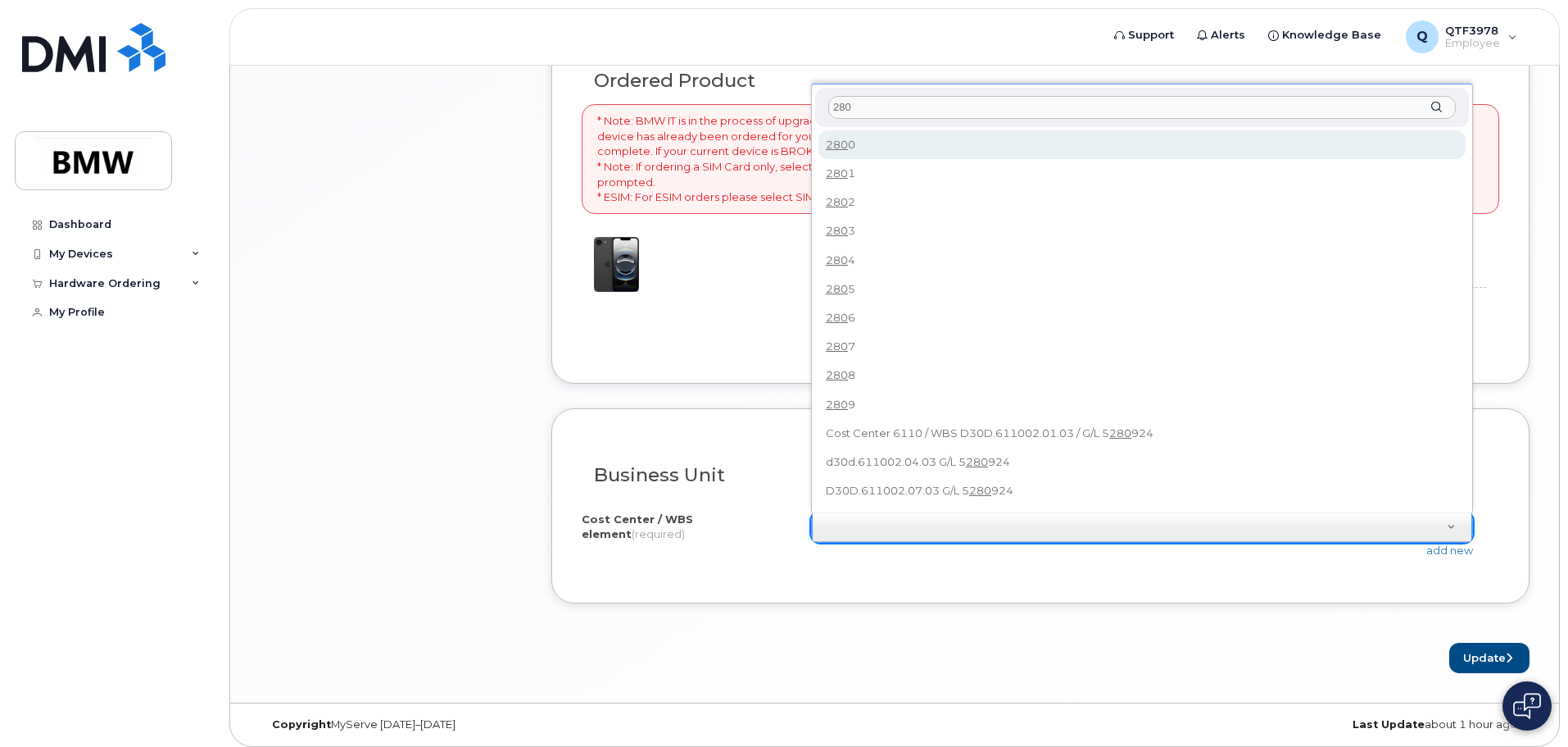
type input "280"
type input "2800"
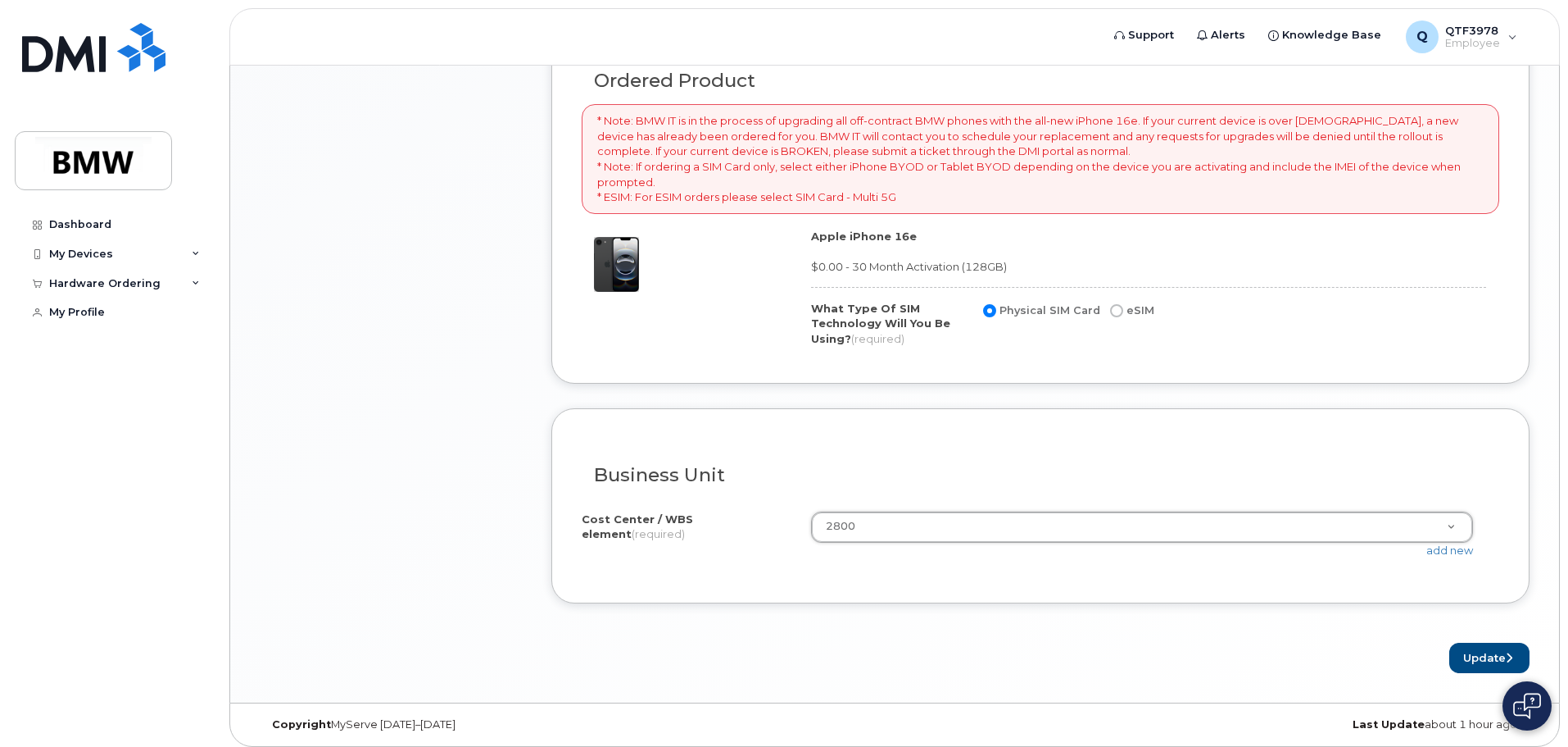
click at [1110, 310] on input "eSIM" at bounding box center [1116, 310] width 13 height 13
radio input "true"
click at [1463, 659] on button "Update" at bounding box center [1489, 657] width 81 height 30
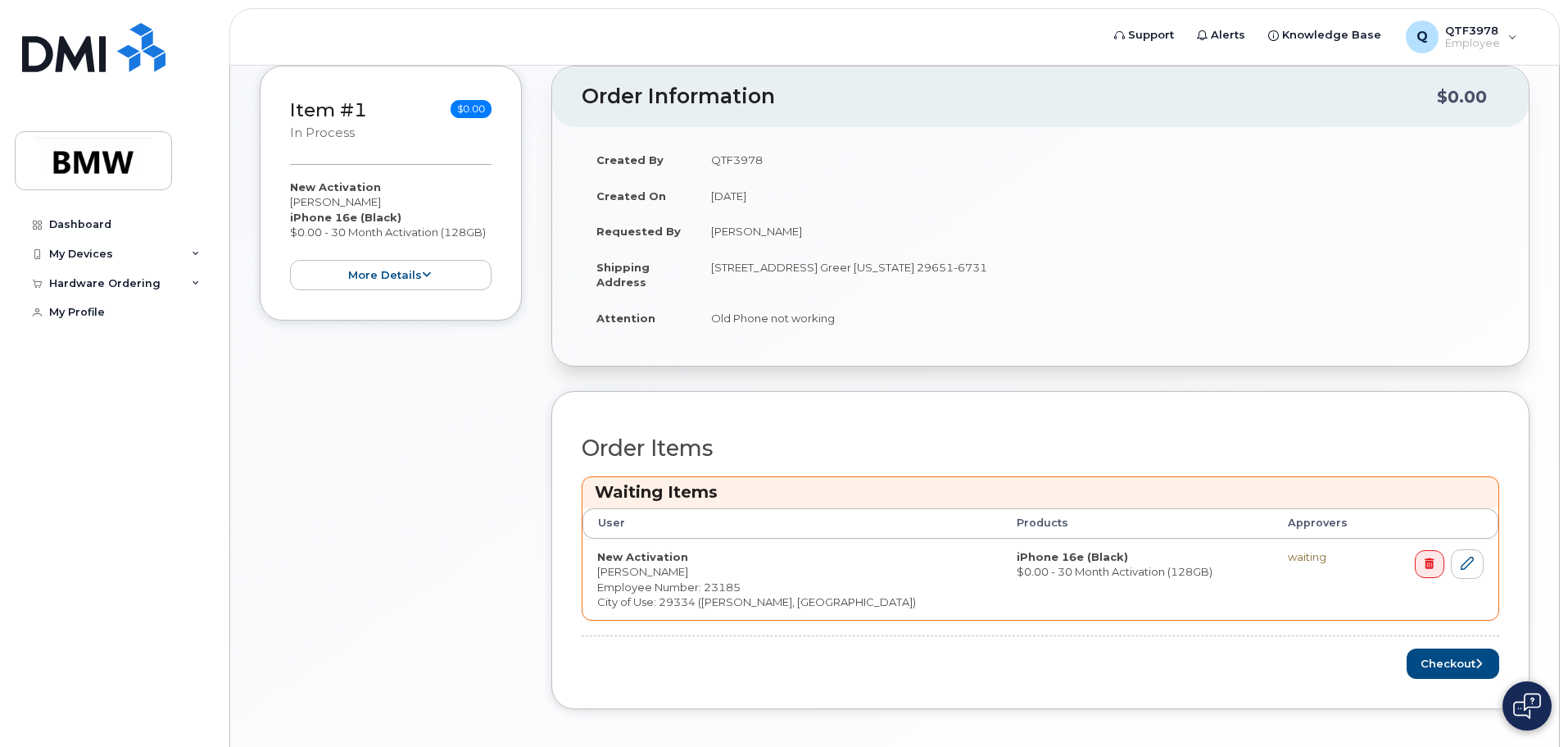
scroll to position [328, 0]
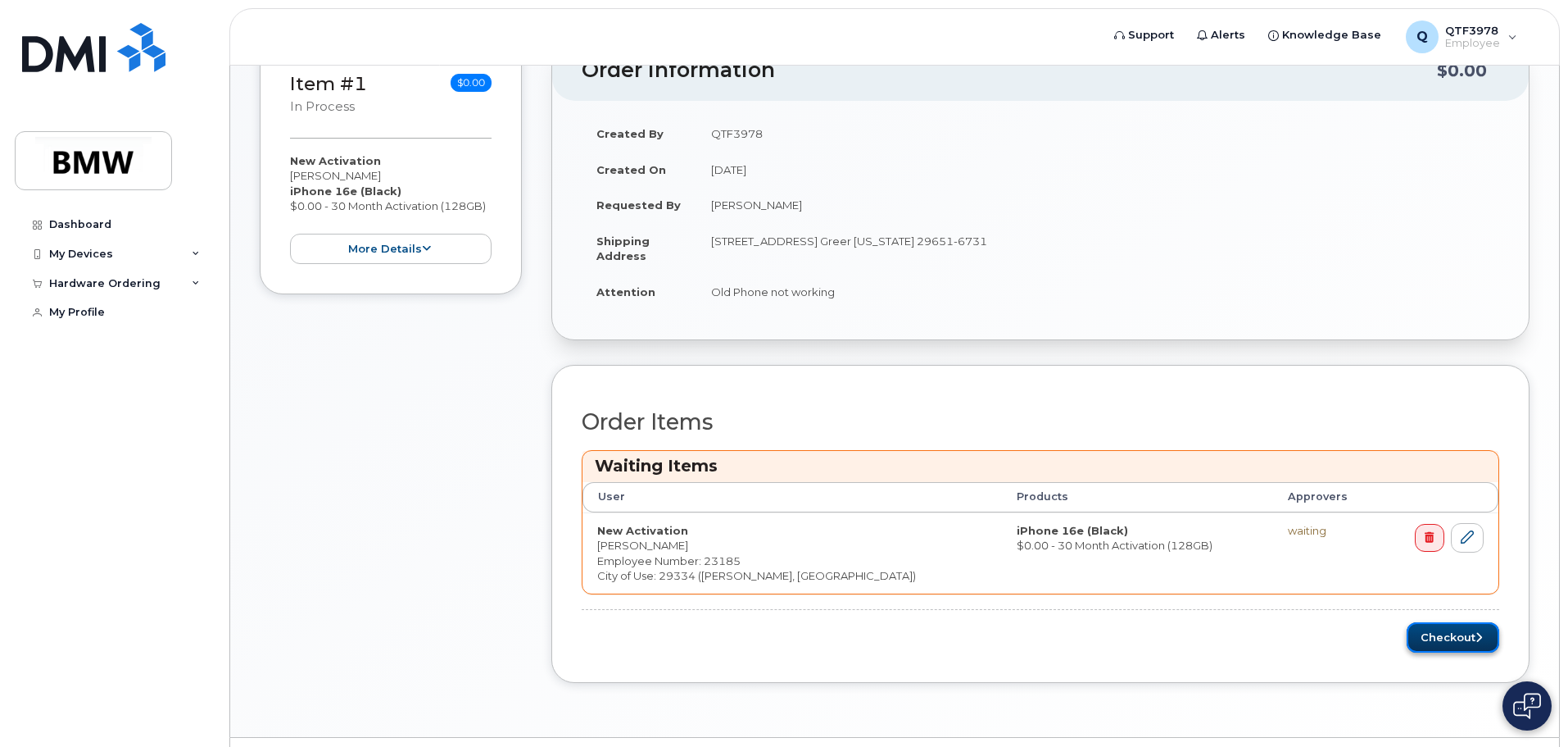
click at [1441, 626] on button "Checkout" at bounding box center [1452, 637] width 93 height 30
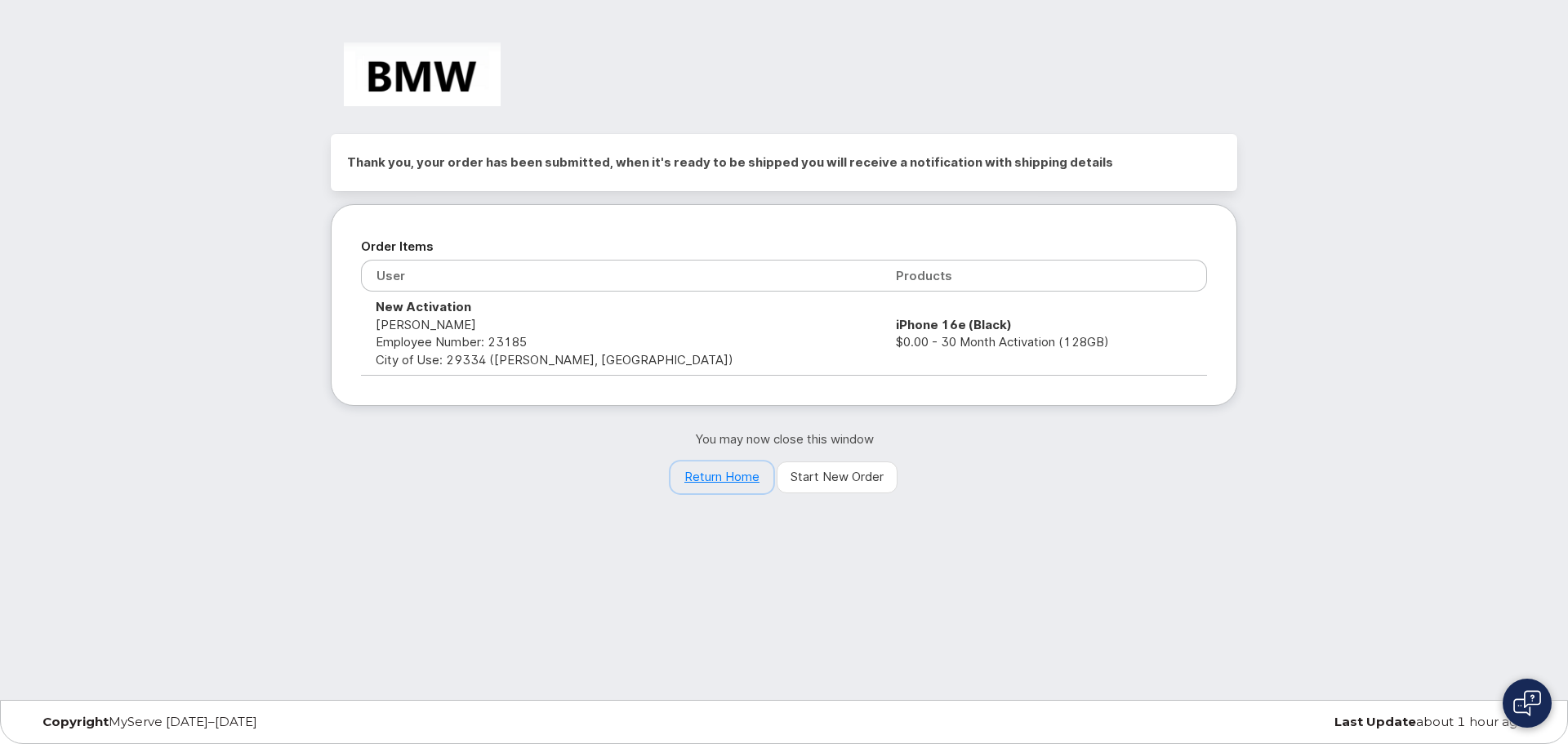
click at [715, 474] on link "Return Home" at bounding box center [722, 477] width 103 height 33
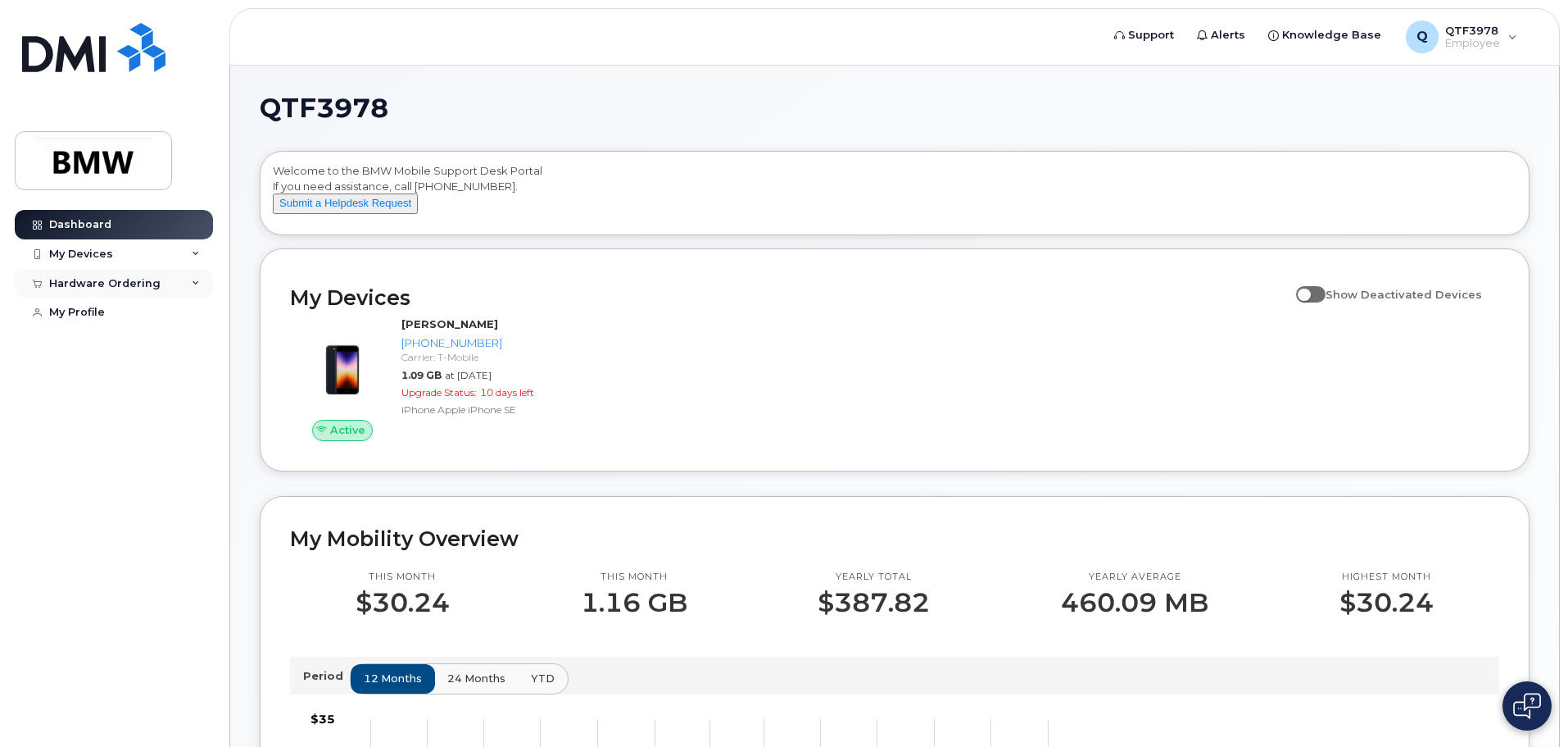
click at [155, 278] on div "Hardware Ordering" at bounding box center [105, 283] width 112 height 13
click at [119, 318] on link "My Orders" at bounding box center [129, 312] width 169 height 31
